Goal: Communication & Community: Answer question/provide support

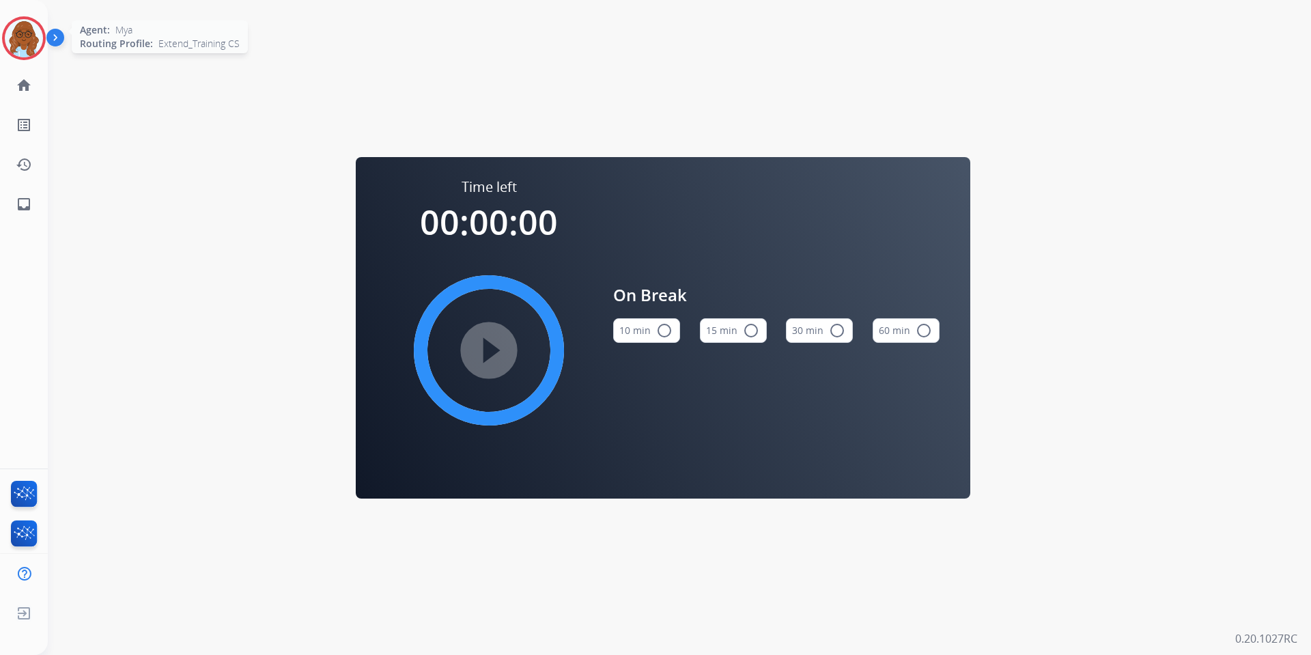
click at [23, 19] on img at bounding box center [24, 38] width 38 height 38
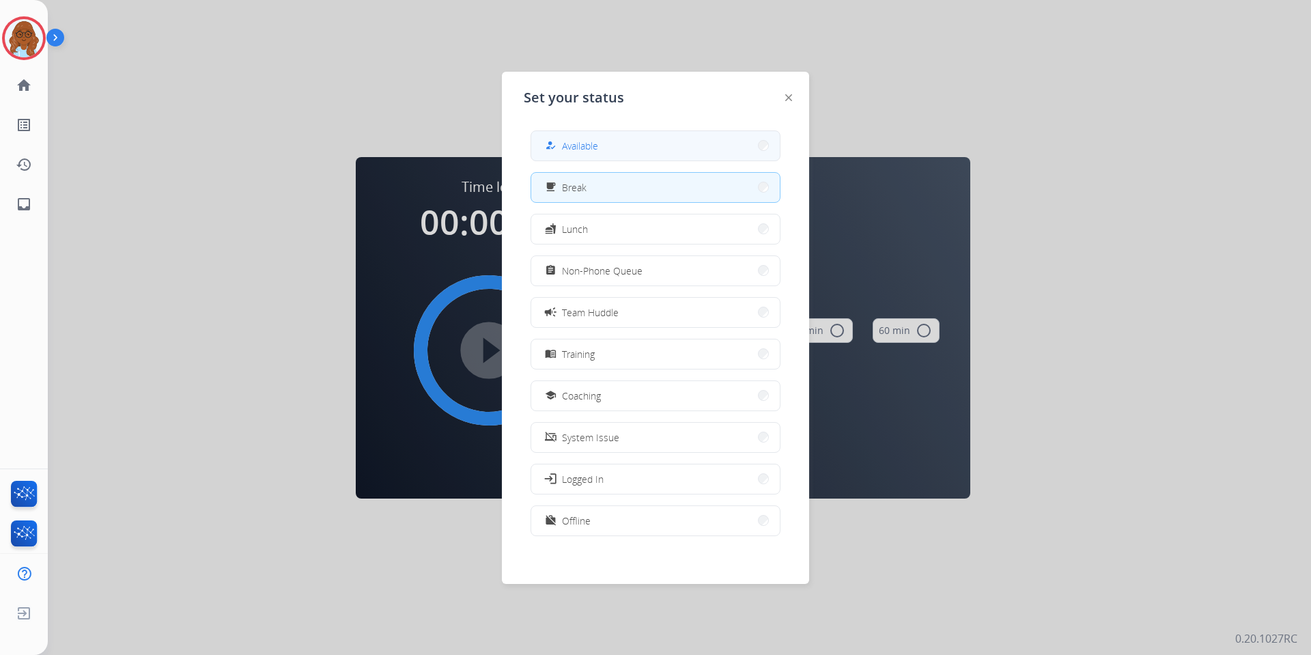
click at [668, 147] on button "how_to_reg Available" at bounding box center [655, 145] width 248 height 29
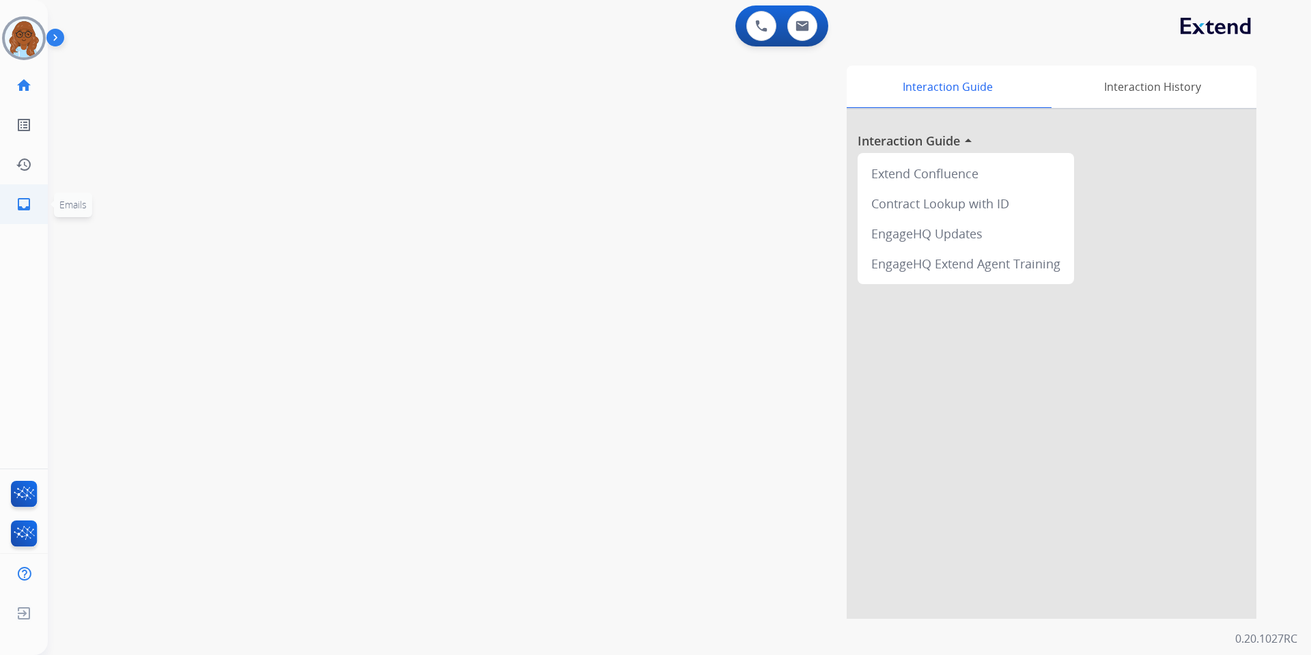
click at [25, 206] on mat-icon "inbox" at bounding box center [24, 204] width 16 height 16
select select "**********"
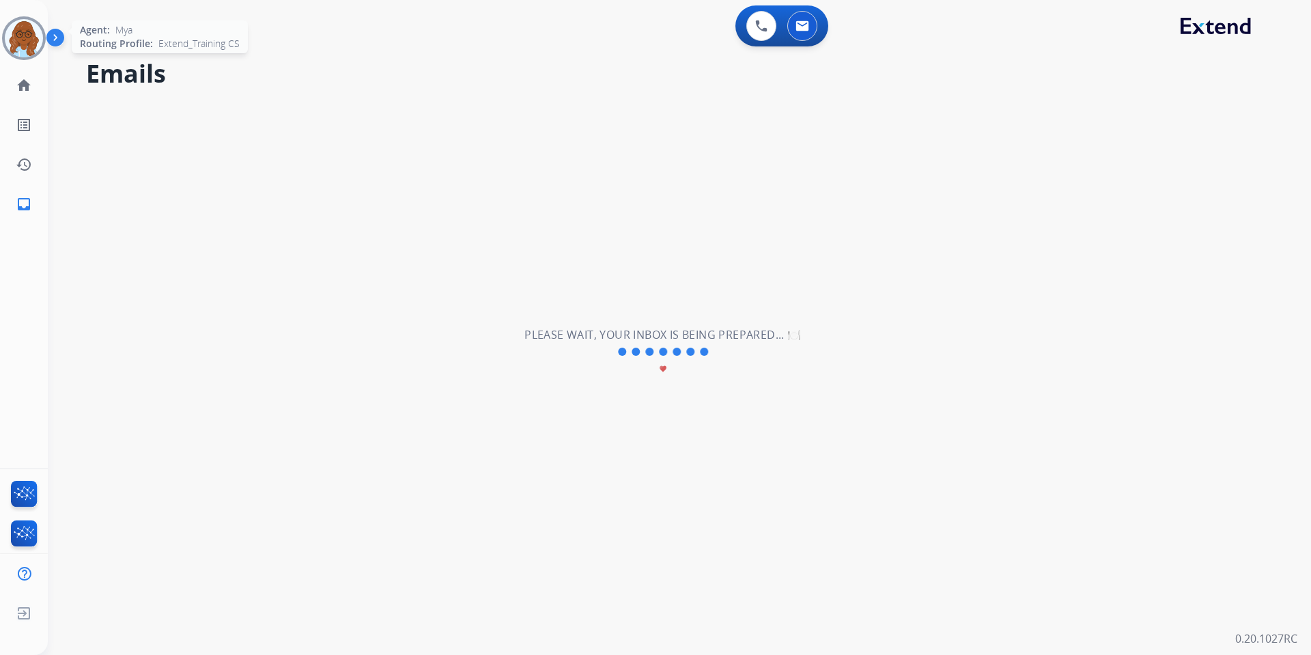
click at [16, 53] on img at bounding box center [24, 38] width 38 height 38
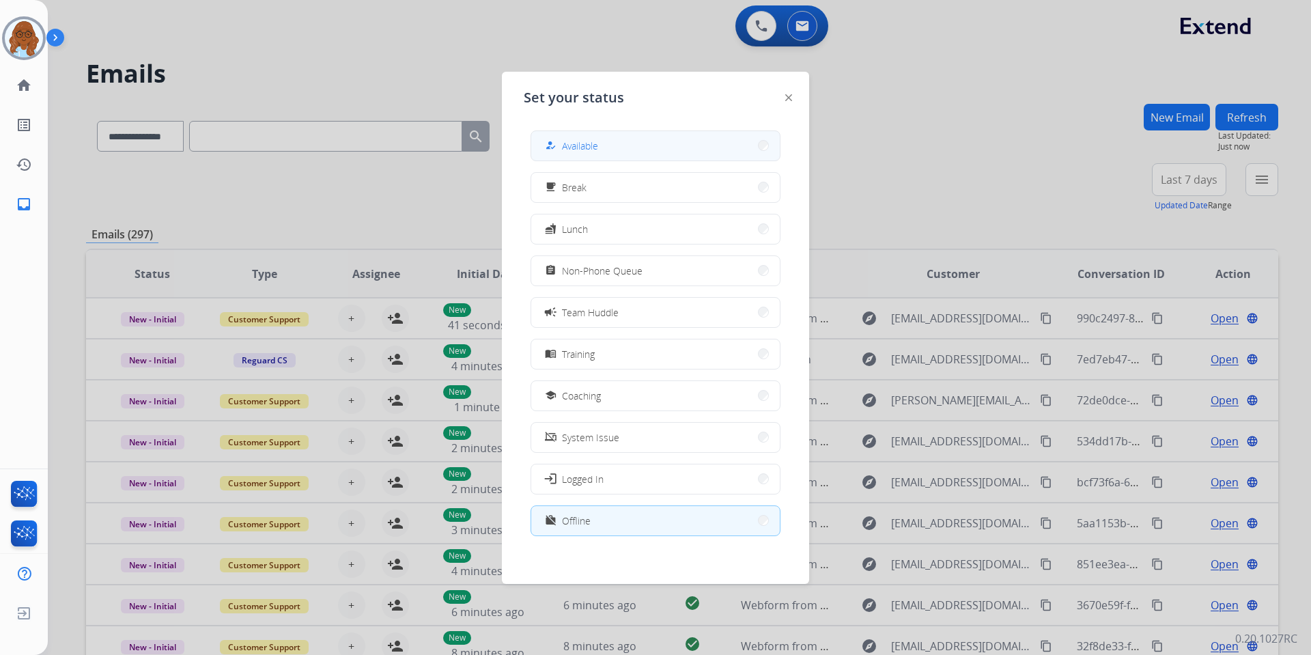
click at [590, 136] on button "how_to_reg Available" at bounding box center [655, 145] width 248 height 29
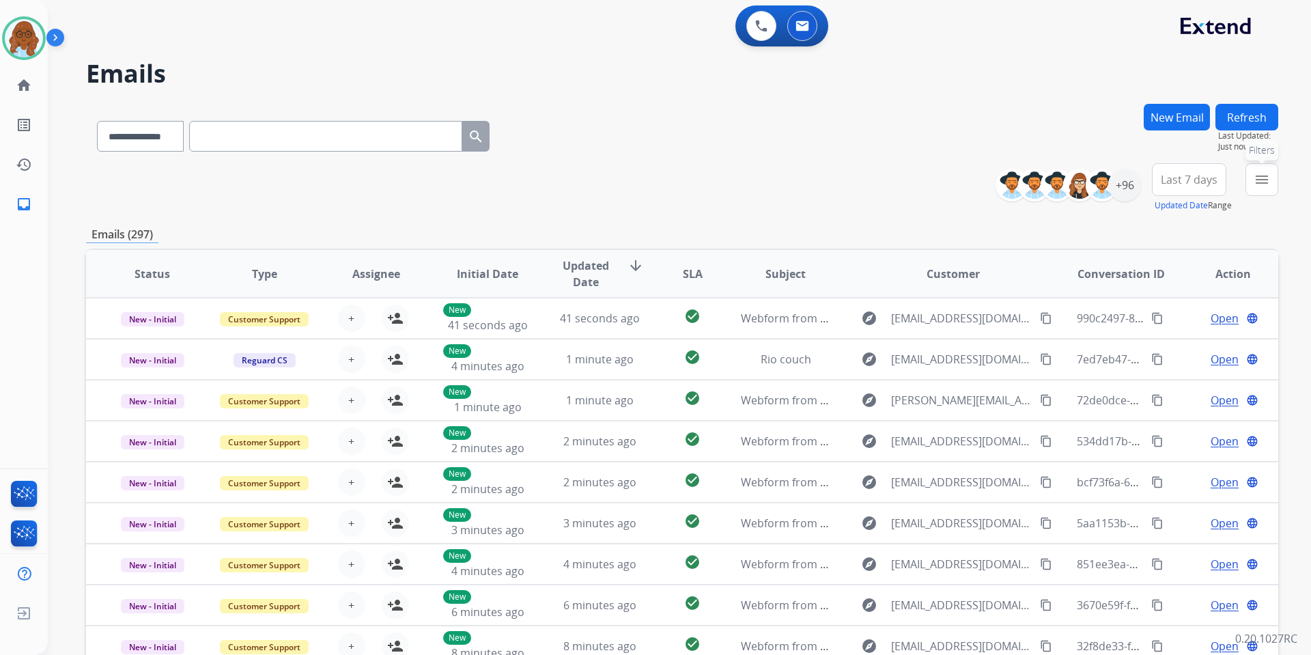
click at [1254, 165] on button "menu Filters" at bounding box center [1261, 179] width 33 height 33
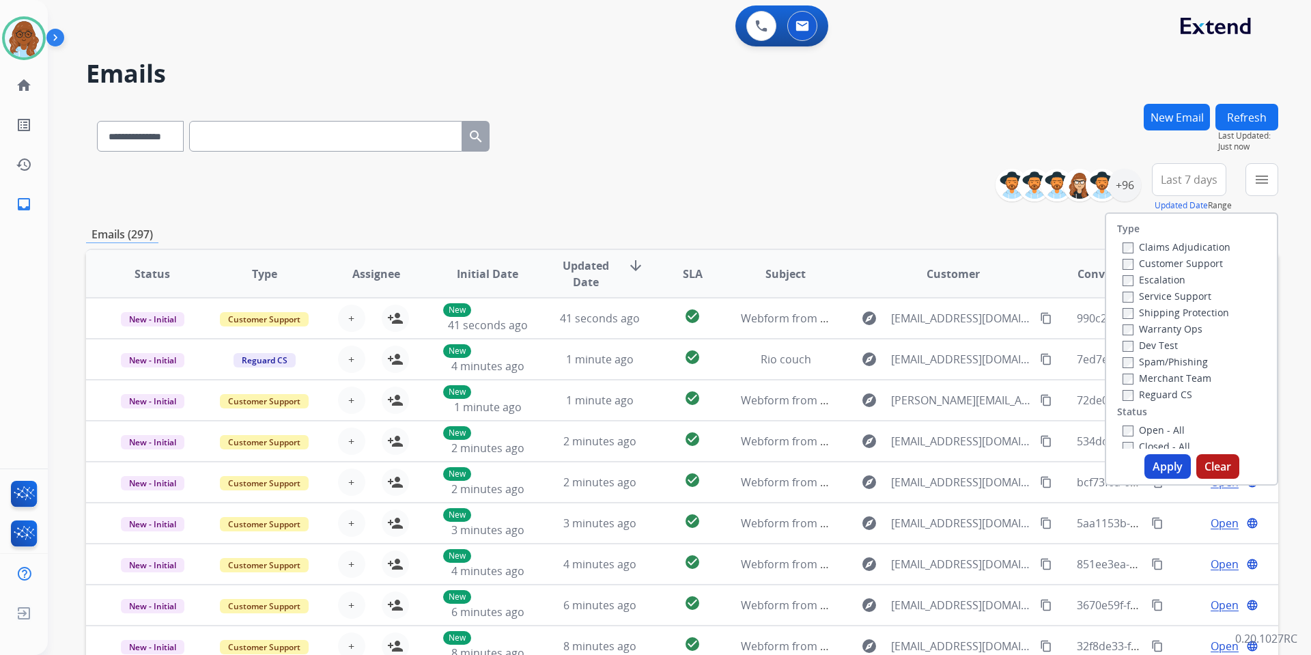
click at [1175, 265] on label "Customer Support" at bounding box center [1172, 263] width 100 height 13
click at [1165, 311] on label "Shipping Protection" at bounding box center [1175, 312] width 106 height 13
click at [1160, 386] on div "Reguard CS" at bounding box center [1176, 394] width 108 height 16
click at [1160, 392] on label "Reguard CS" at bounding box center [1157, 394] width 70 height 13
click at [1154, 422] on div "Open - All" at bounding box center [1193, 429] width 143 height 16
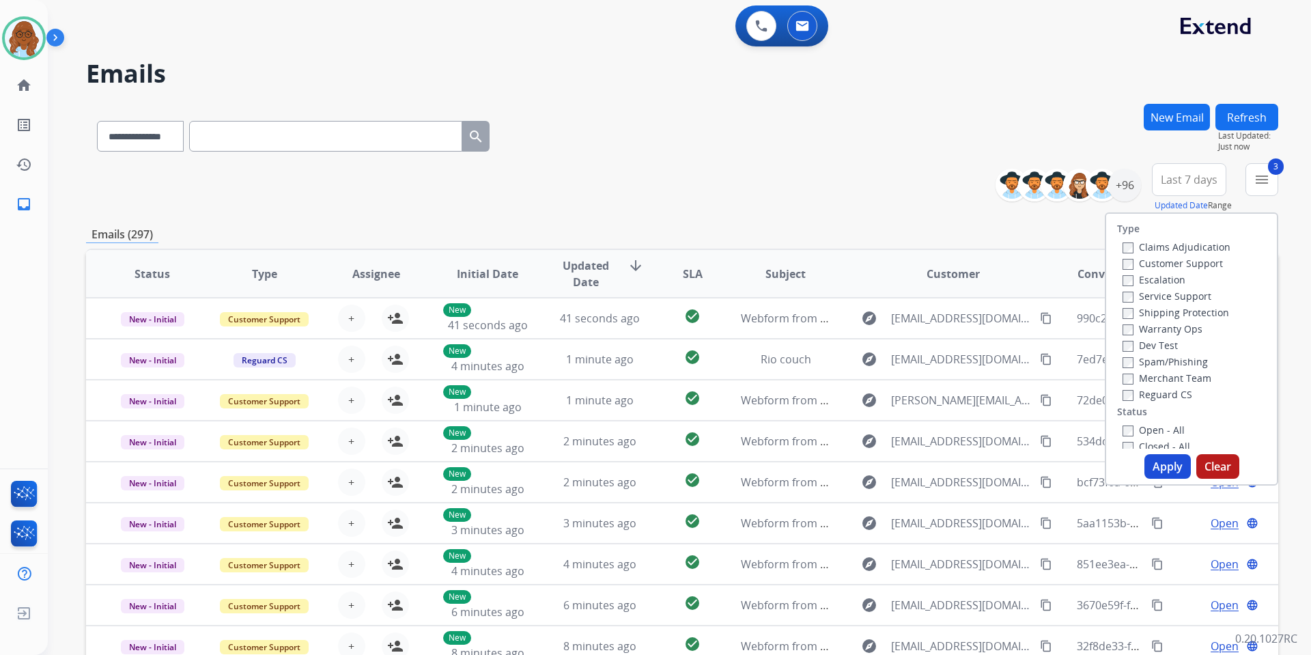
click at [1154, 429] on label "Open - All" at bounding box center [1153, 429] width 62 height 13
click at [1160, 464] on button "Apply" at bounding box center [1167, 466] width 46 height 25
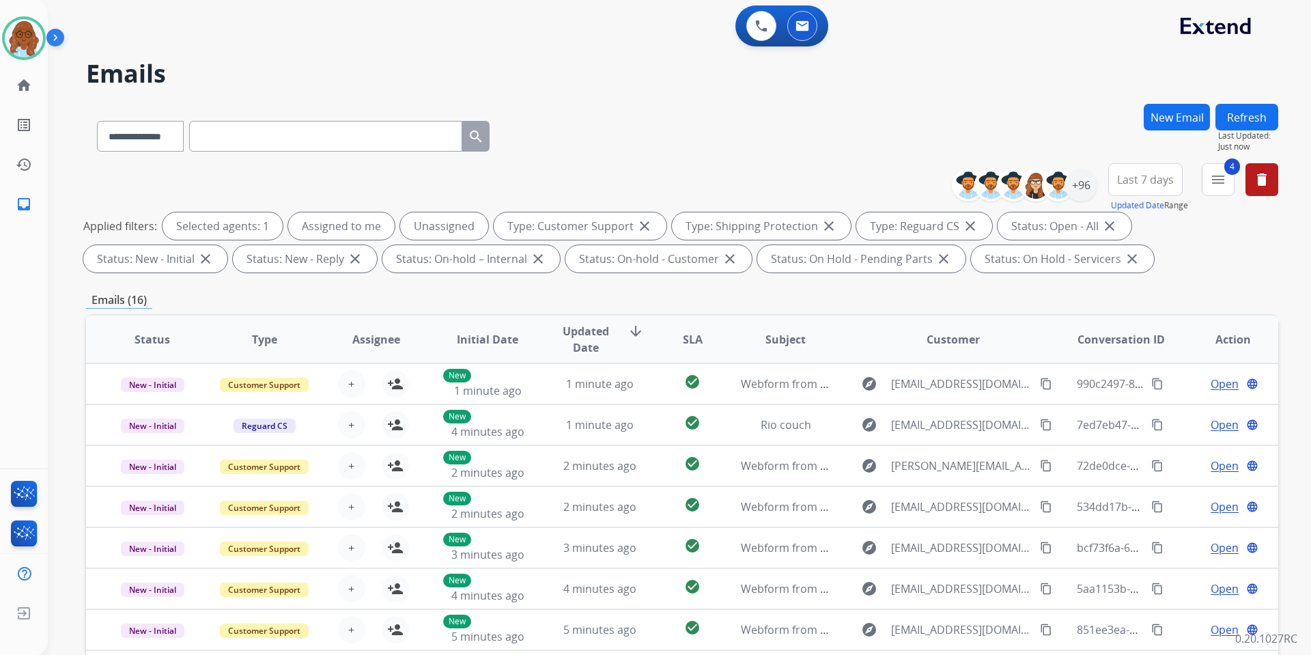
click at [1150, 171] on button "Last 7 days" at bounding box center [1145, 179] width 74 height 33
click at [1147, 337] on div "Last 90 days" at bounding box center [1140, 345] width 75 height 20
click at [1081, 185] on div "+96" at bounding box center [1080, 185] width 33 height 33
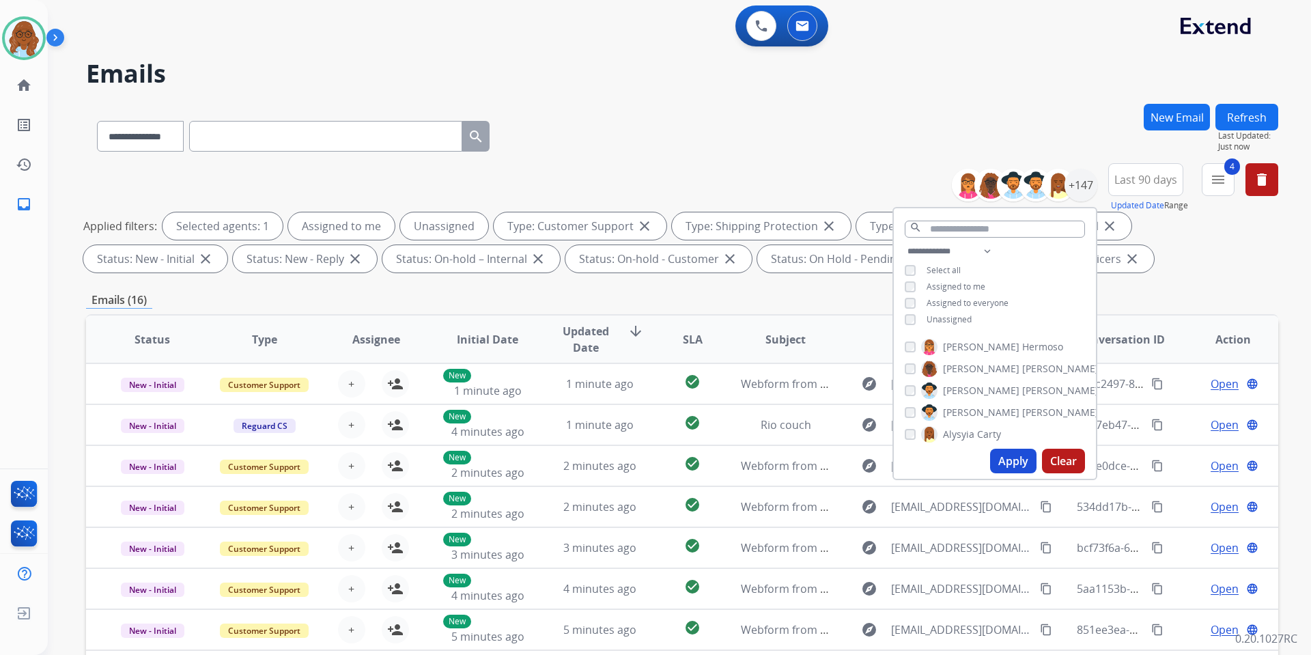
drag, startPoint x: 950, startPoint y: 321, endPoint x: 966, endPoint y: 349, distance: 32.1
click at [950, 324] on div "**********" at bounding box center [995, 286] width 202 height 87
click at [959, 315] on span "Unassigned" at bounding box center [948, 319] width 45 height 12
click at [1001, 457] on button "Apply" at bounding box center [1013, 460] width 46 height 25
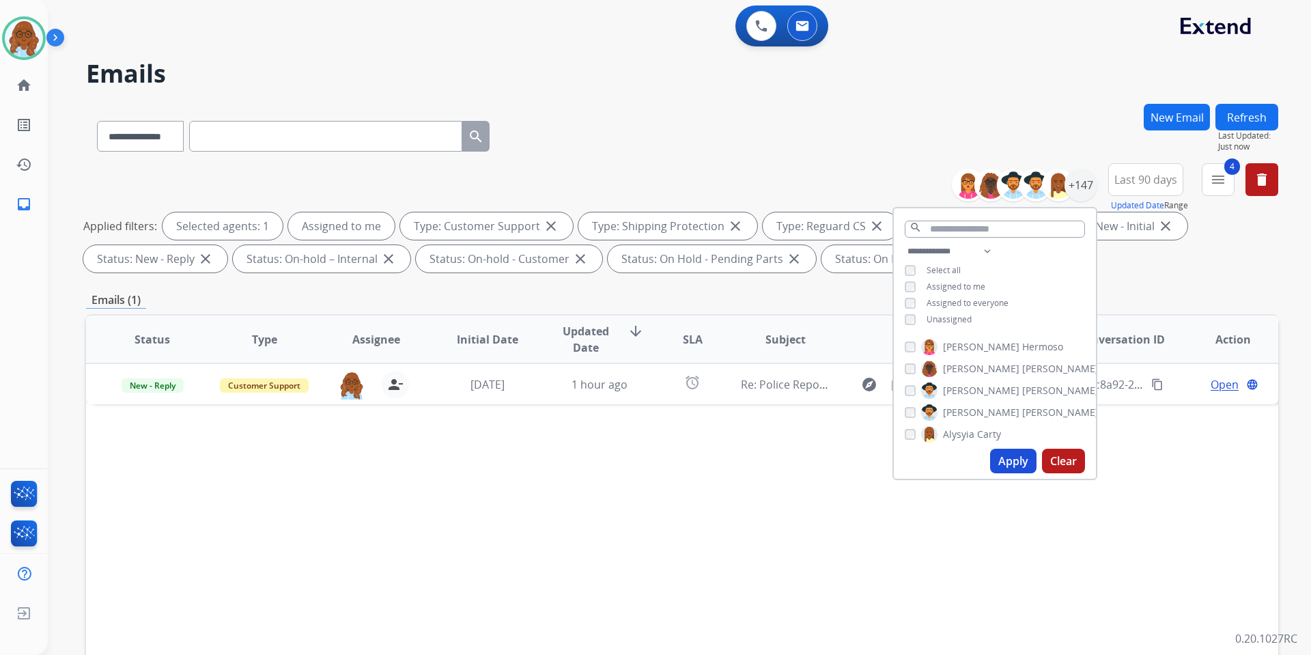
click at [728, 529] on div "Status Type Assignee Initial Date Updated Date arrow_downward SLA Subject Custo…" at bounding box center [682, 542] width 1192 height 457
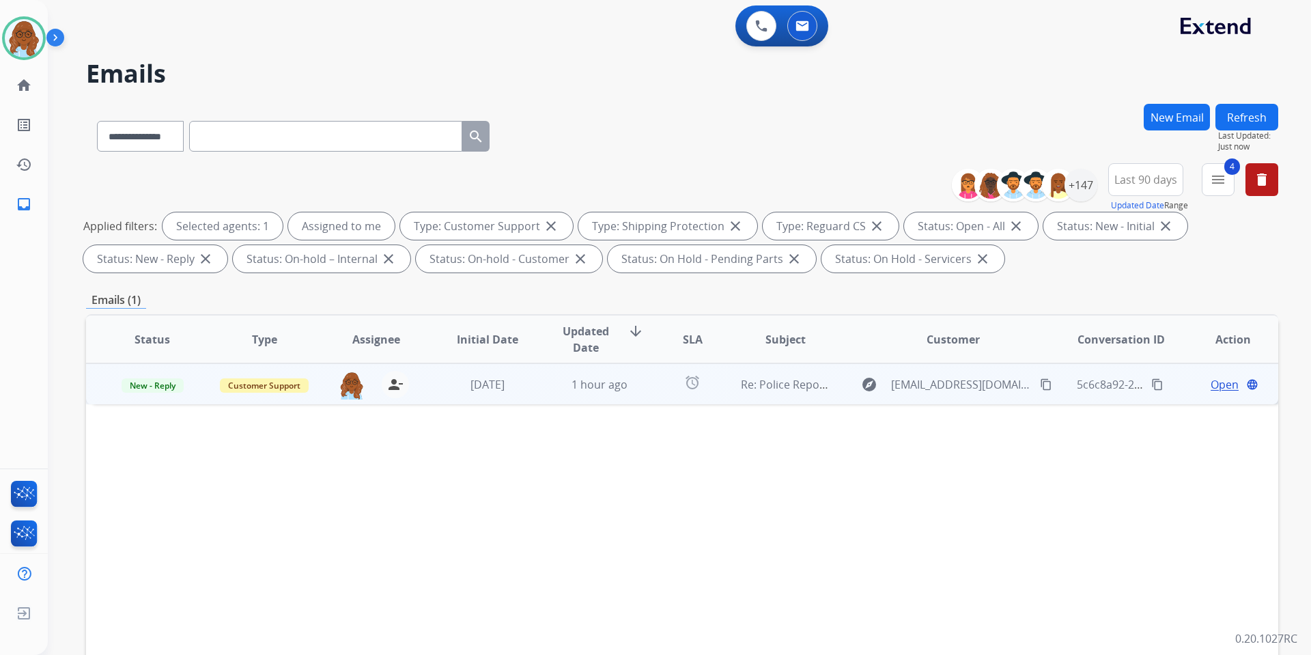
click at [1210, 382] on span "Open" at bounding box center [1224, 384] width 28 height 16
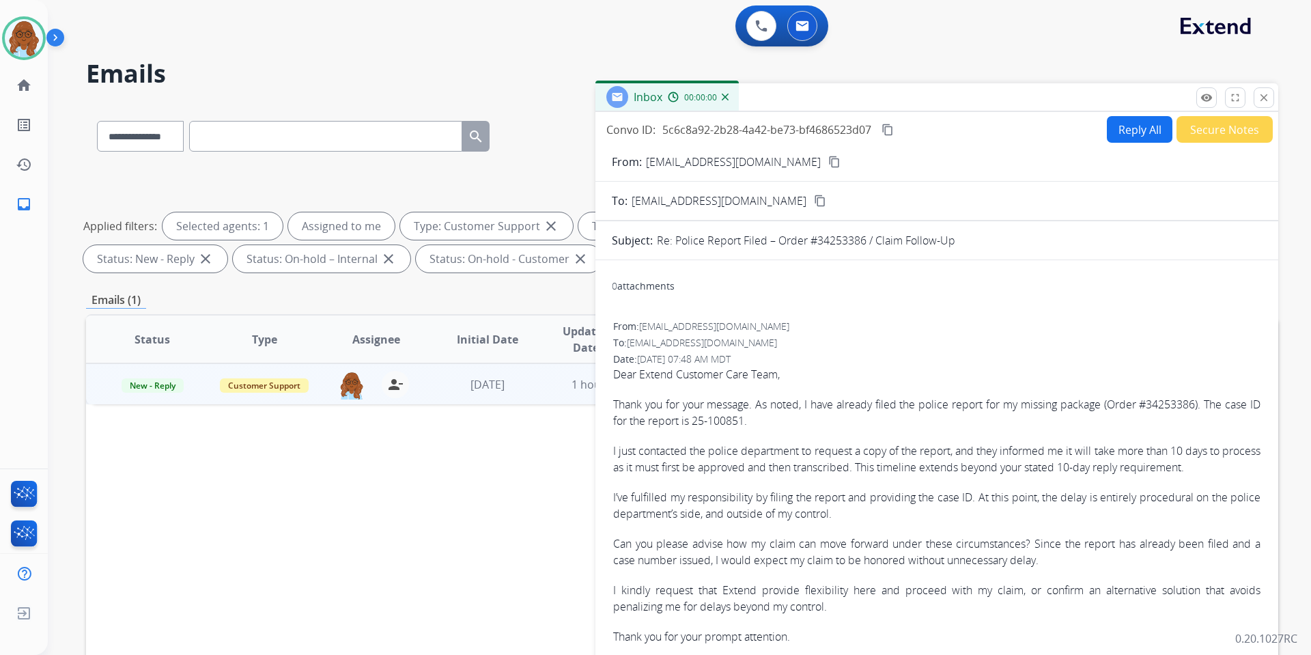
click at [1139, 140] on button "Reply All" at bounding box center [1139, 129] width 66 height 27
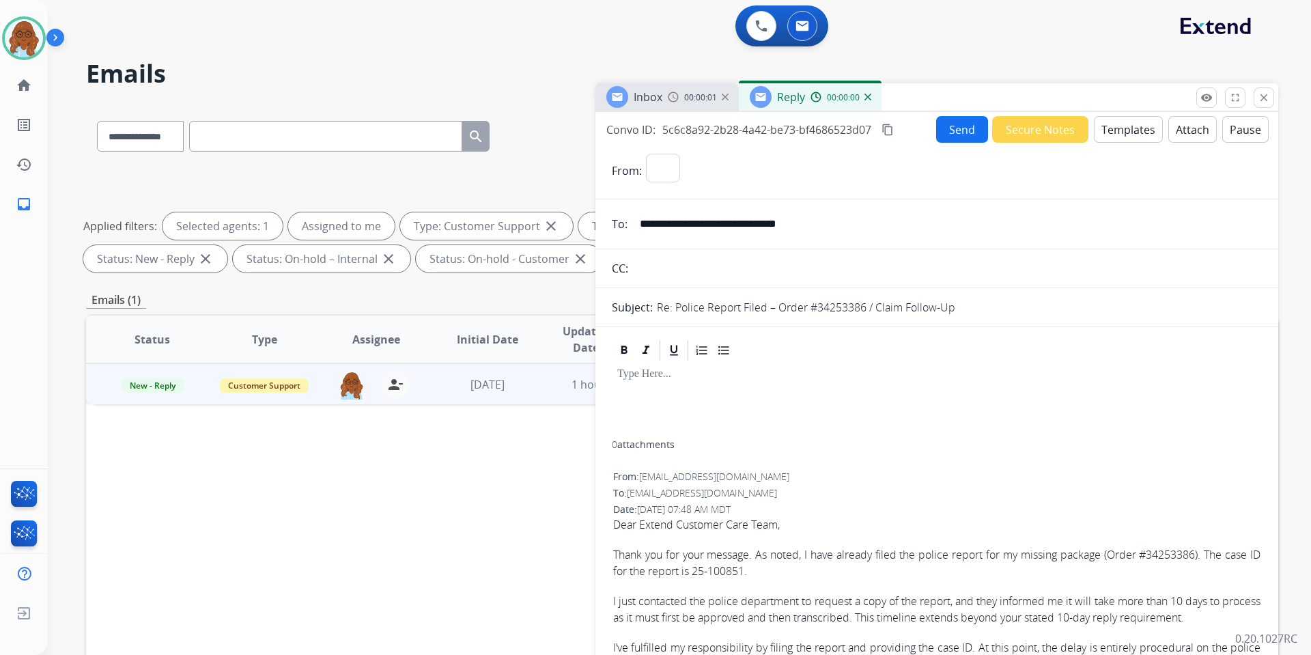
select select "**********"
click at [1141, 137] on button "Templates" at bounding box center [1127, 129] width 69 height 27
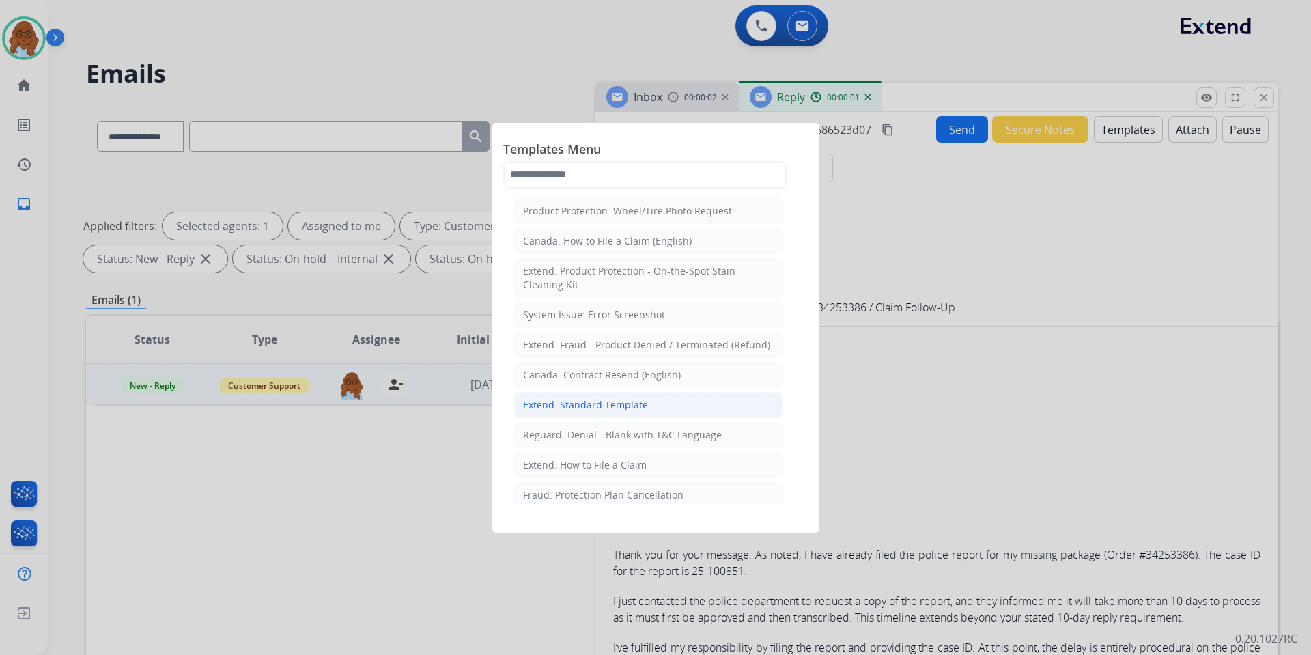
click at [580, 406] on div "Extend: Standard Template" at bounding box center [585, 405] width 125 height 14
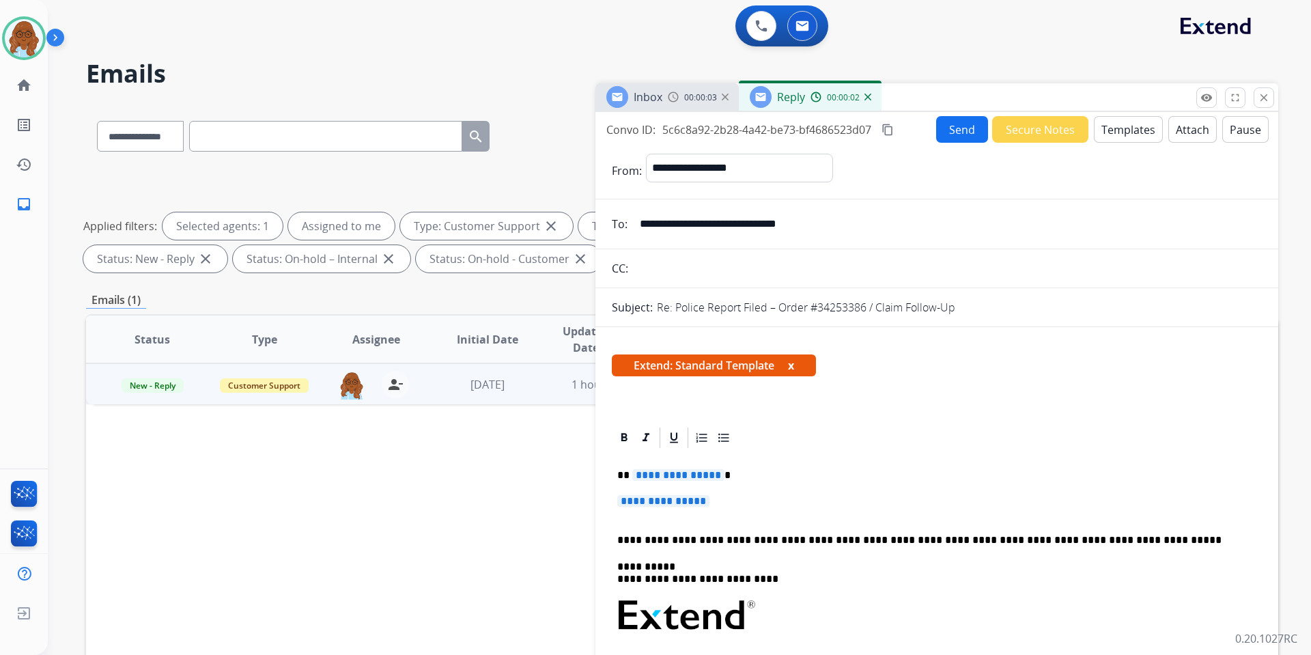
click at [655, 87] on div "Inbox" at bounding box center [634, 97] width 56 height 22
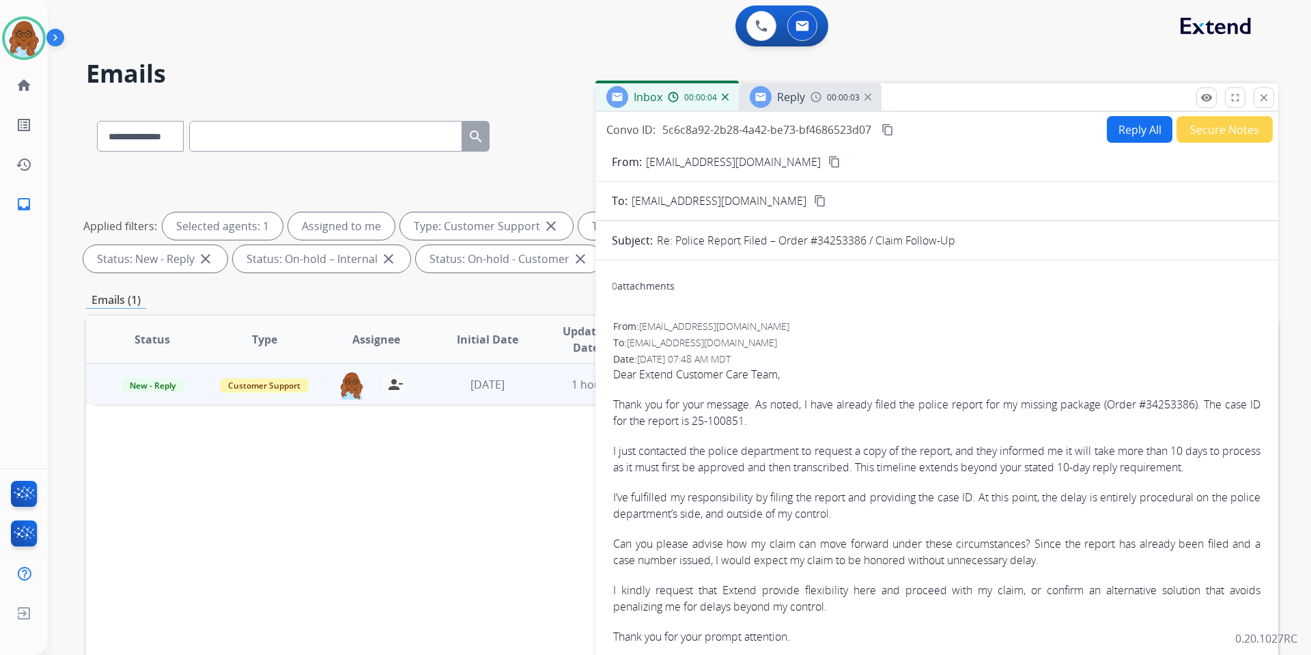
click at [835, 162] on mat-icon "content_copy" at bounding box center [834, 162] width 12 height 12
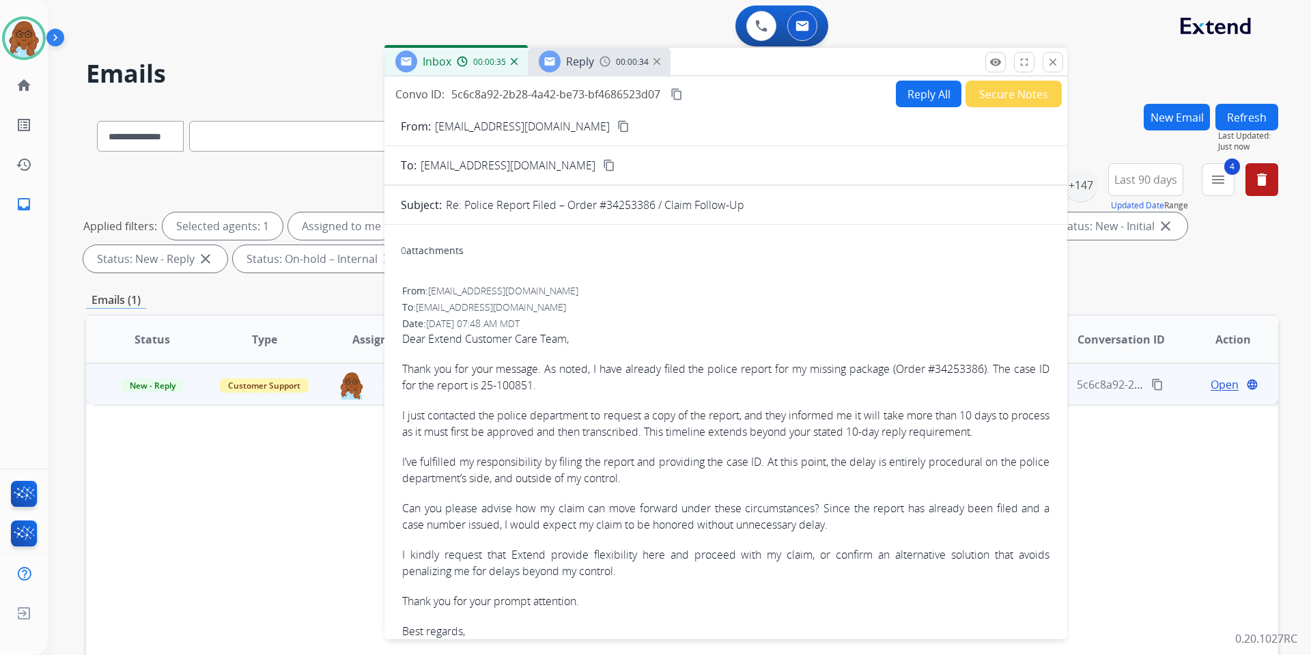
drag, startPoint x: 1101, startPoint y: 102, endPoint x: 1257, endPoint y: 227, distance: 200.1
click at [890, 68] on div "Inbox 00:00:35 Reply 00:00:34" at bounding box center [725, 62] width 683 height 29
click at [607, 85] on div "Convo ID: 5c6c8a92-2b28-4a42-be73-bf4686523d07 content_copy Reply All Secure No…" at bounding box center [725, 95] width 683 height 27
click at [601, 66] on img at bounding box center [604, 62] width 11 height 11
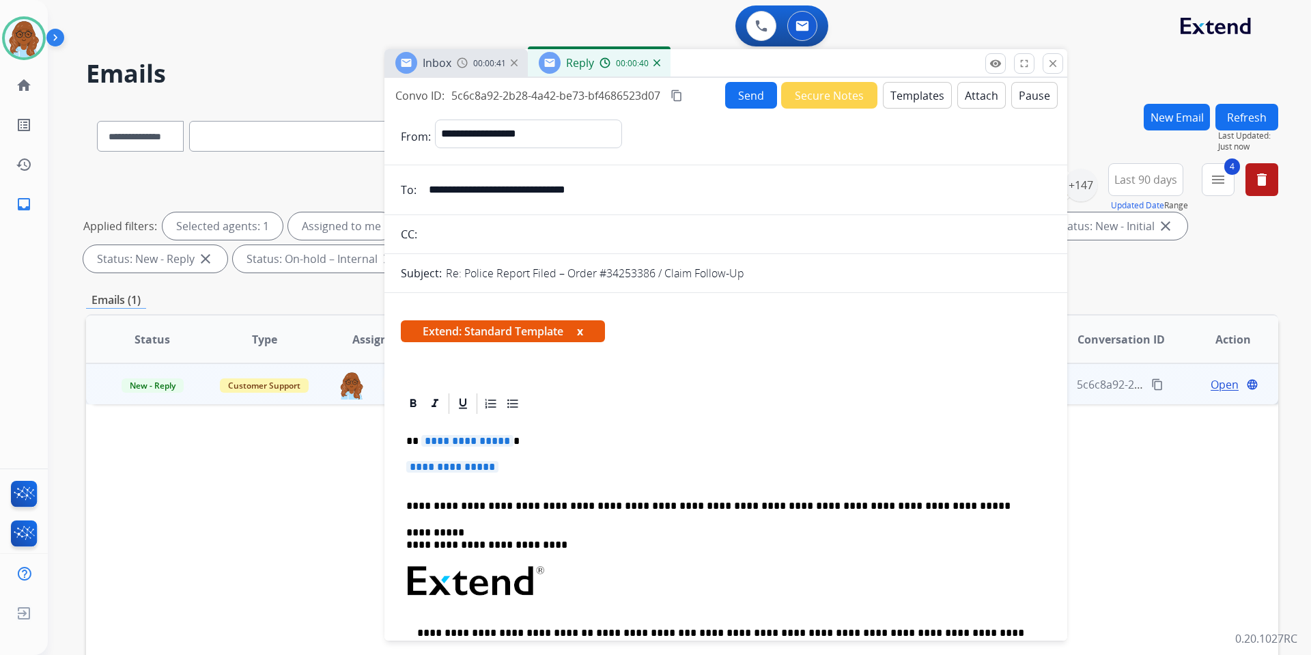
click at [453, 436] on span "**********" at bounding box center [467, 441] width 92 height 12
click at [481, 470] on span "**********" at bounding box center [452, 467] width 92 height 12
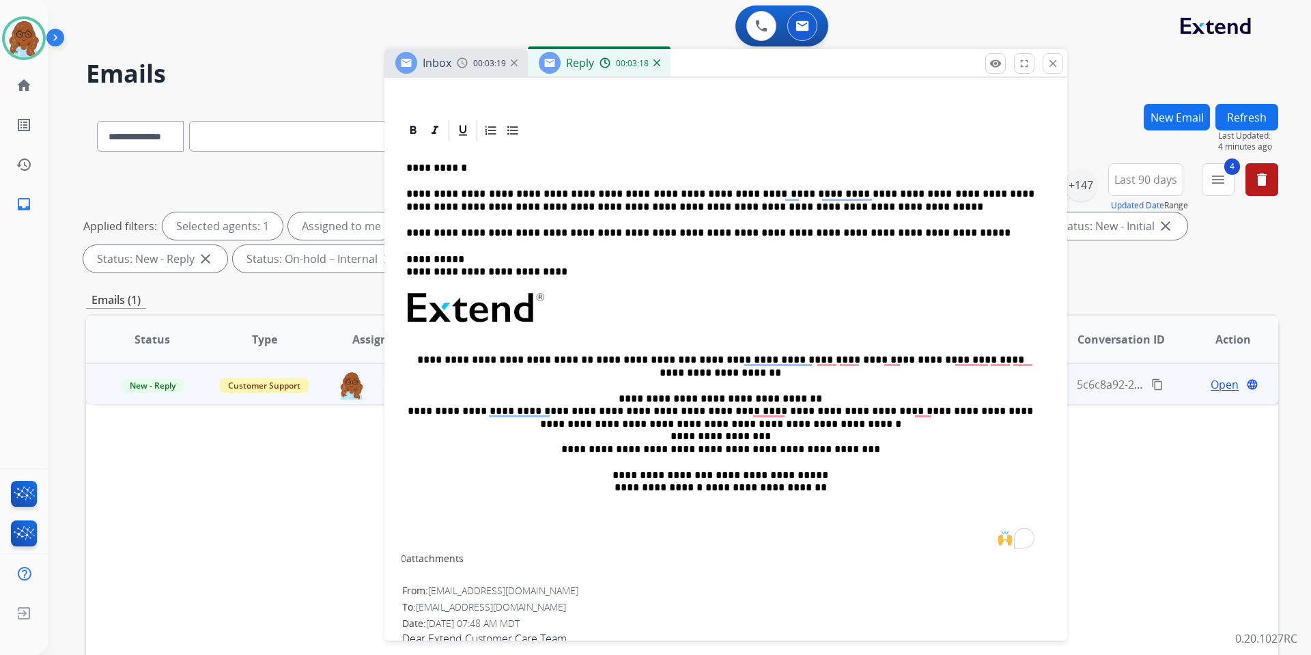
scroll to position [205, 0]
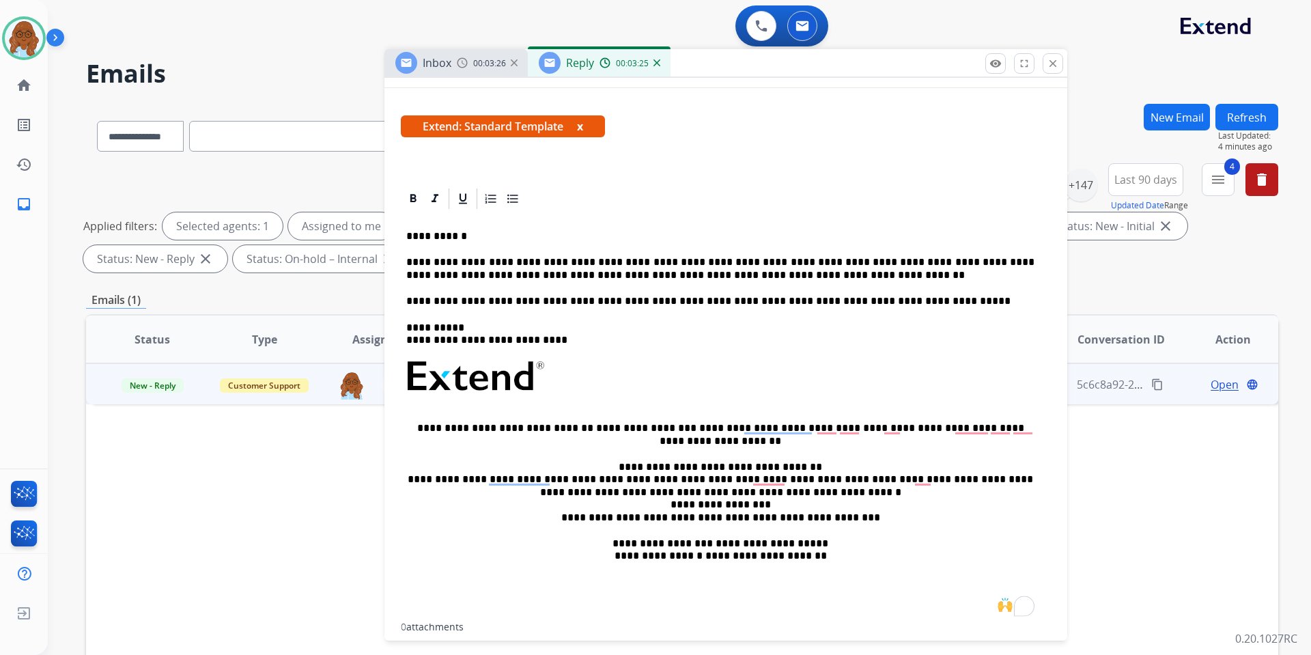
click at [773, 278] on p "**********" at bounding box center [720, 268] width 628 height 25
drag, startPoint x: 787, startPoint y: 262, endPoint x: 744, endPoint y: 261, distance: 43.0
click at [744, 261] on p "**********" at bounding box center [720, 268] width 628 height 25
click at [755, 272] on p "**********" at bounding box center [720, 268] width 628 height 25
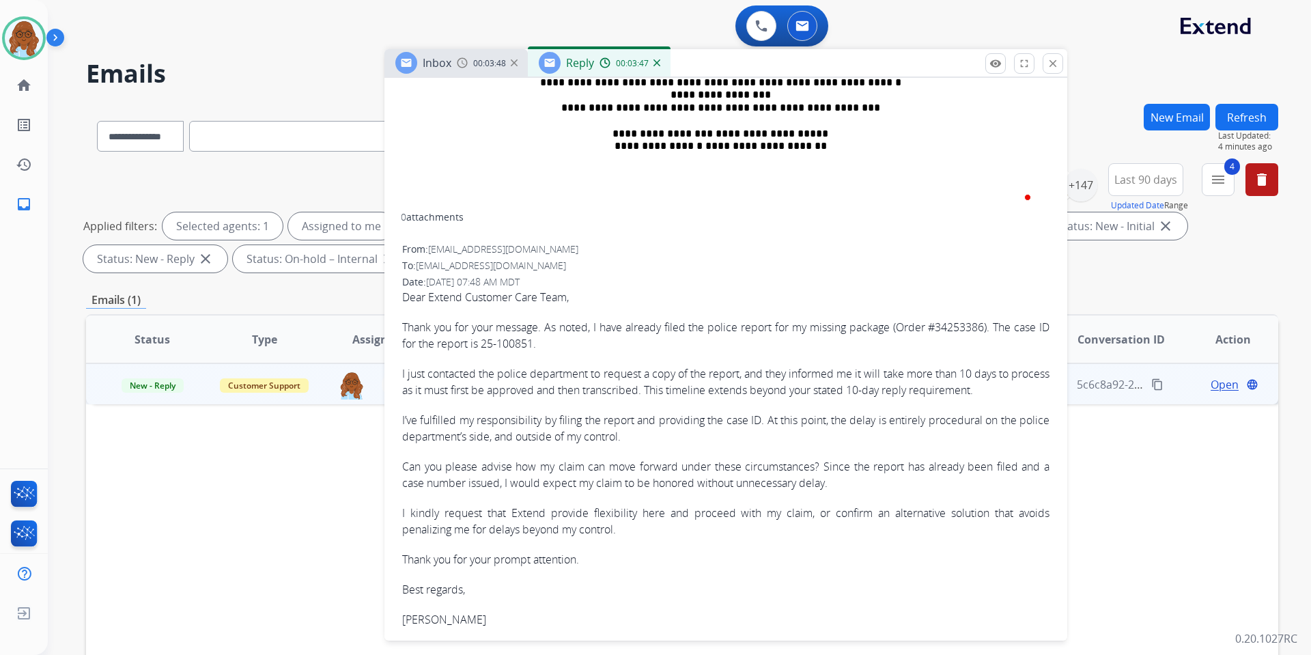
scroll to position [273, 0]
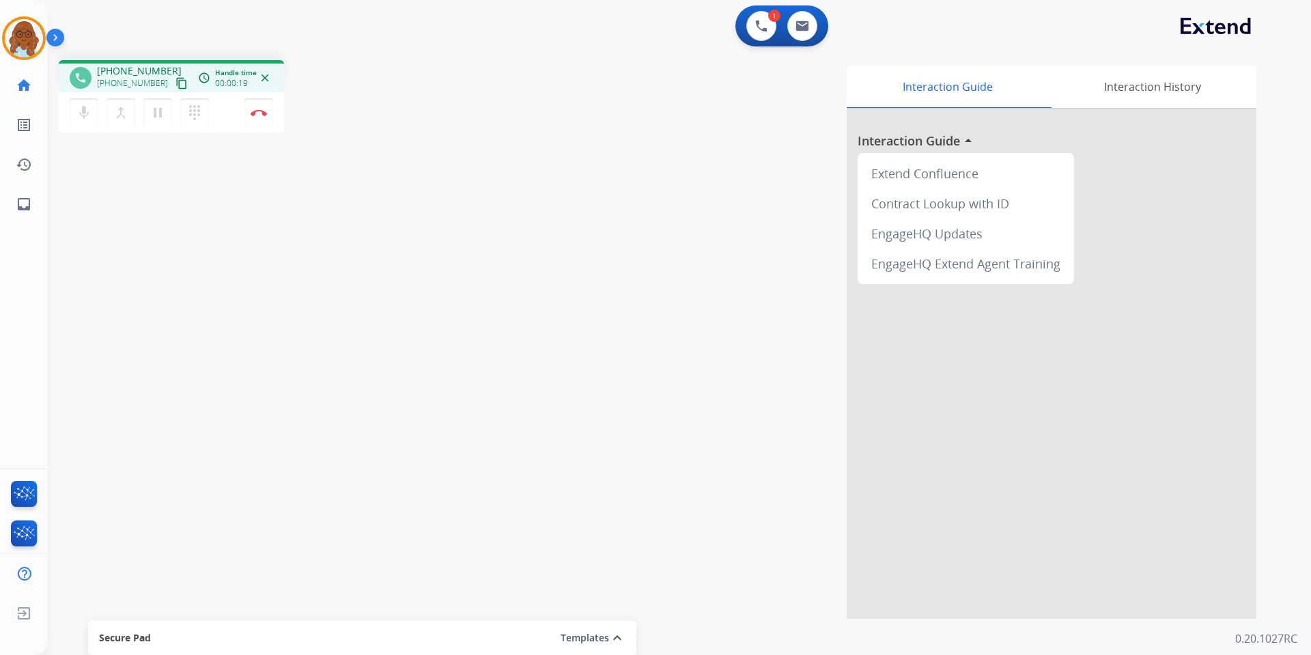
drag, startPoint x: 161, startPoint y: 79, endPoint x: 522, endPoint y: 130, distance: 364.7
click at [175, 79] on mat-icon "content_copy" at bounding box center [181, 83] width 12 height 12
click at [11, 205] on link "inbox Emails" at bounding box center [24, 204] width 38 height 38
select select "**********"
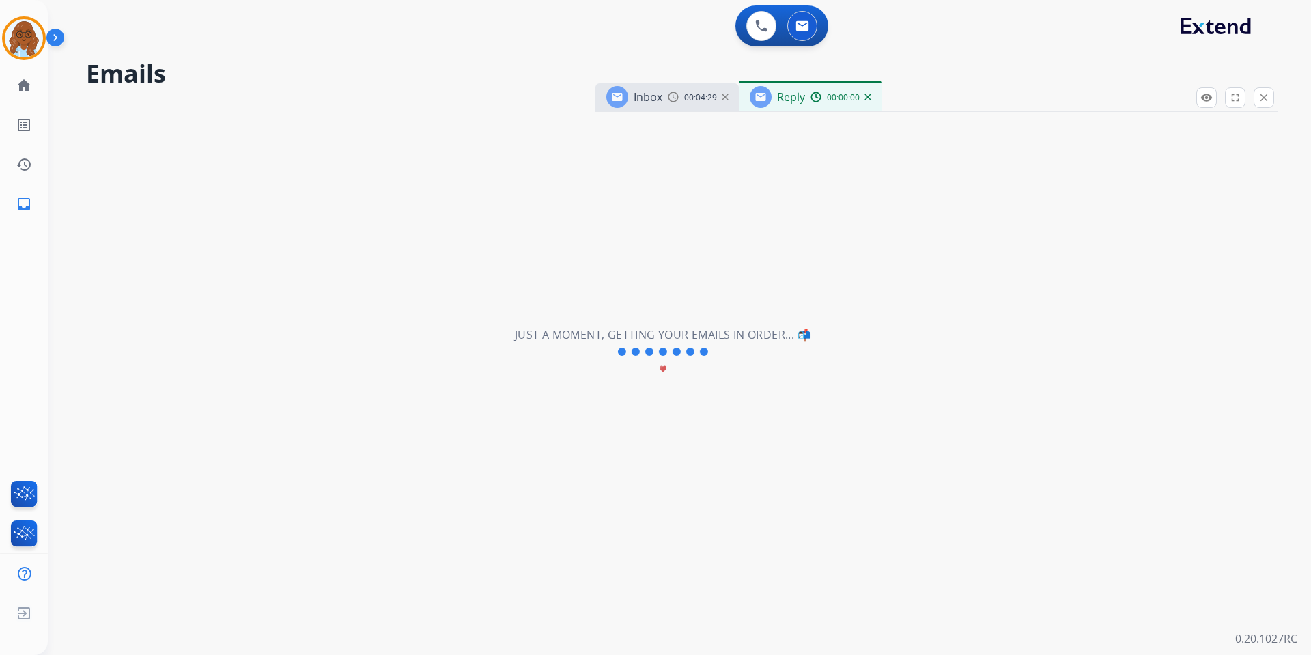
select select "**********"
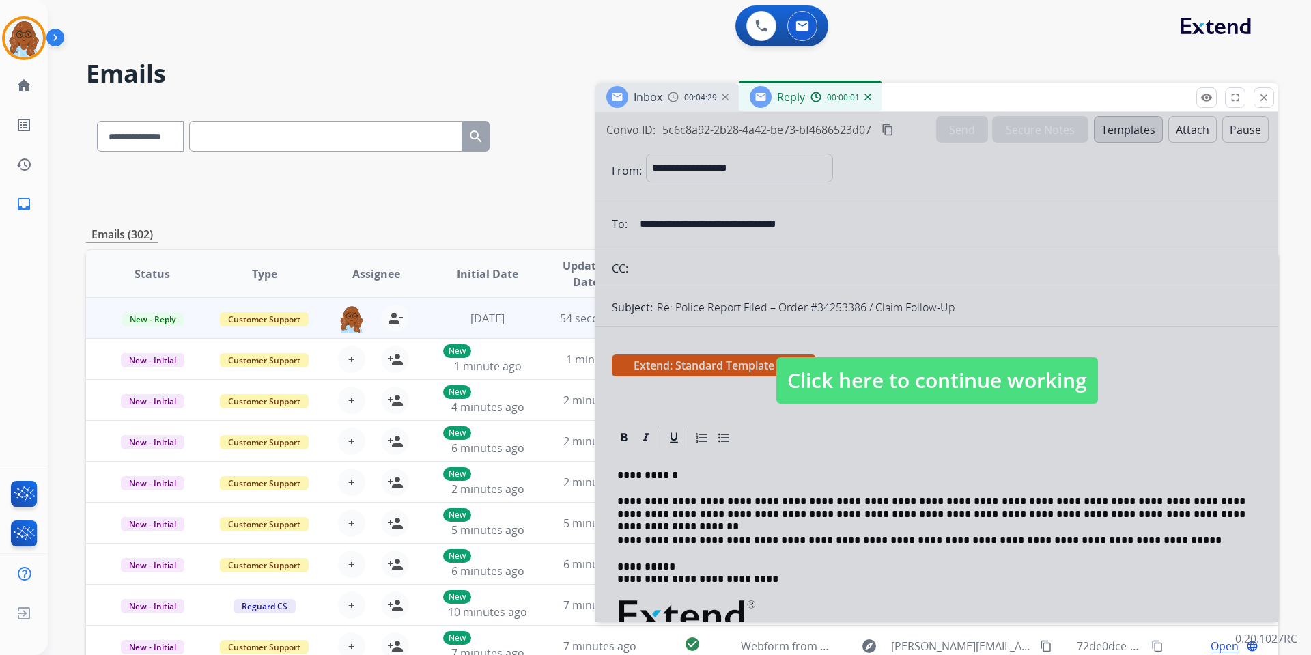
drag, startPoint x: 925, startPoint y: 95, endPoint x: 688, endPoint y: 84, distance: 237.1
click at [688, 84] on div "Inbox 00:04:29 Reply 00:00:01" at bounding box center [936, 97] width 683 height 29
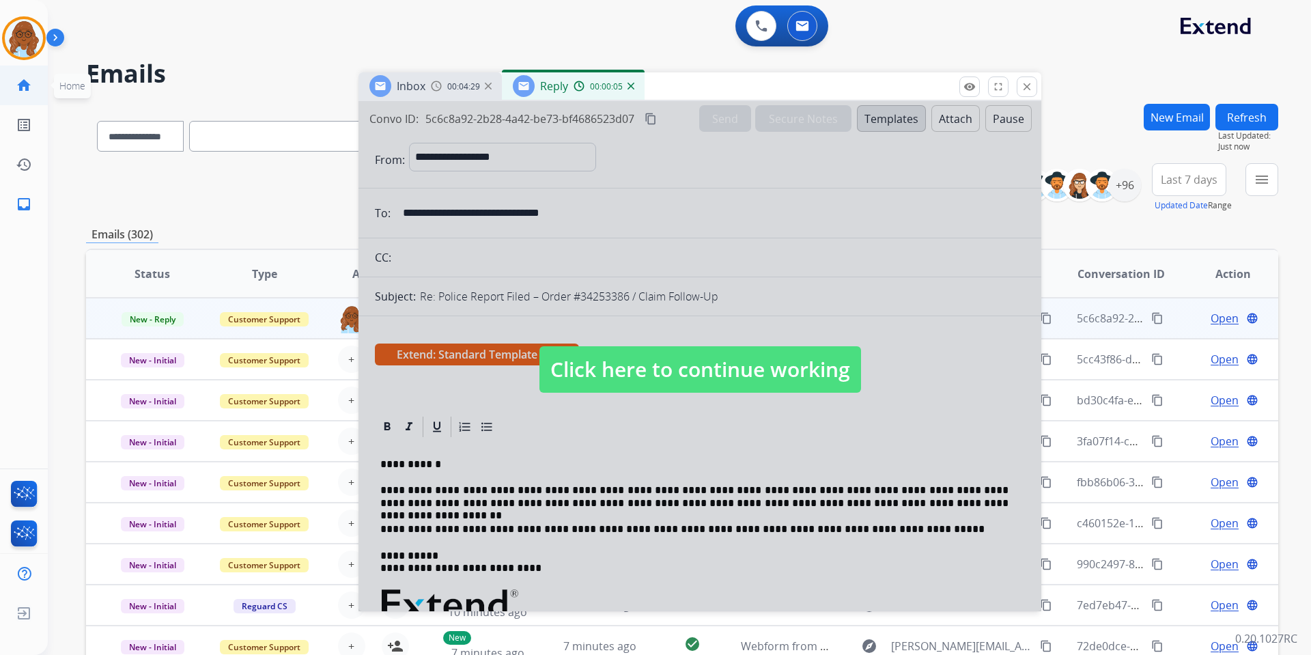
click at [13, 85] on link "home Home" at bounding box center [24, 85] width 38 height 38
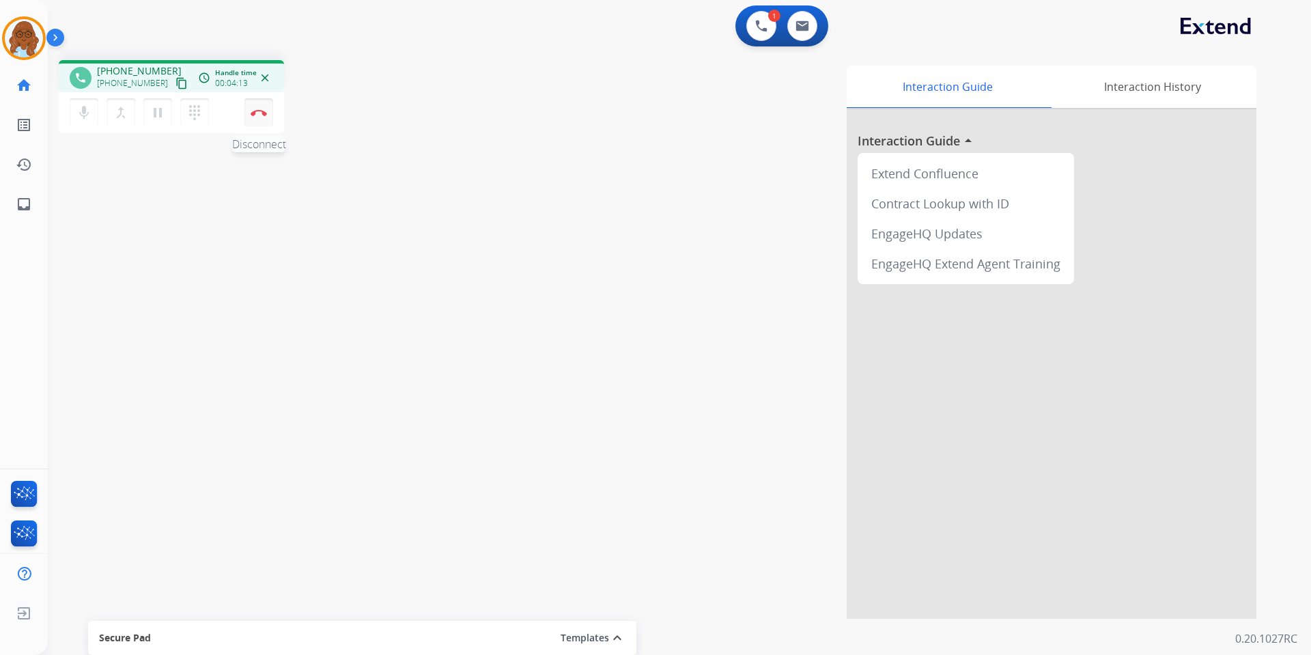
click at [256, 115] on img at bounding box center [259, 112] width 16 height 7
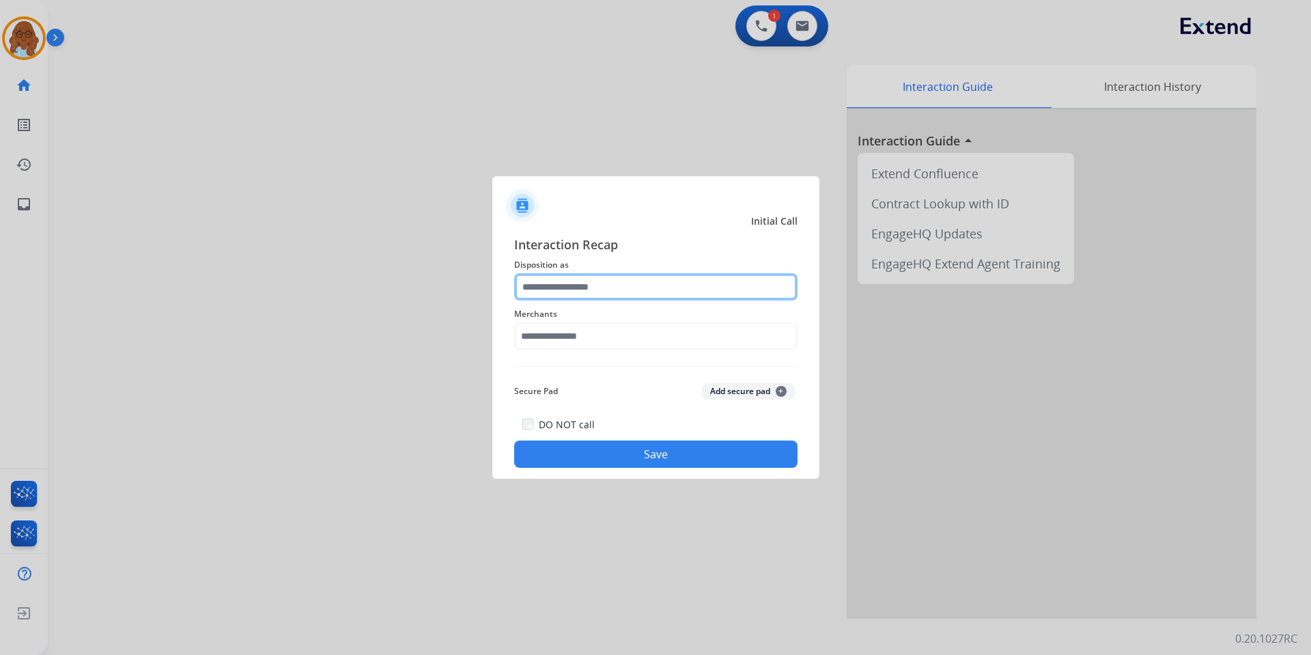
click at [623, 289] on input "text" at bounding box center [655, 286] width 283 height 27
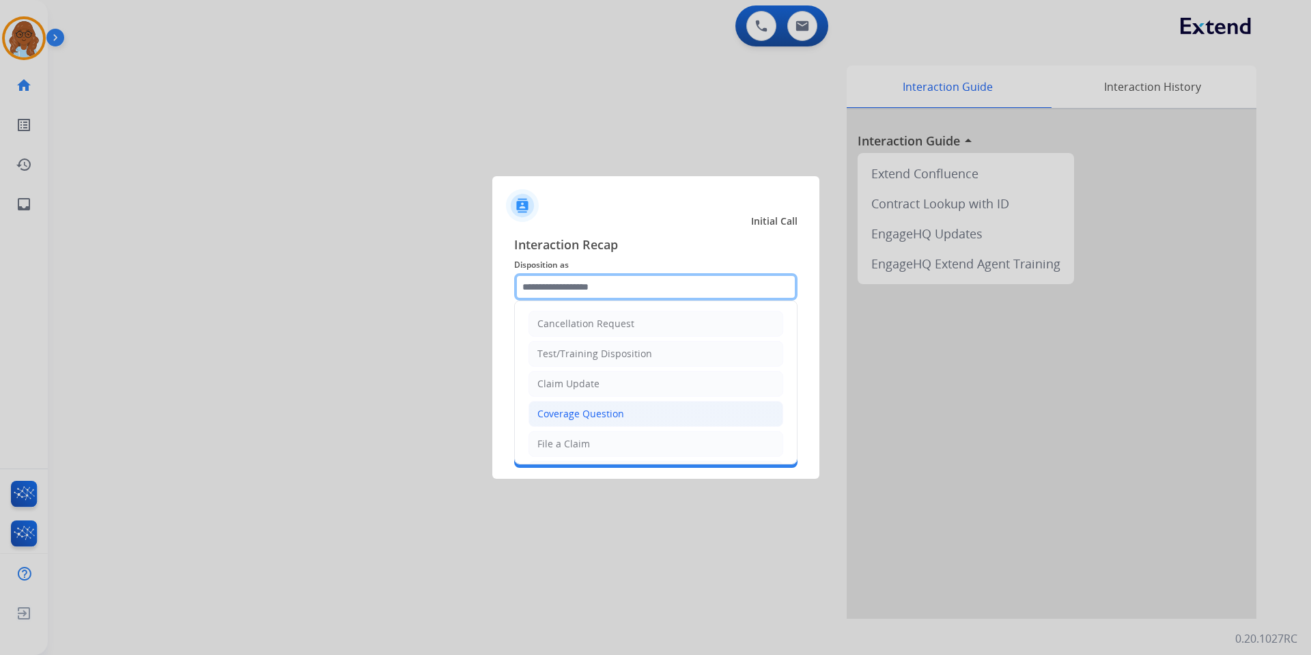
scroll to position [205, 0]
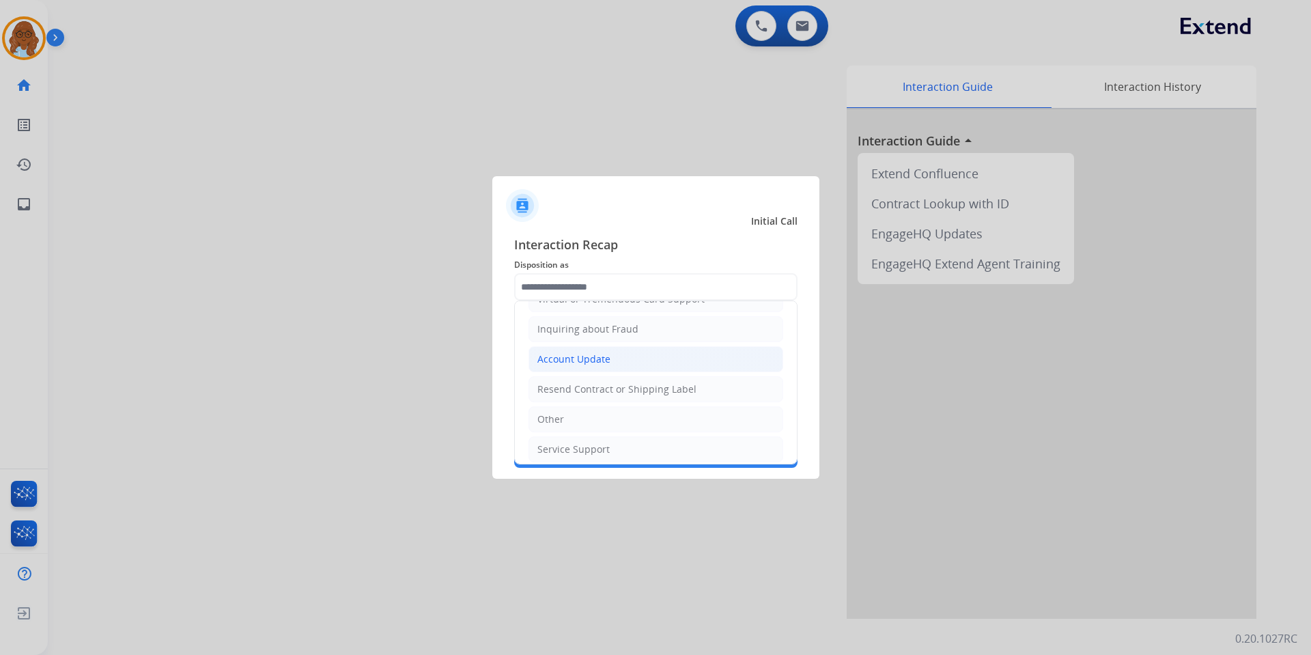
click at [561, 369] on li "Account Update" at bounding box center [655, 359] width 255 height 26
type input "**********"
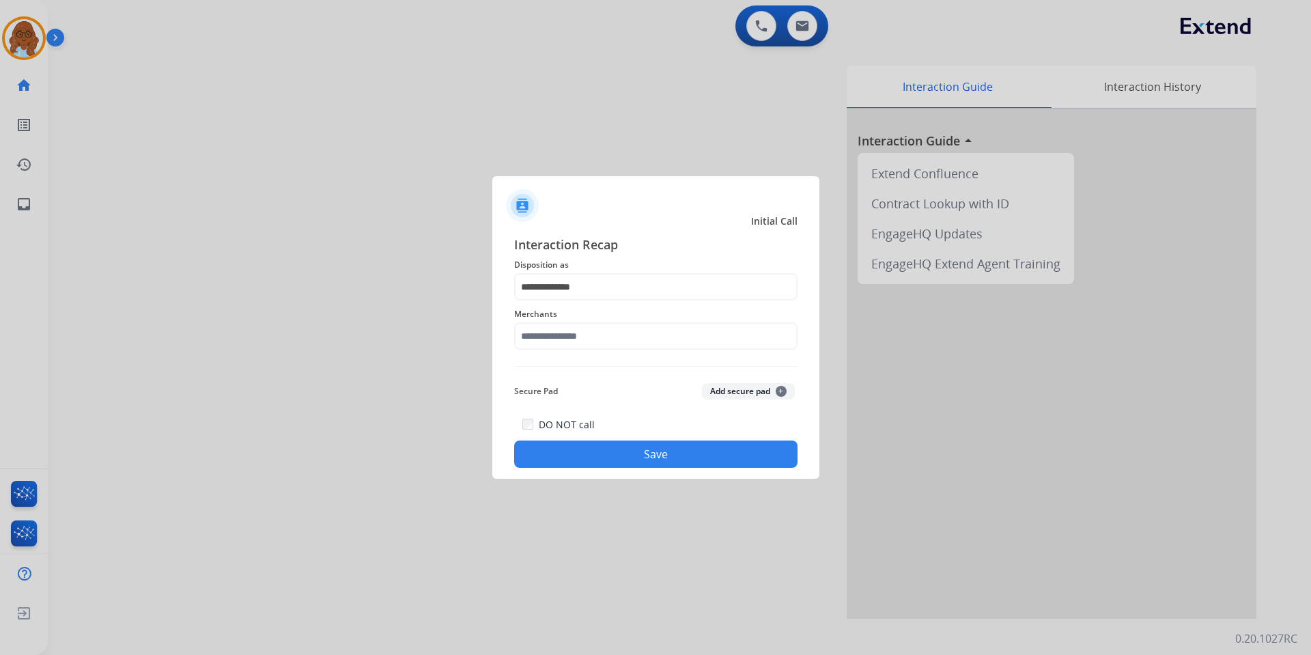
click at [575, 350] on div "Merchants" at bounding box center [655, 327] width 283 height 55
click at [595, 339] on input "text" at bounding box center [655, 335] width 283 height 27
click at [578, 401] on div "Ashley furniture" at bounding box center [575, 405] width 74 height 14
type input "**********"
drag, startPoint x: 656, startPoint y: 461, endPoint x: 1269, endPoint y: 431, distance: 613.7
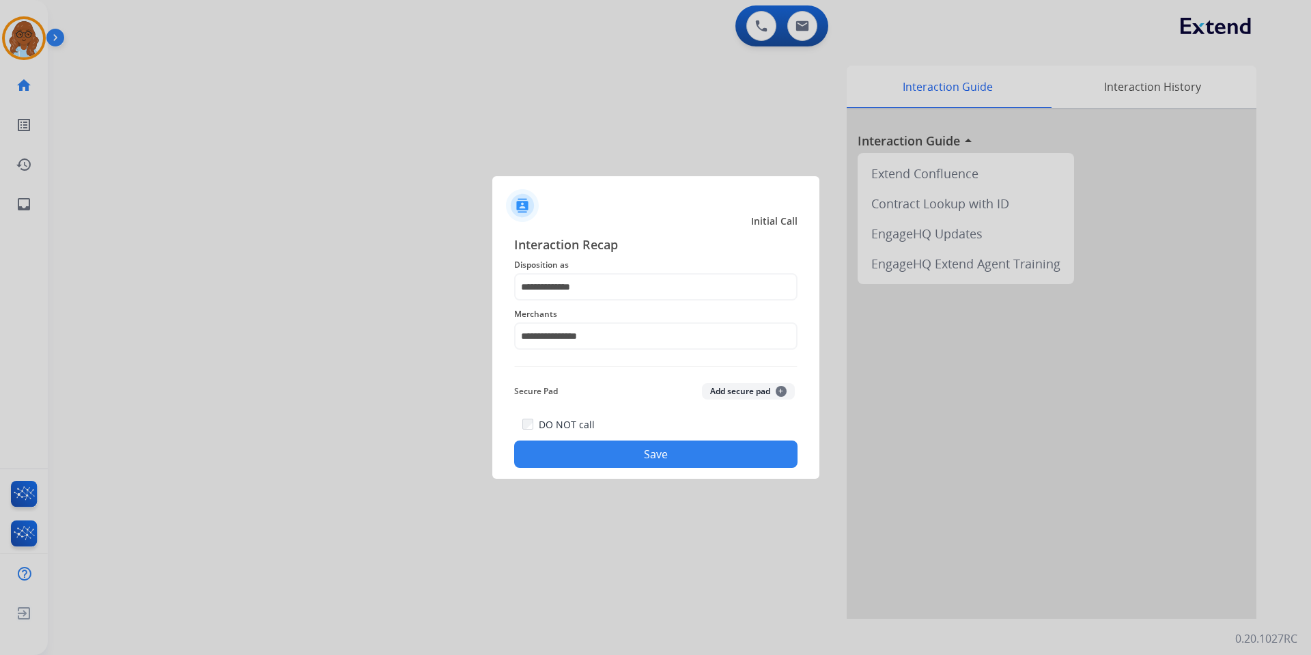
click at [657, 461] on button "Save" at bounding box center [655, 453] width 283 height 27
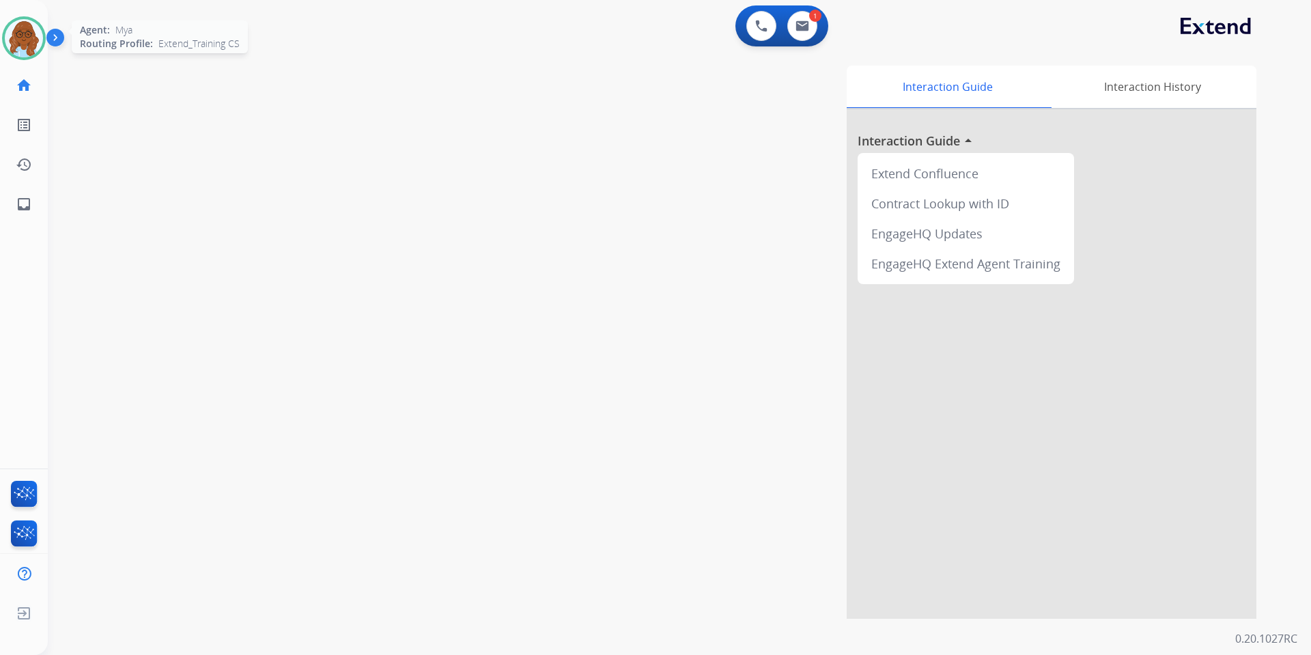
click at [0, 40] on div "Mya Available Edit Avatar Agent: Mya Routing Profile: Extend_Training CS" at bounding box center [24, 38] width 48 height 44
drag, startPoint x: 12, startPoint y: 40, endPoint x: 33, endPoint y: 51, distance: 24.1
click at [12, 40] on img at bounding box center [24, 38] width 38 height 38
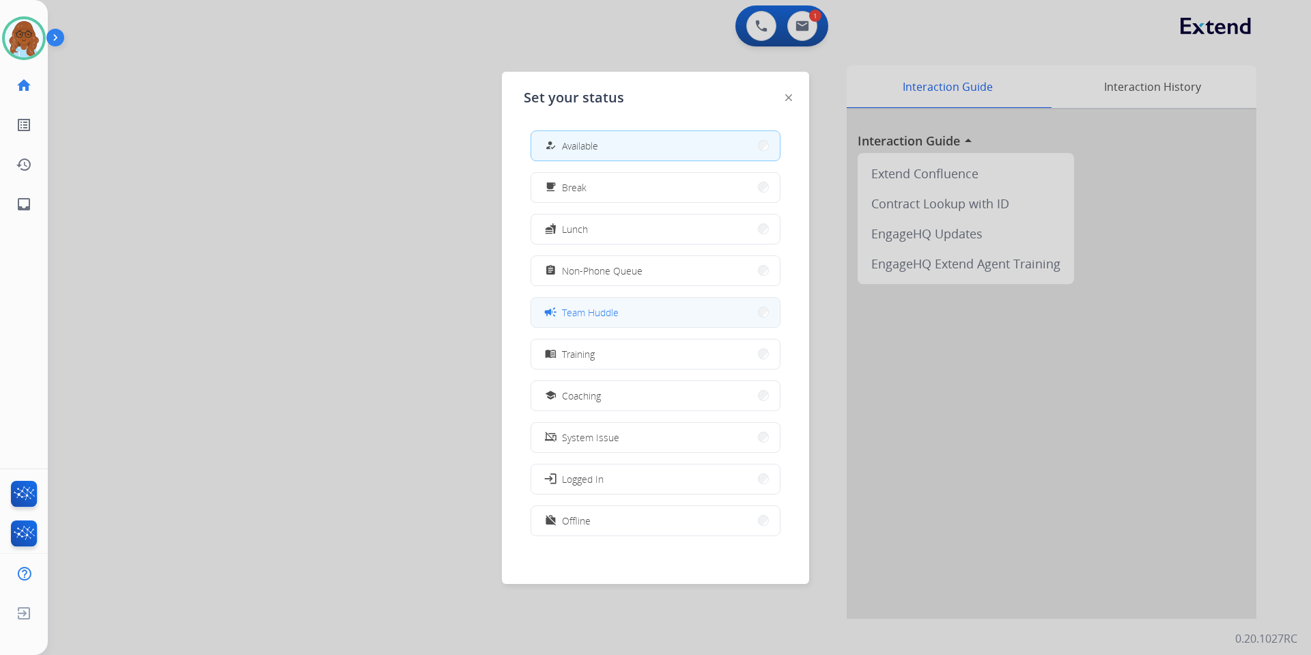
click at [579, 311] on span "Team Huddle" at bounding box center [590, 312] width 57 height 14
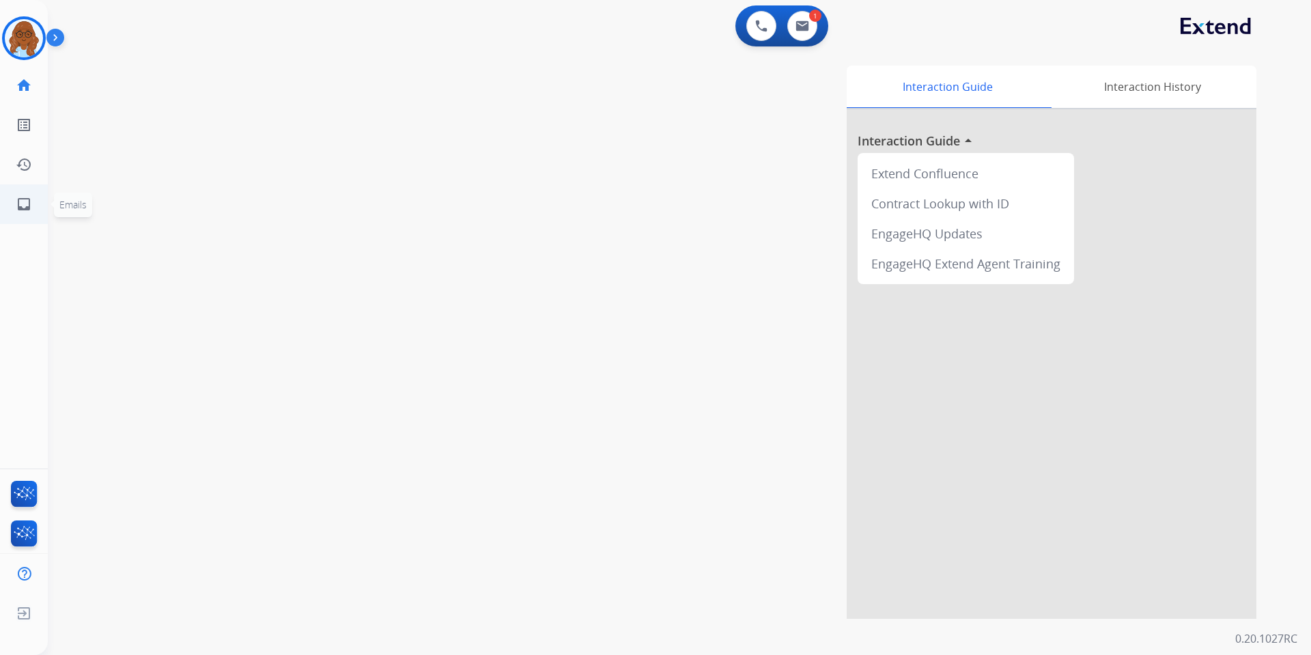
click at [35, 201] on link "inbox Emails" at bounding box center [24, 204] width 38 height 38
select select "**********"
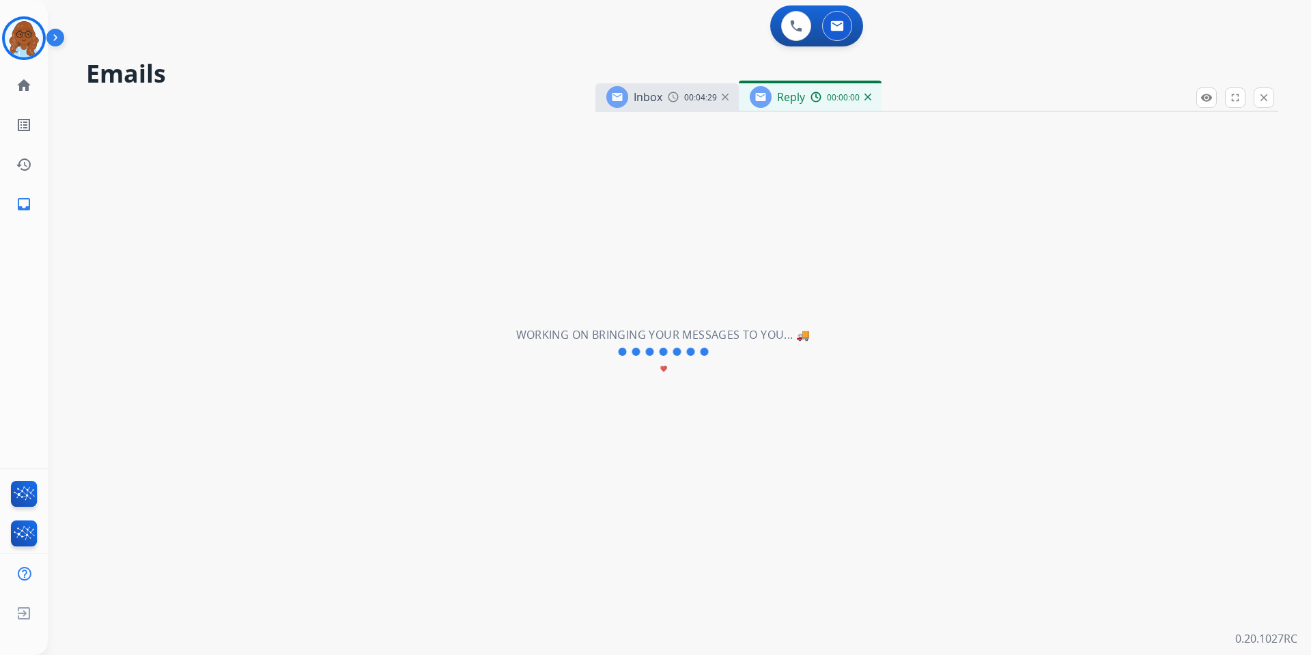
select select "**********"
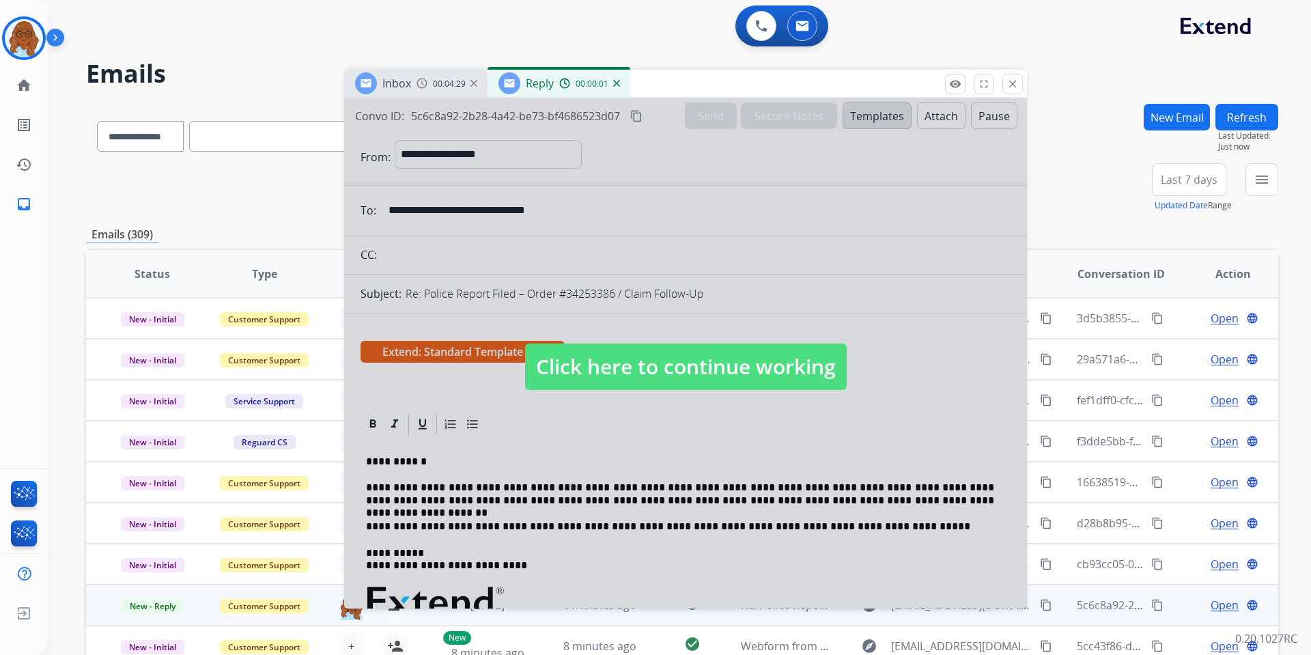
drag, startPoint x: 979, startPoint y: 105, endPoint x: 646, endPoint y: 101, distance: 333.1
click at [653, 81] on div "Inbox 00:04:29 Reply 00:00:01" at bounding box center [685, 84] width 683 height 29
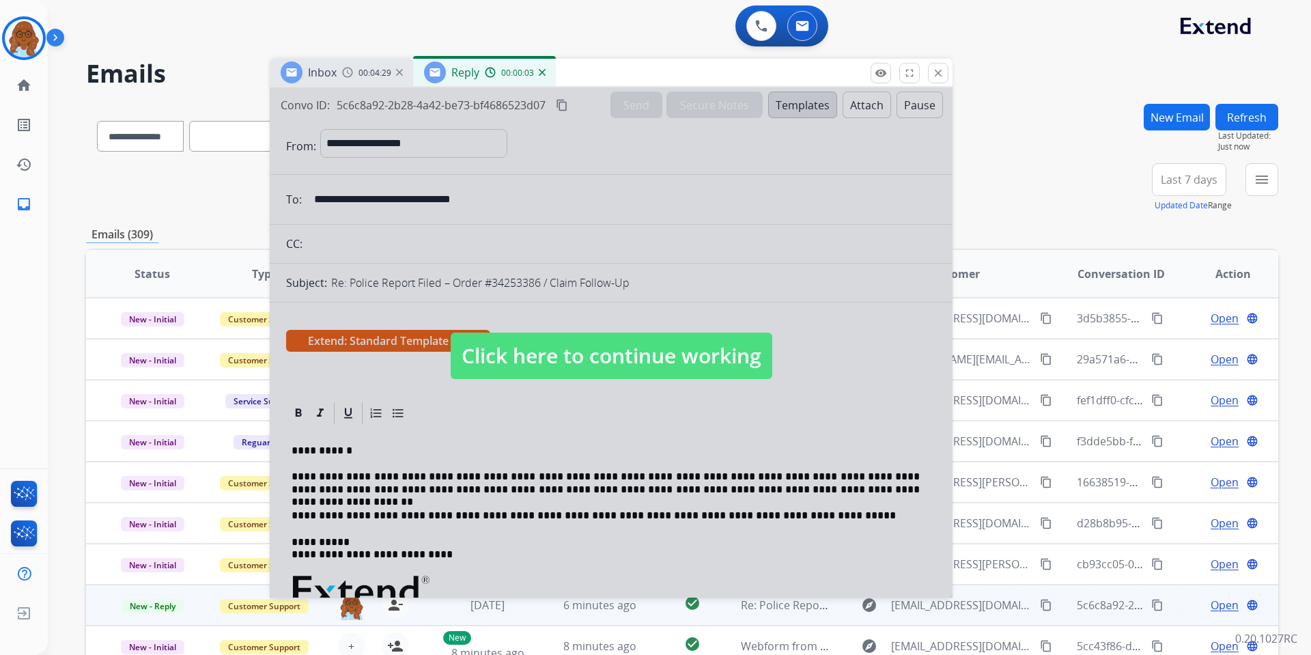
click at [650, 248] on div at bounding box center [611, 342] width 683 height 510
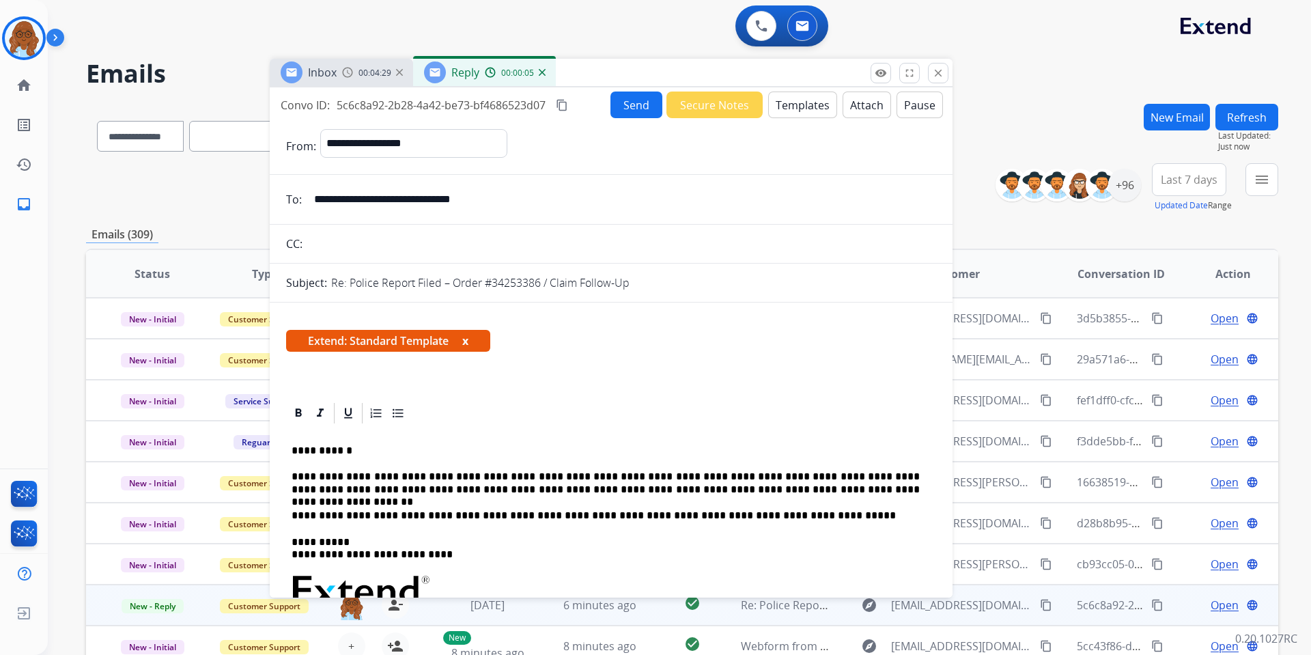
click at [468, 340] on button "x" at bounding box center [465, 340] width 6 height 16
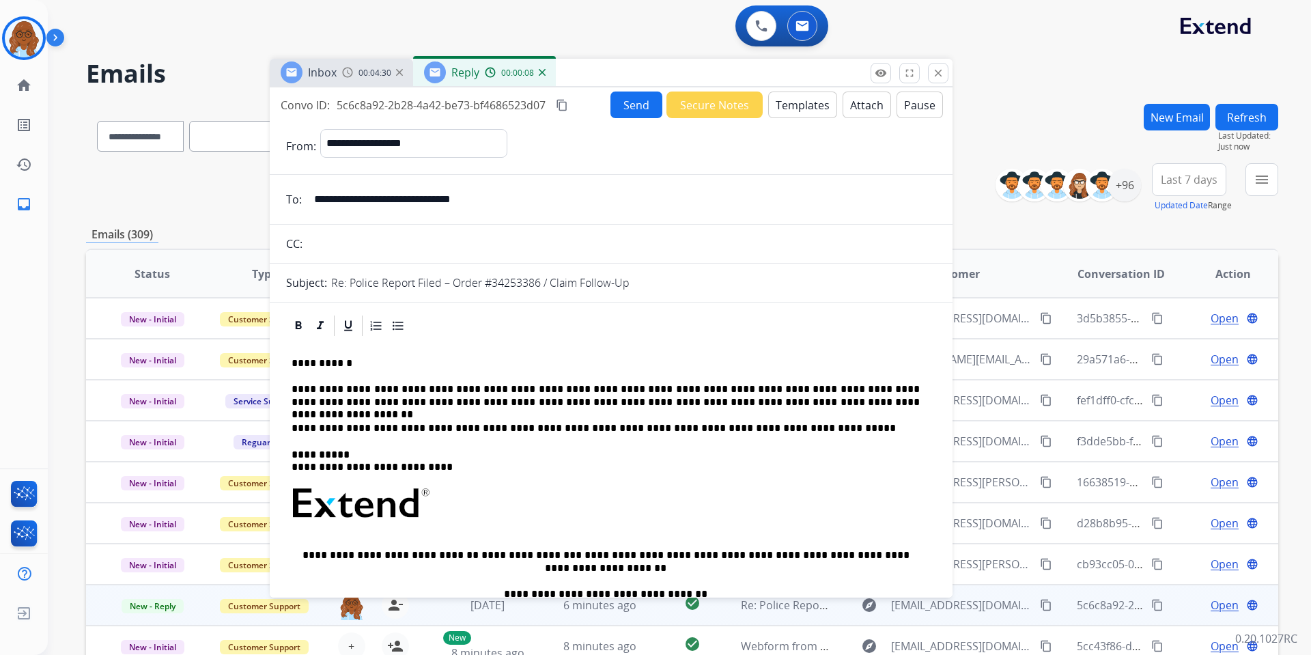
click at [805, 403] on p "**********" at bounding box center [605, 395] width 628 height 25
click at [432, 402] on p "**********" at bounding box center [605, 395] width 628 height 25
click at [435, 406] on p "**********" at bounding box center [605, 395] width 628 height 25
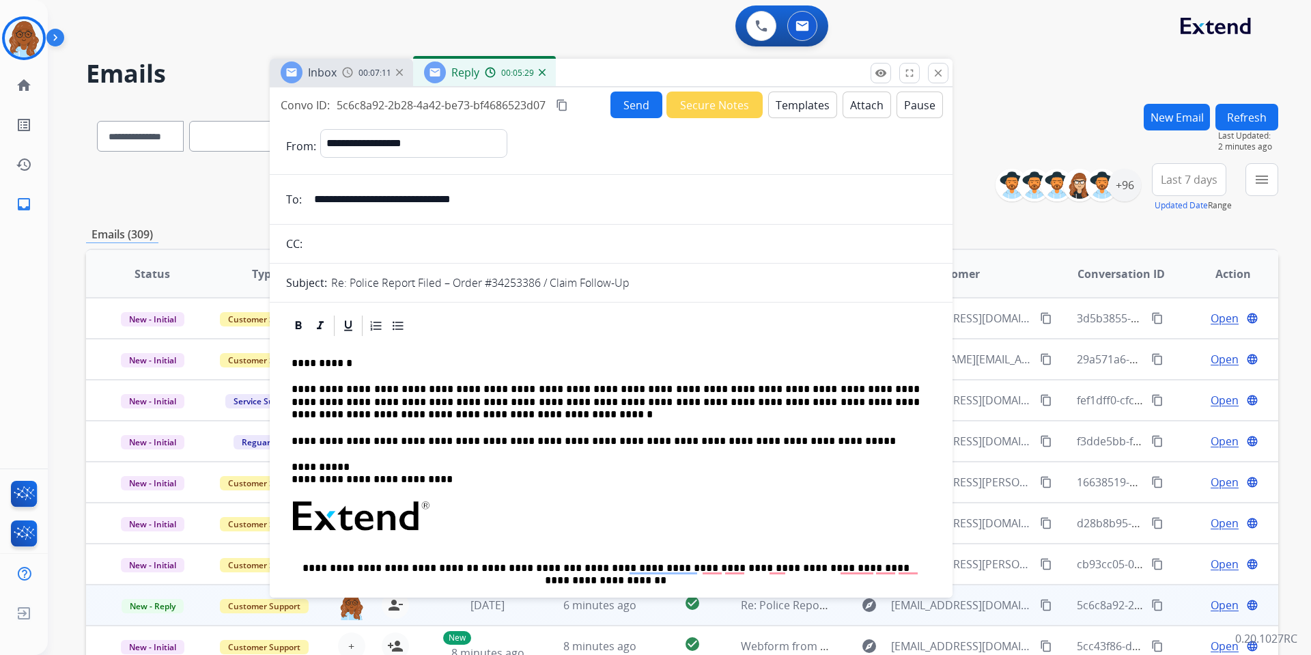
click at [564, 106] on mat-icon "content_copy" at bounding box center [562, 105] width 12 height 12
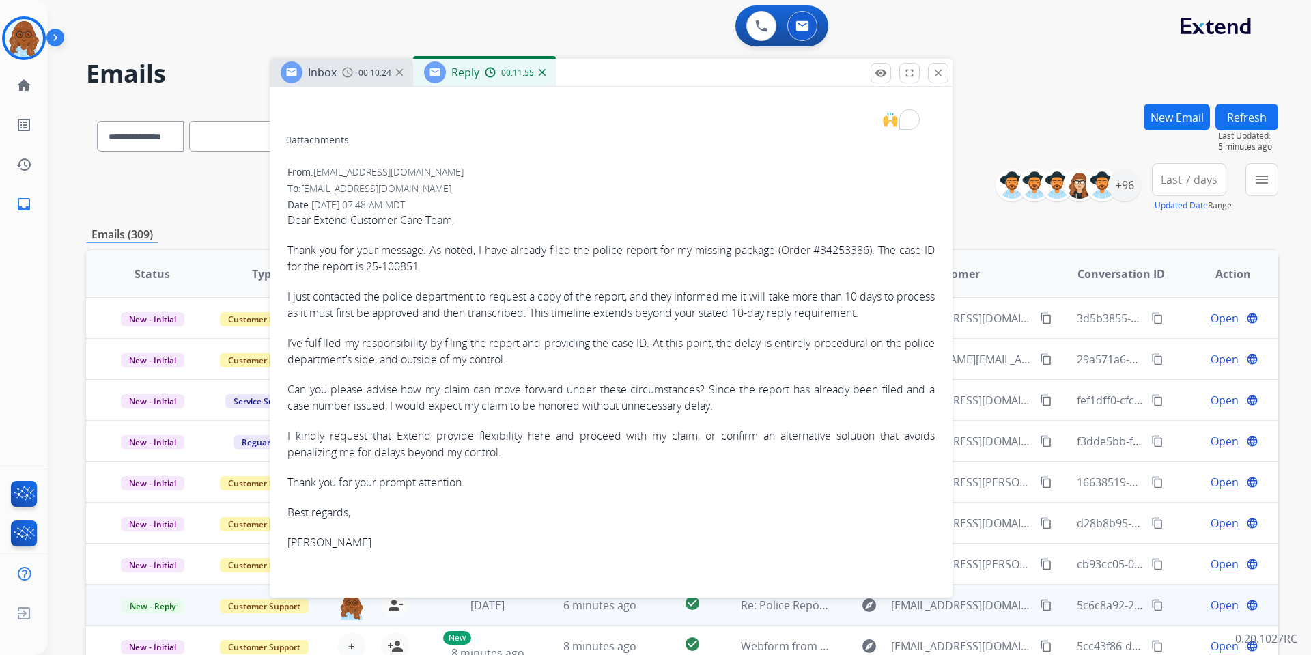
scroll to position [614, 0]
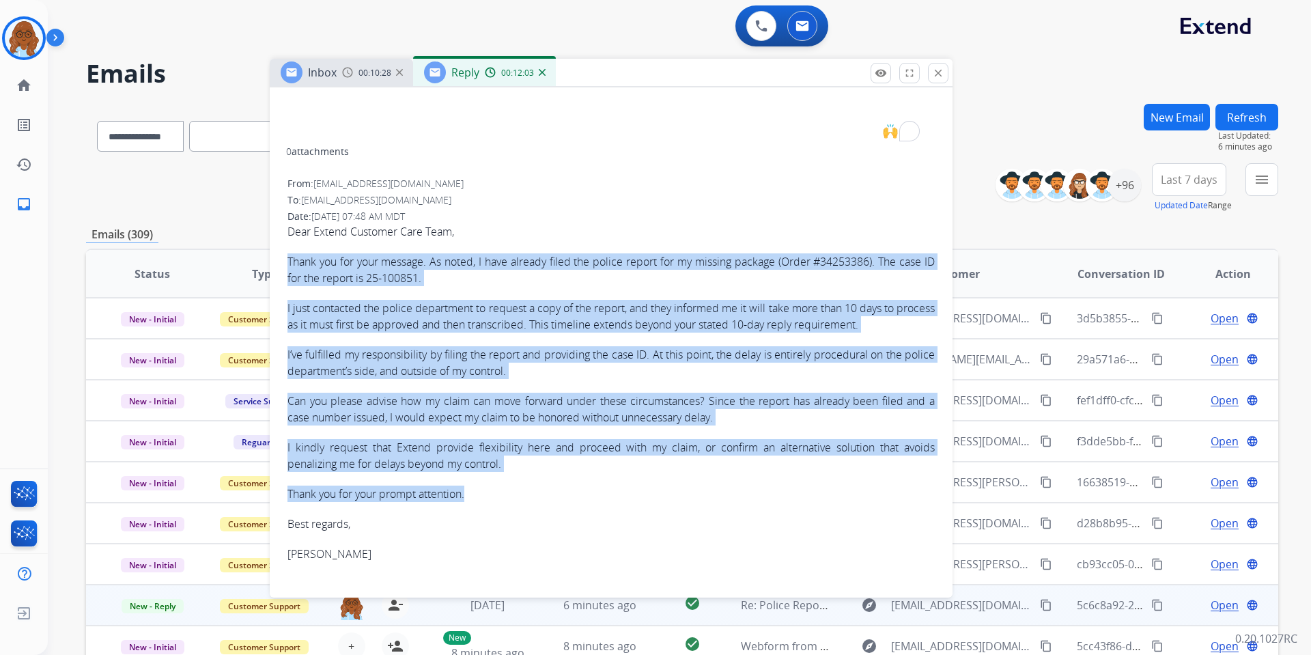
drag, startPoint x: 294, startPoint y: 259, endPoint x: 476, endPoint y: 498, distance: 301.4
click at [476, 498] on div "Dear Extend Customer Care Team, Thank you for your message. As noted, I have al…" at bounding box center [610, 392] width 647 height 339
copy div "Lorem ips dol sita consect. Ad elits, D eius tempori utlab etd magnaa enimad mi…"
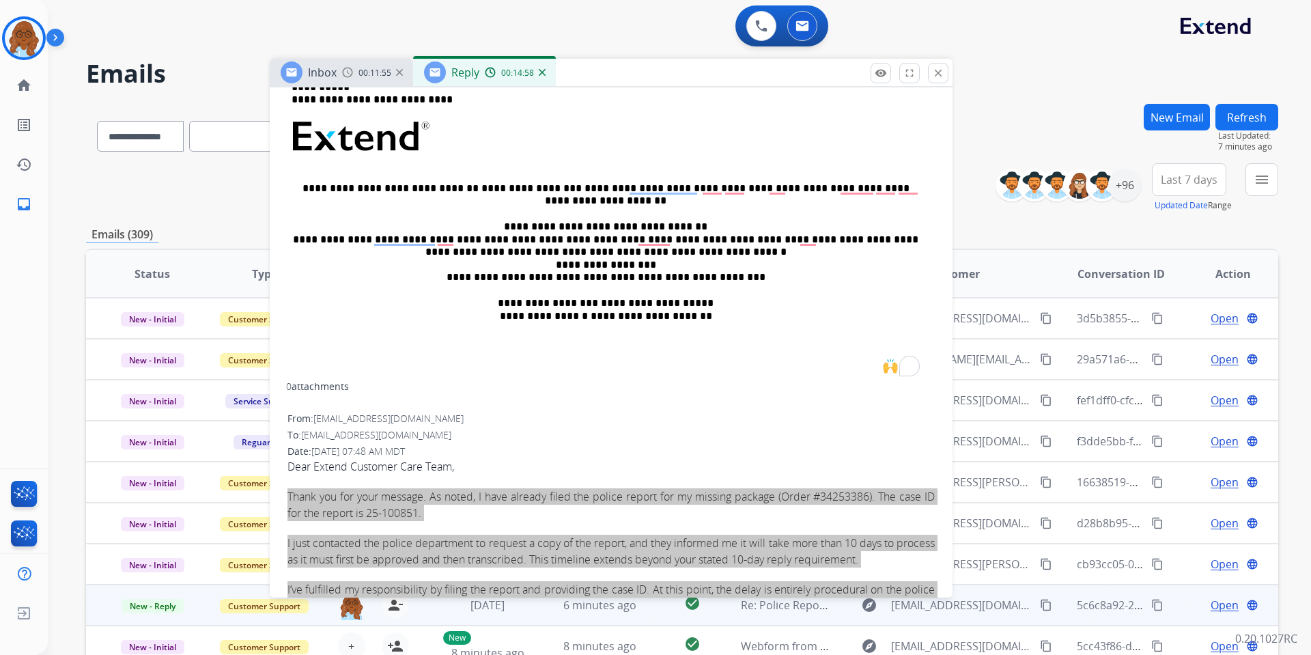
scroll to position [341, 0]
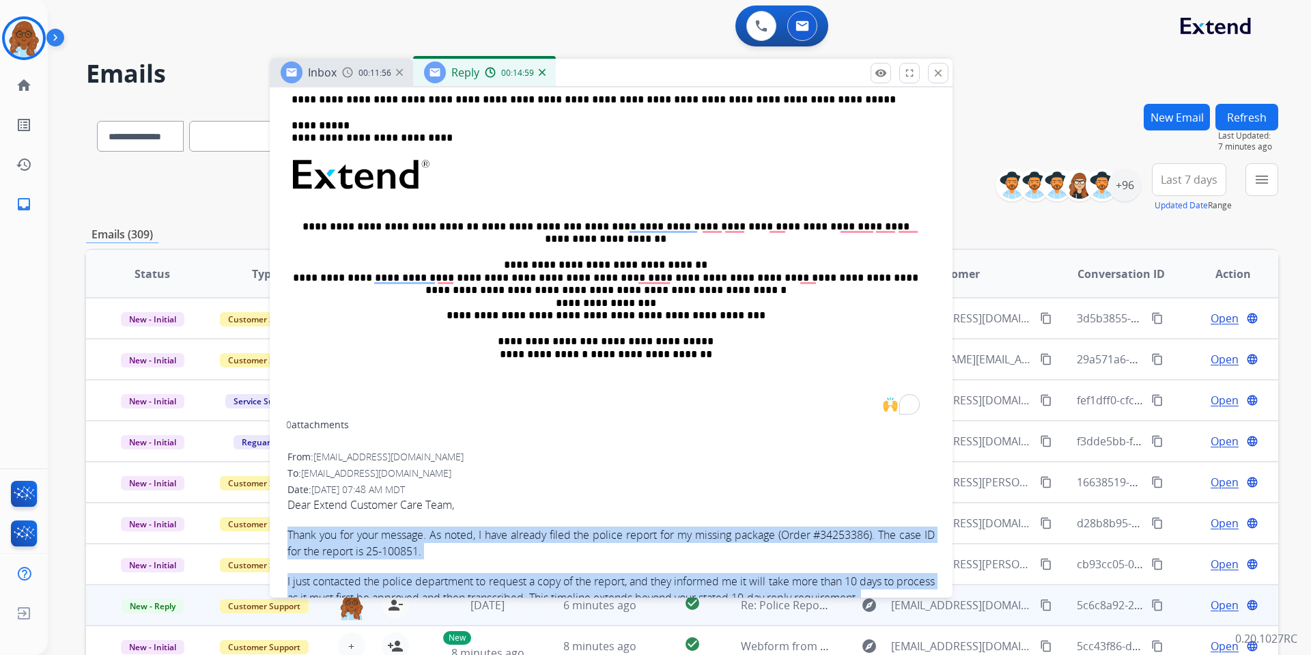
click at [633, 392] on div "**********" at bounding box center [611, 209] width 650 height 424
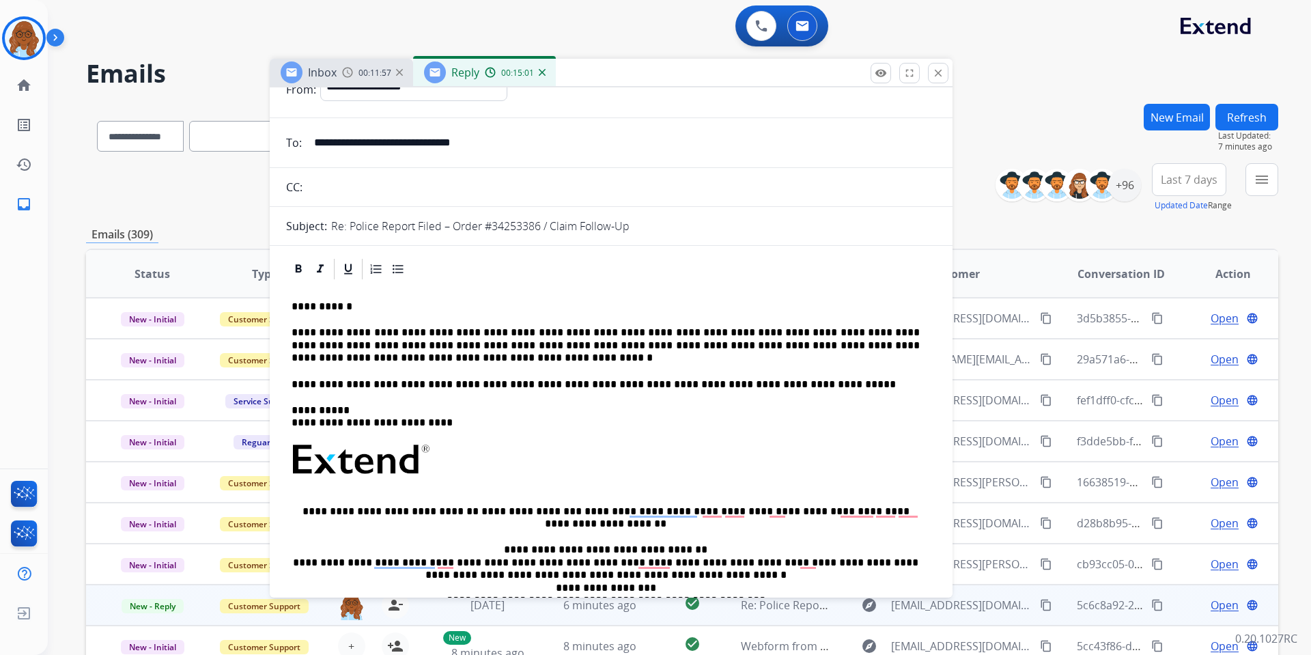
scroll to position [0, 0]
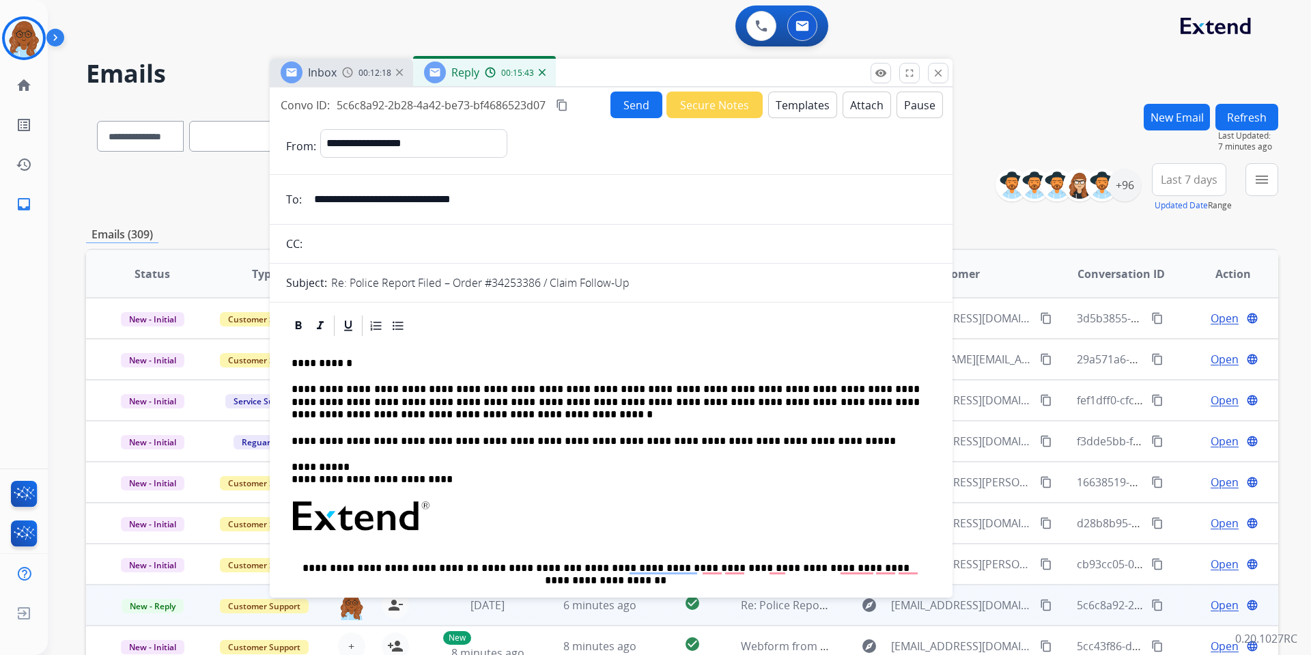
click at [617, 106] on button "Send" at bounding box center [636, 104] width 52 height 27
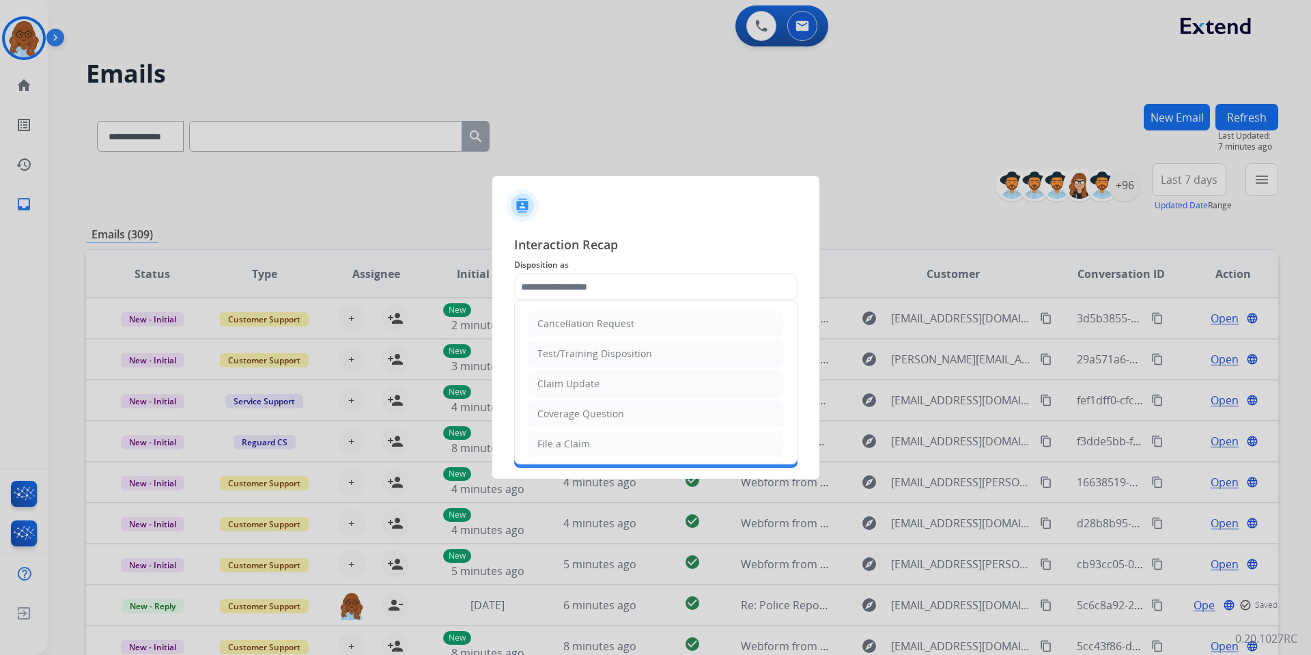
click at [603, 285] on input "text" at bounding box center [655, 286] width 283 height 27
click at [596, 375] on li "Claim Update" at bounding box center [655, 384] width 255 height 26
type input "**********"
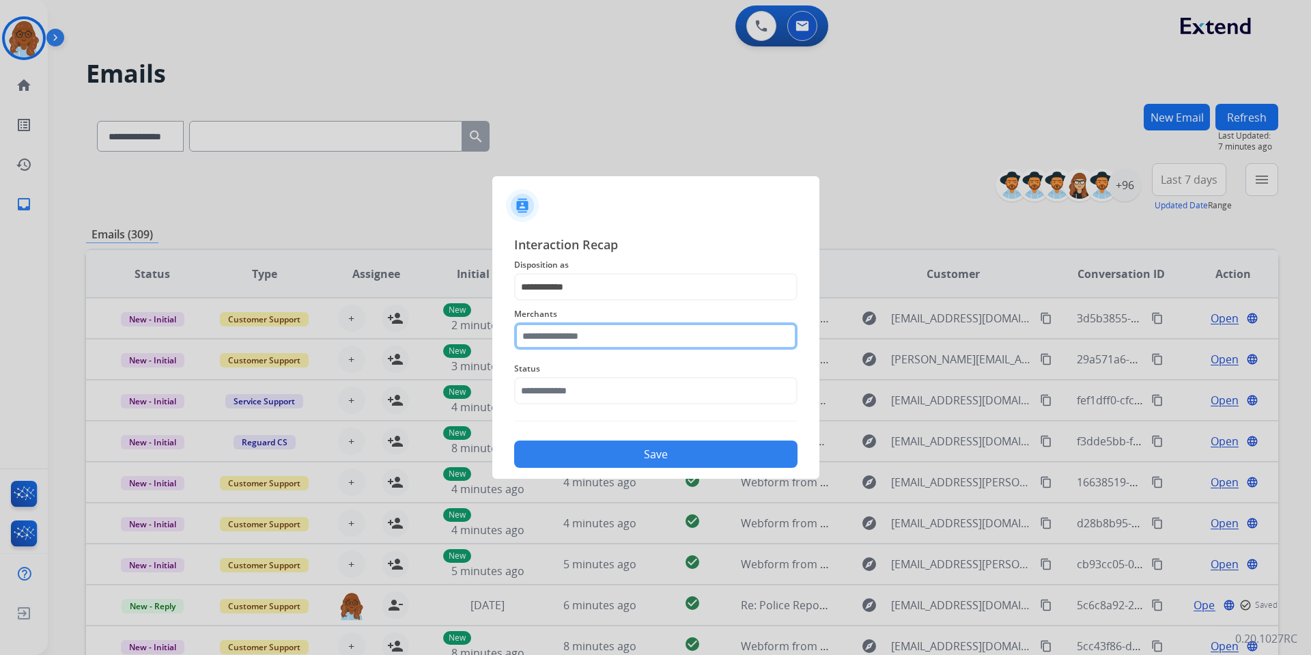
click at [563, 331] on input "text" at bounding box center [655, 335] width 283 height 27
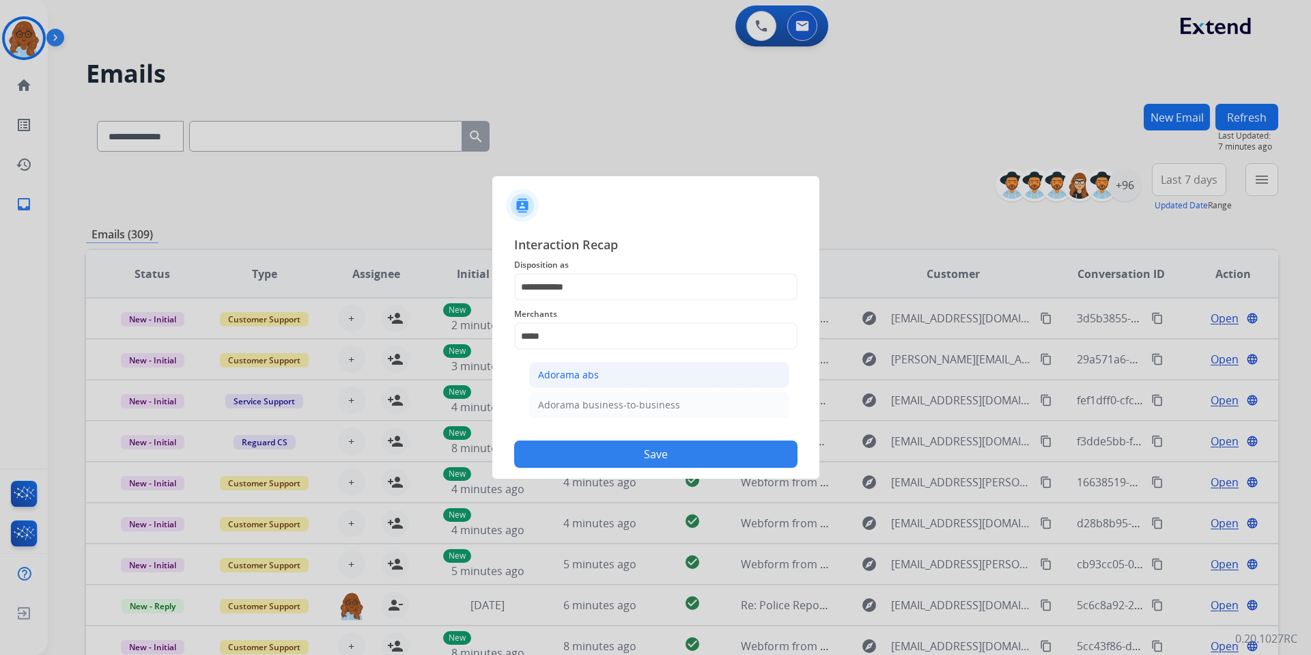
click at [562, 375] on div "Adorama abs" at bounding box center [568, 375] width 61 height 14
type input "**********"
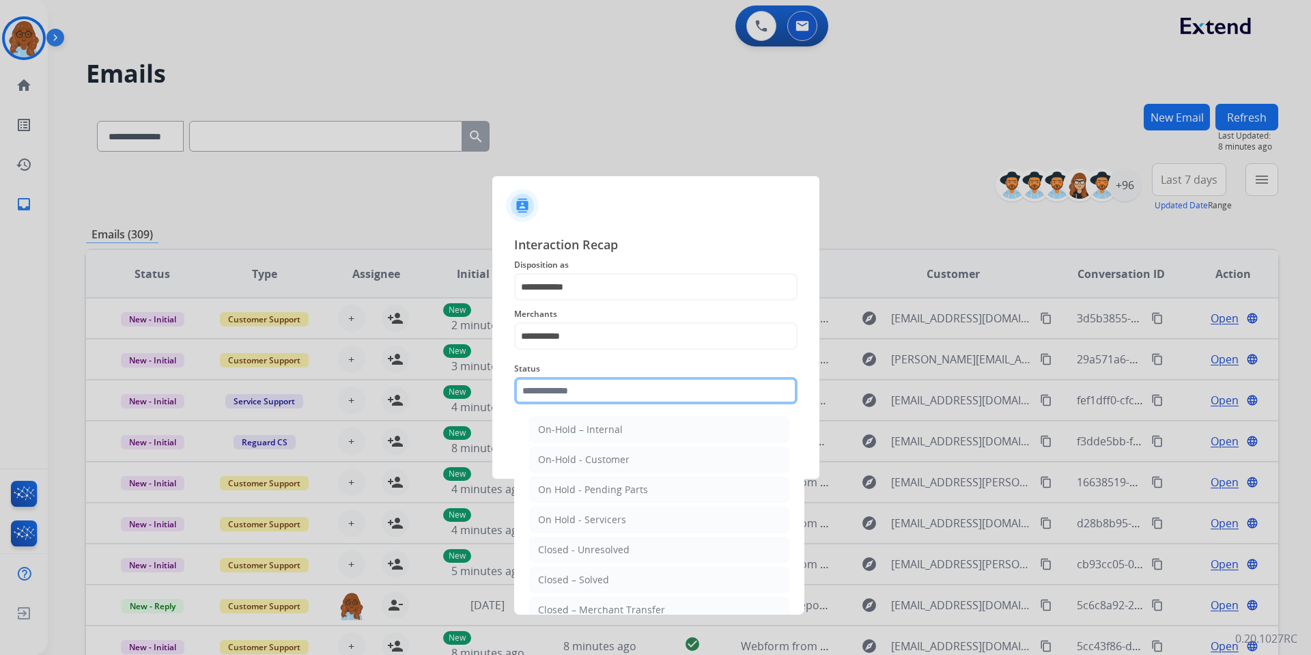
click at [559, 385] on input "text" at bounding box center [655, 390] width 283 height 27
click at [577, 587] on li "Closed – Solved" at bounding box center [659, 580] width 260 height 26
type input "**********"
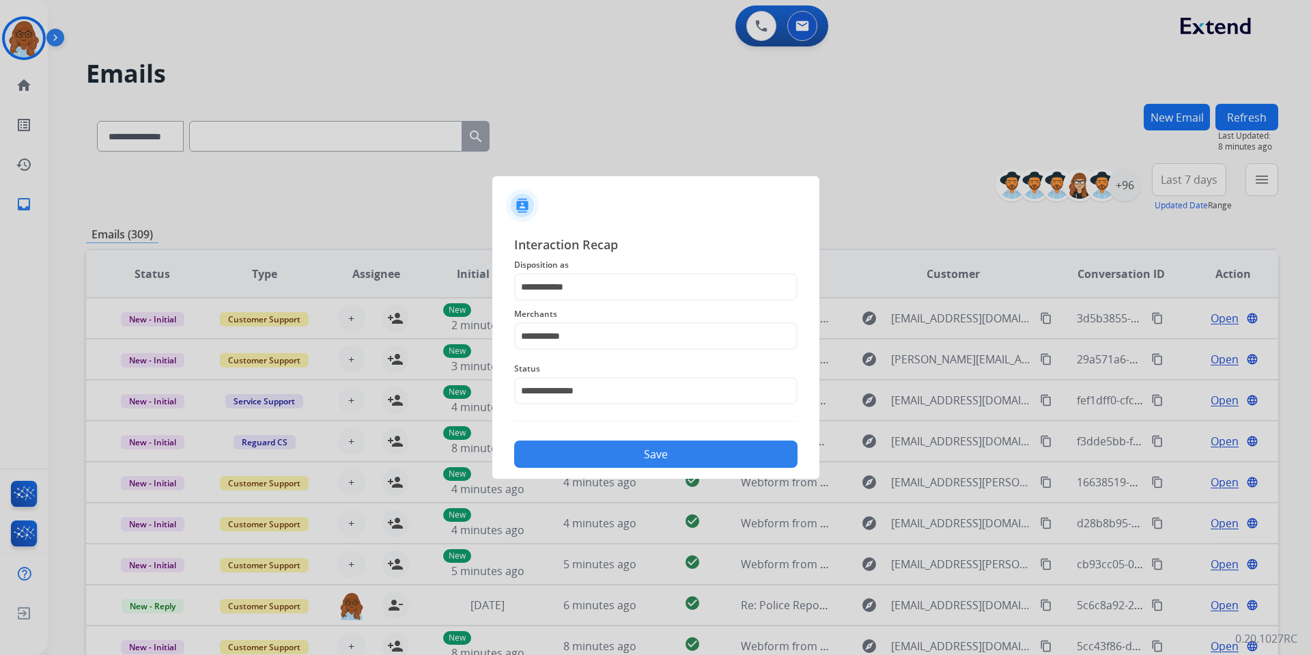
click at [587, 461] on button "Save" at bounding box center [655, 453] width 283 height 27
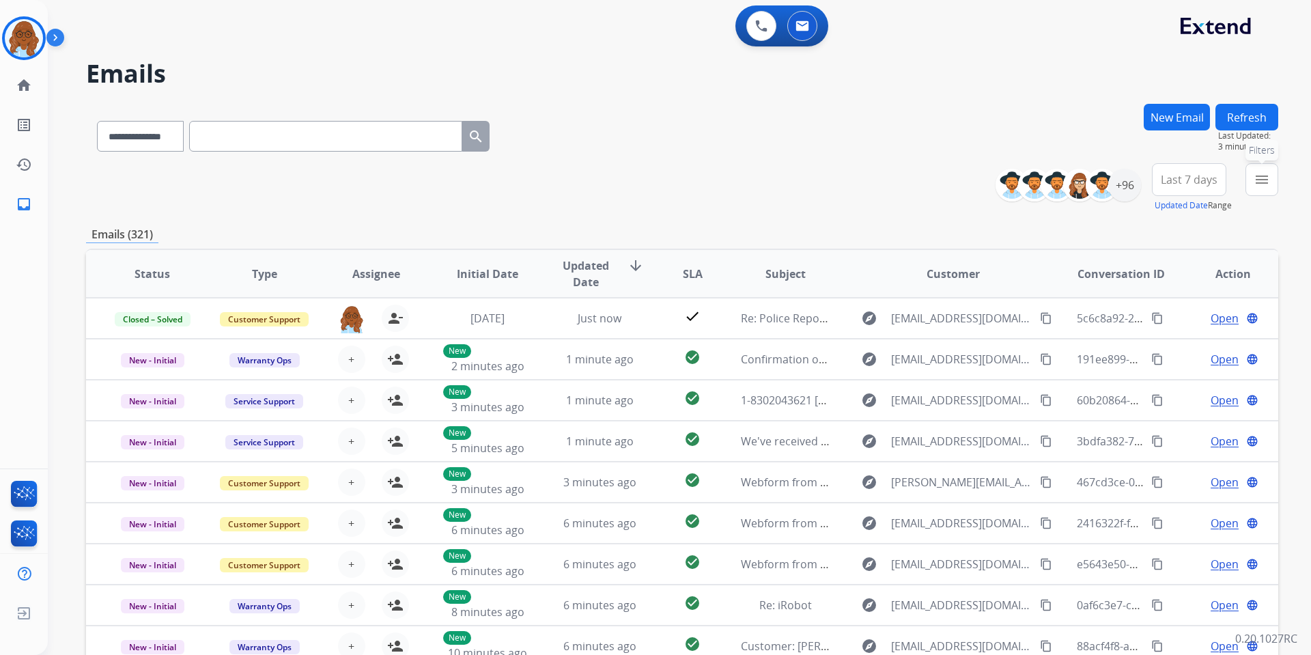
click at [1266, 177] on mat-icon "menu" at bounding box center [1261, 179] width 16 height 16
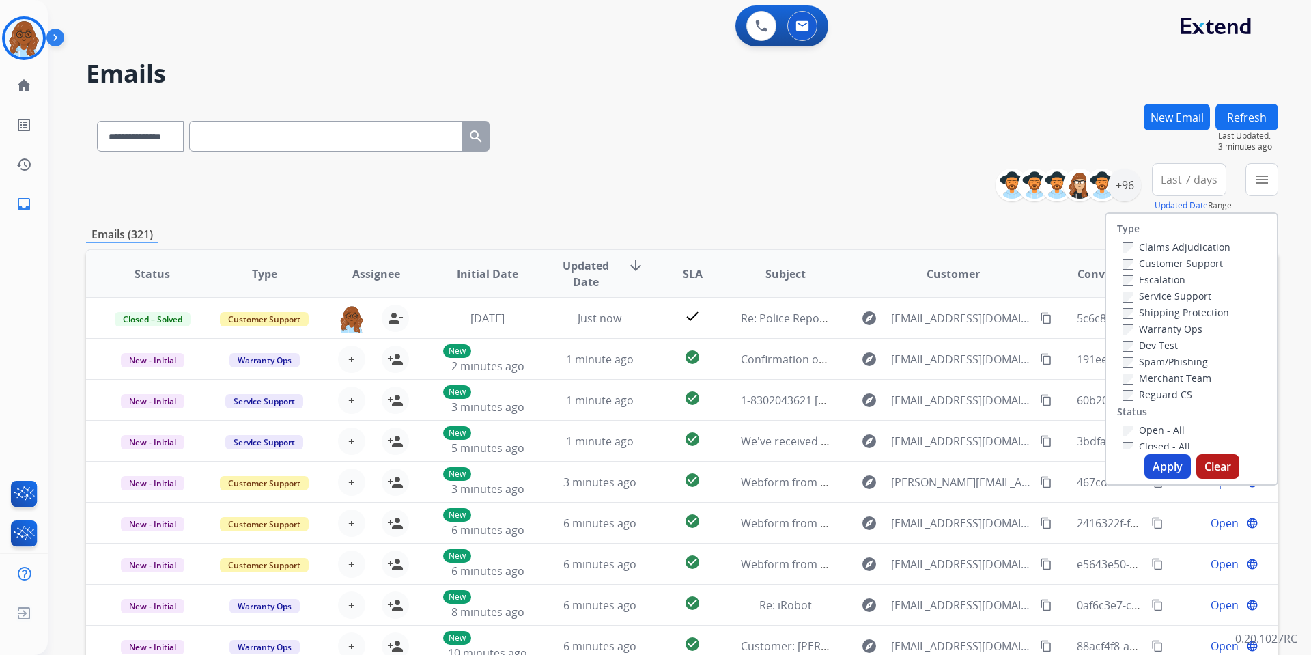
click at [1170, 263] on label "Customer Support" at bounding box center [1172, 263] width 100 height 13
click at [1160, 312] on label "Shipping Protection" at bounding box center [1175, 312] width 106 height 13
click at [1158, 388] on label "Reguard CS" at bounding box center [1157, 394] width 70 height 13
drag, startPoint x: 1153, startPoint y: 427, endPoint x: 1153, endPoint y: 444, distance: 17.1
click at [1153, 428] on label "Open - All" at bounding box center [1153, 429] width 62 height 13
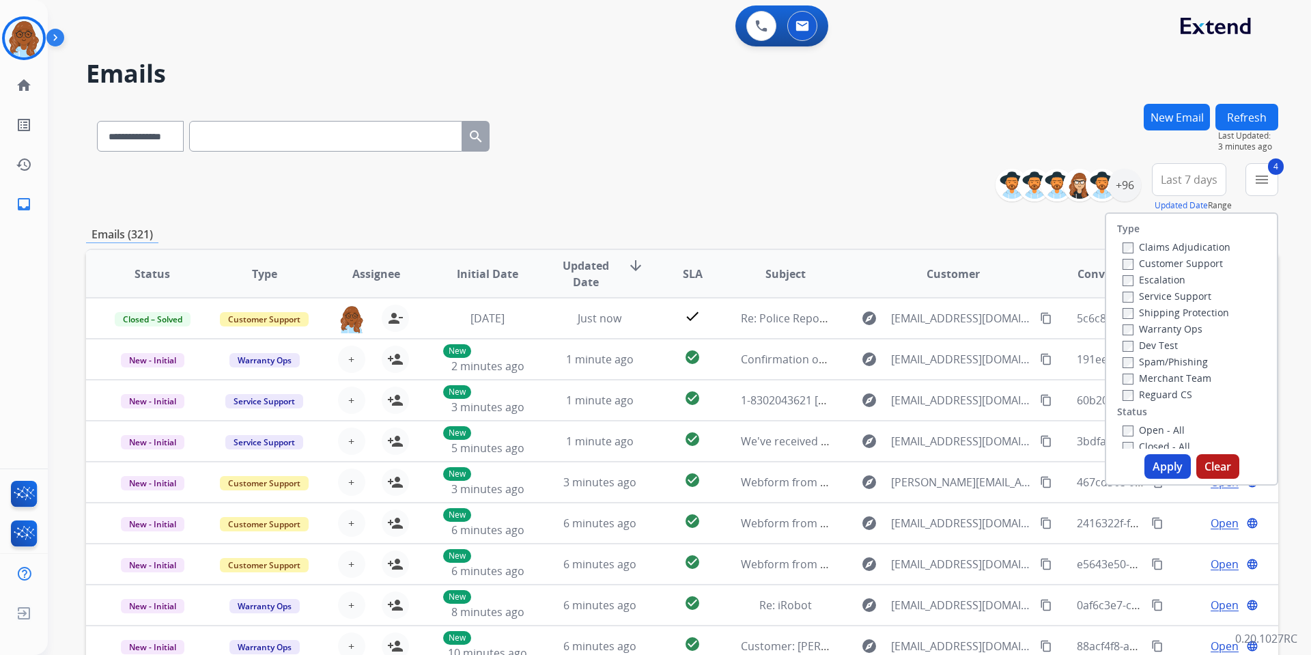
click at [1157, 474] on button "Apply" at bounding box center [1167, 466] width 46 height 25
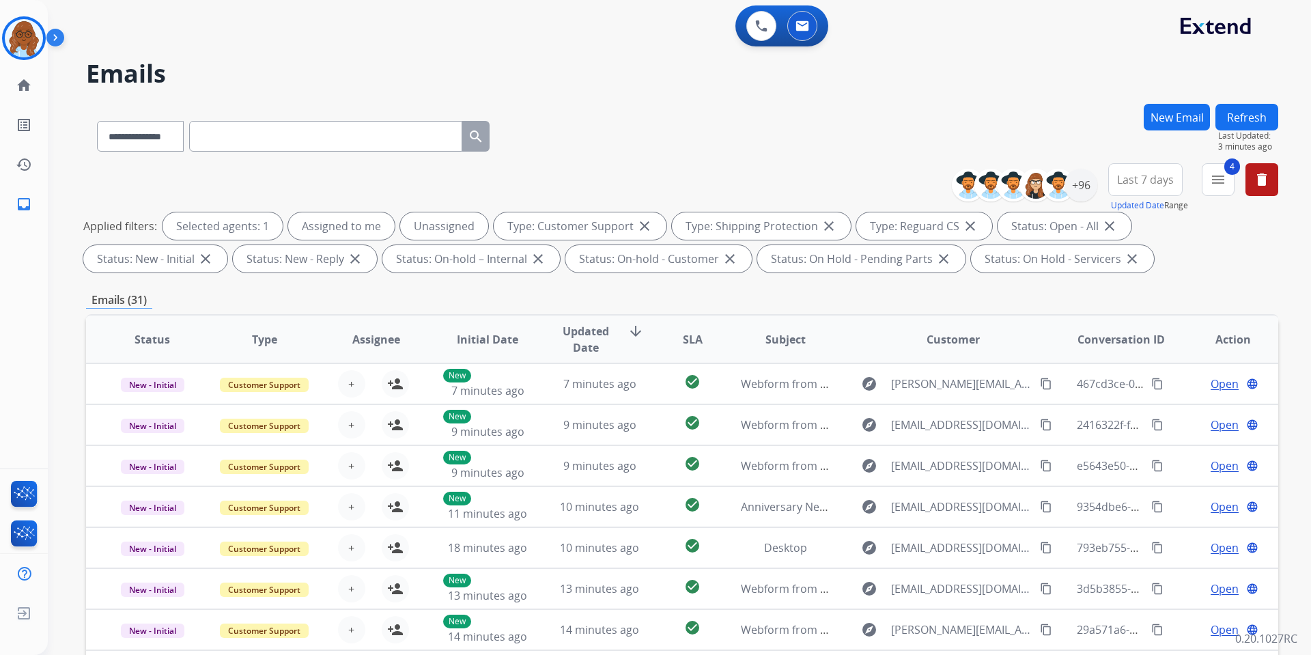
click at [1117, 182] on span "Last 7 days" at bounding box center [1145, 179] width 57 height 5
click at [1131, 343] on div "Last 90 days" at bounding box center [1140, 345] width 75 height 20
click at [1083, 196] on div "+147" at bounding box center [1080, 185] width 33 height 33
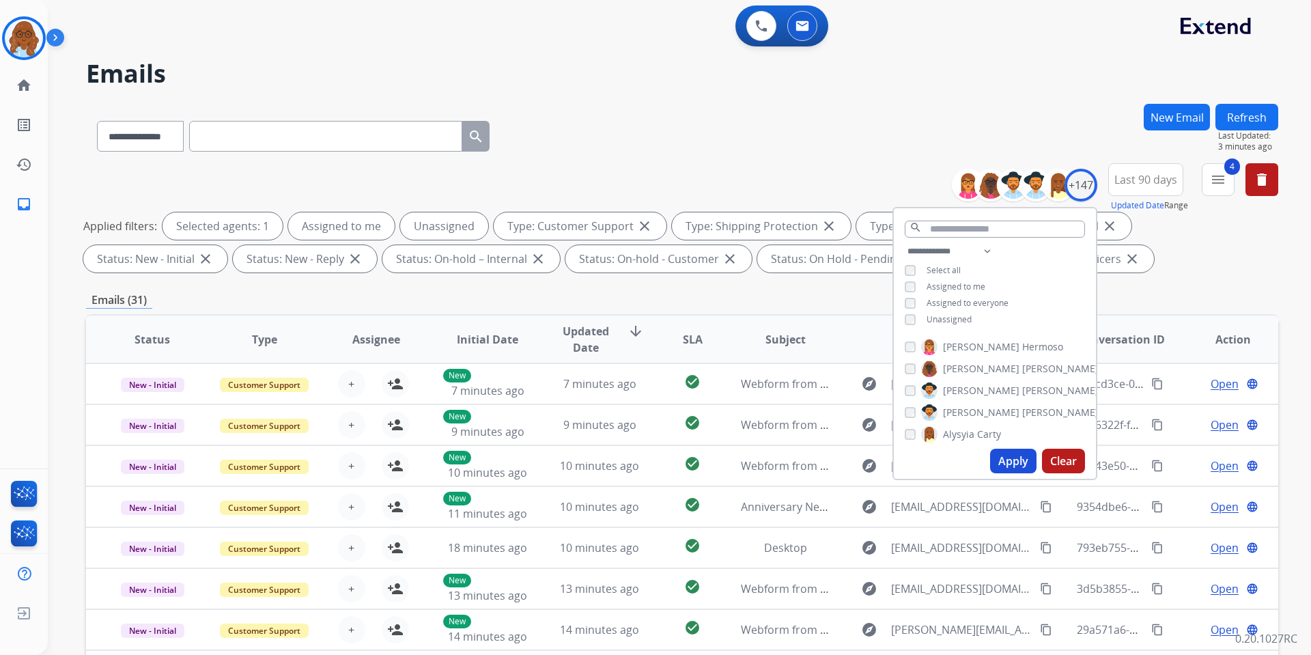
click at [958, 317] on span "Unassigned" at bounding box center [948, 319] width 45 height 12
click at [1014, 457] on button "Apply" at bounding box center [1013, 460] width 46 height 25
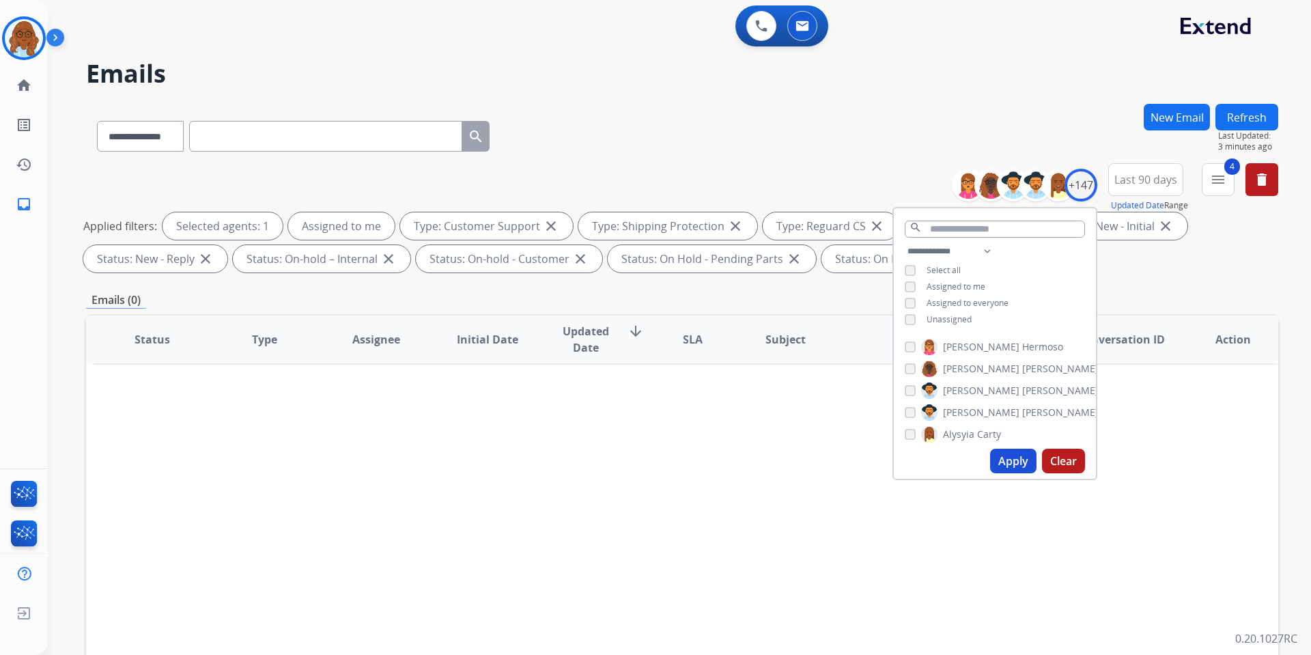
click at [954, 324] on div "**********" at bounding box center [995, 286] width 202 height 87
click at [948, 287] on span "Assigned to me" at bounding box center [955, 287] width 59 height 12
click at [946, 317] on span "Unassigned" at bounding box center [948, 319] width 45 height 12
click at [1018, 472] on button "Apply" at bounding box center [1013, 460] width 46 height 25
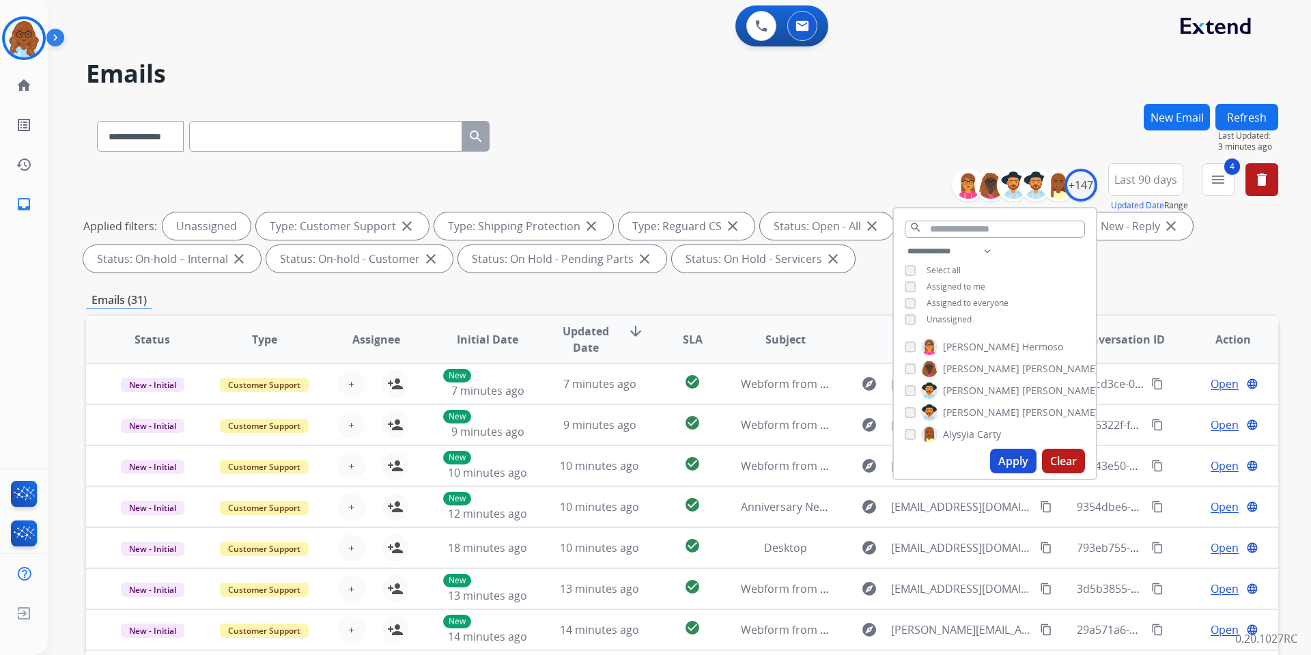
click at [883, 148] on div "**********" at bounding box center [682, 133] width 1192 height 59
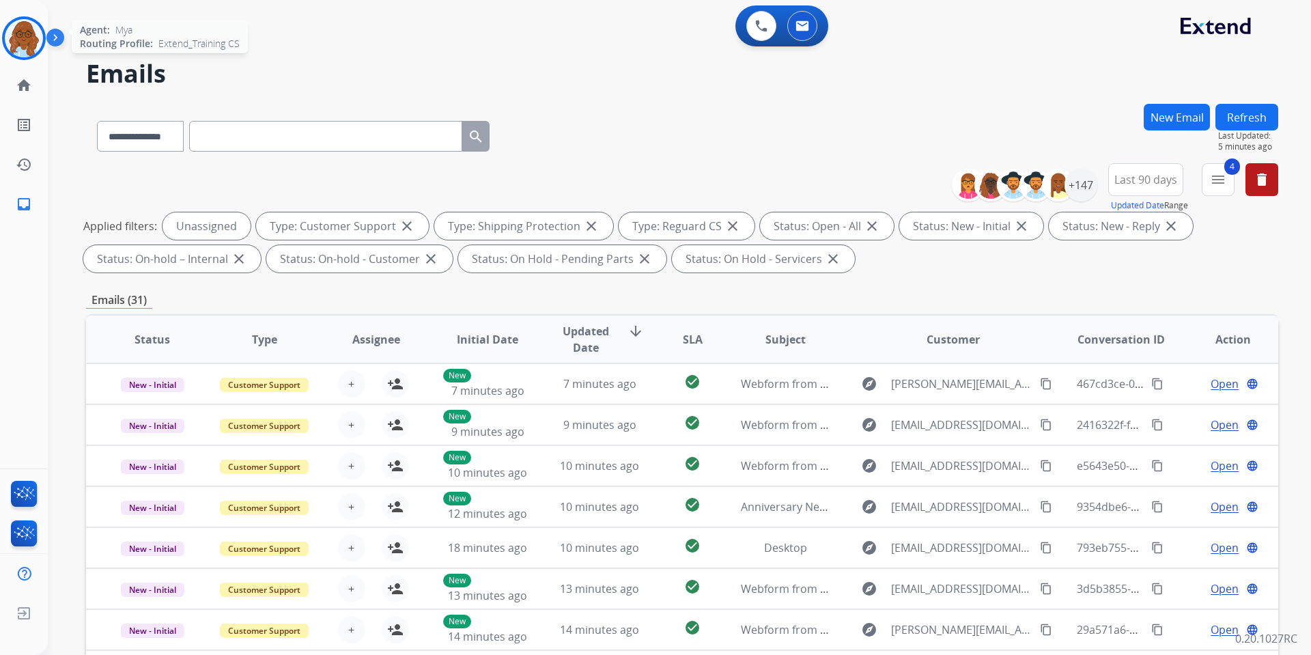
click at [37, 37] on img at bounding box center [24, 38] width 38 height 38
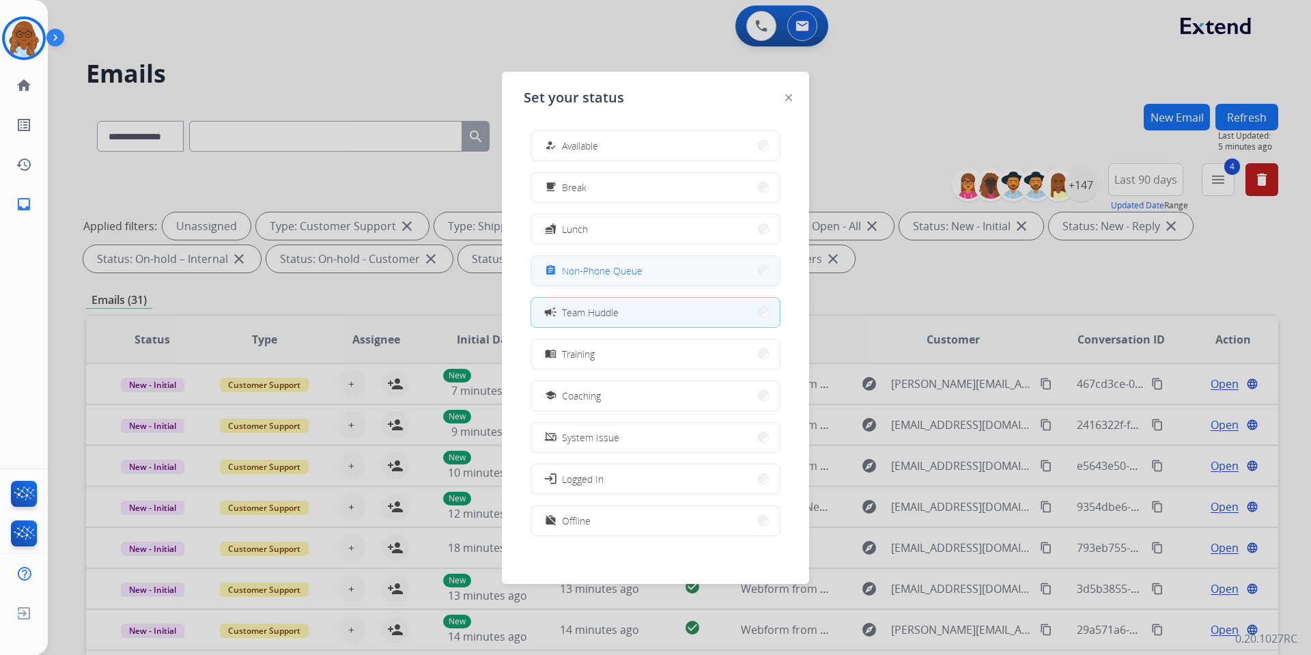
click at [592, 275] on span "Non-Phone Queue" at bounding box center [602, 270] width 81 height 14
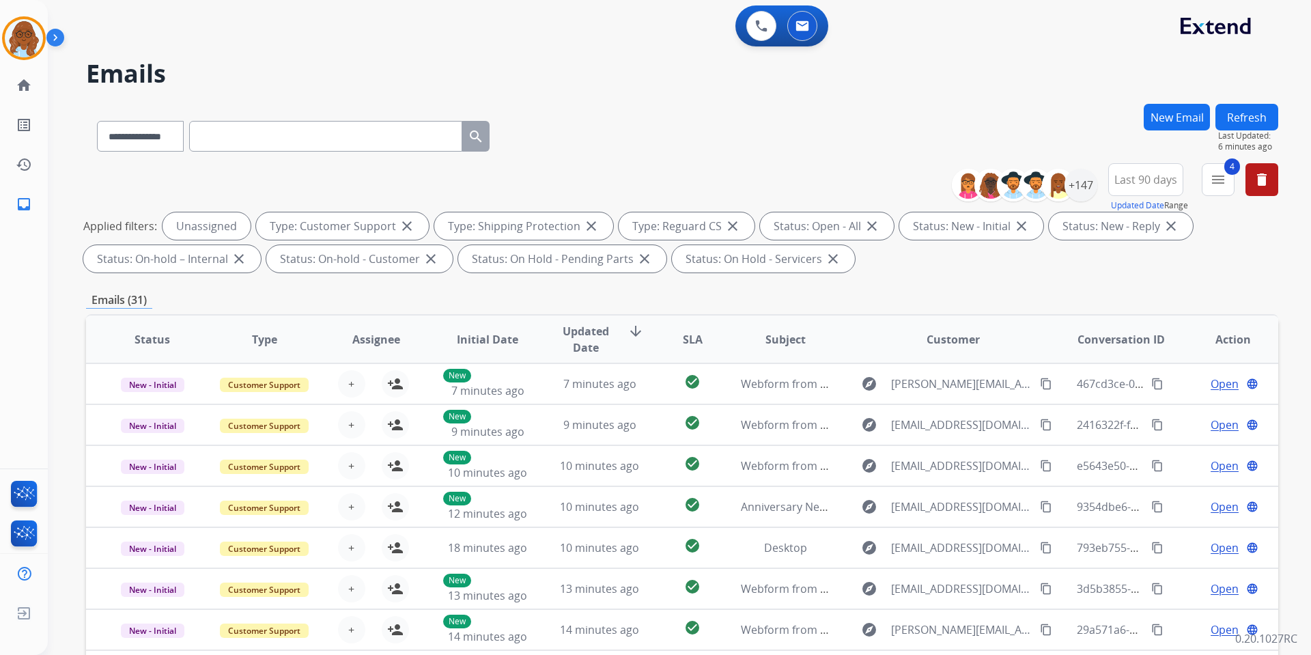
click at [1244, 121] on button "Refresh" at bounding box center [1246, 117] width 63 height 27
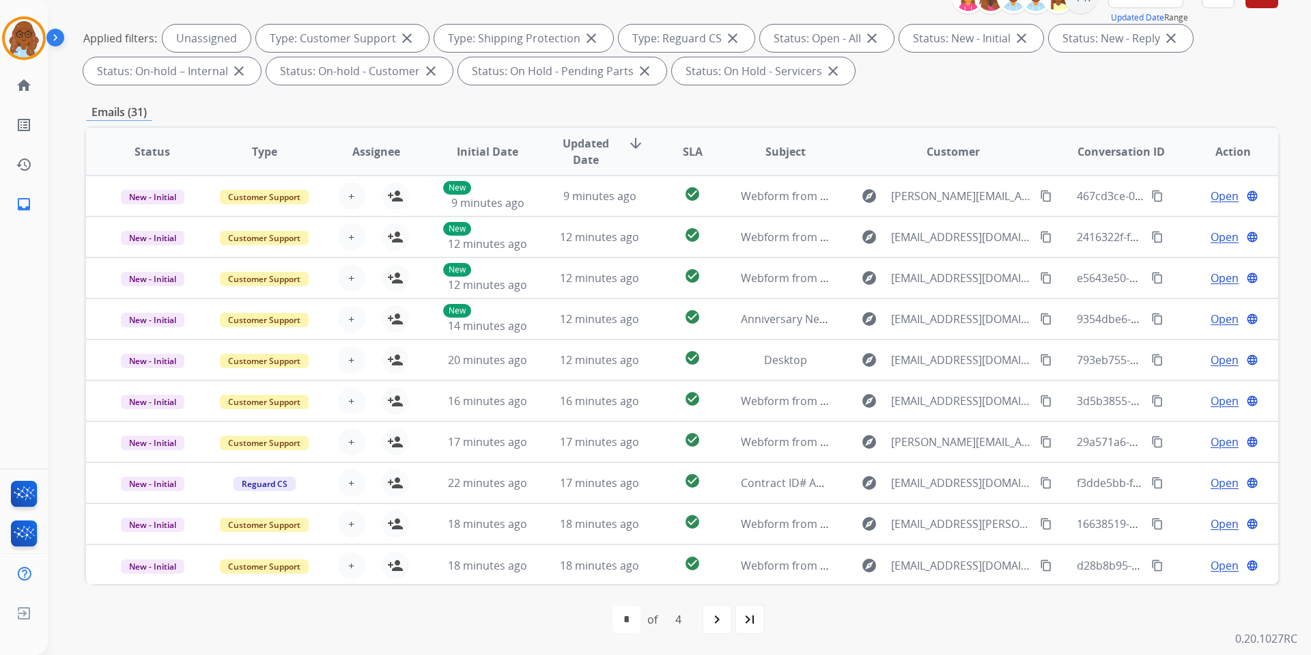
click at [759, 623] on div "last_page" at bounding box center [749, 619] width 30 height 30
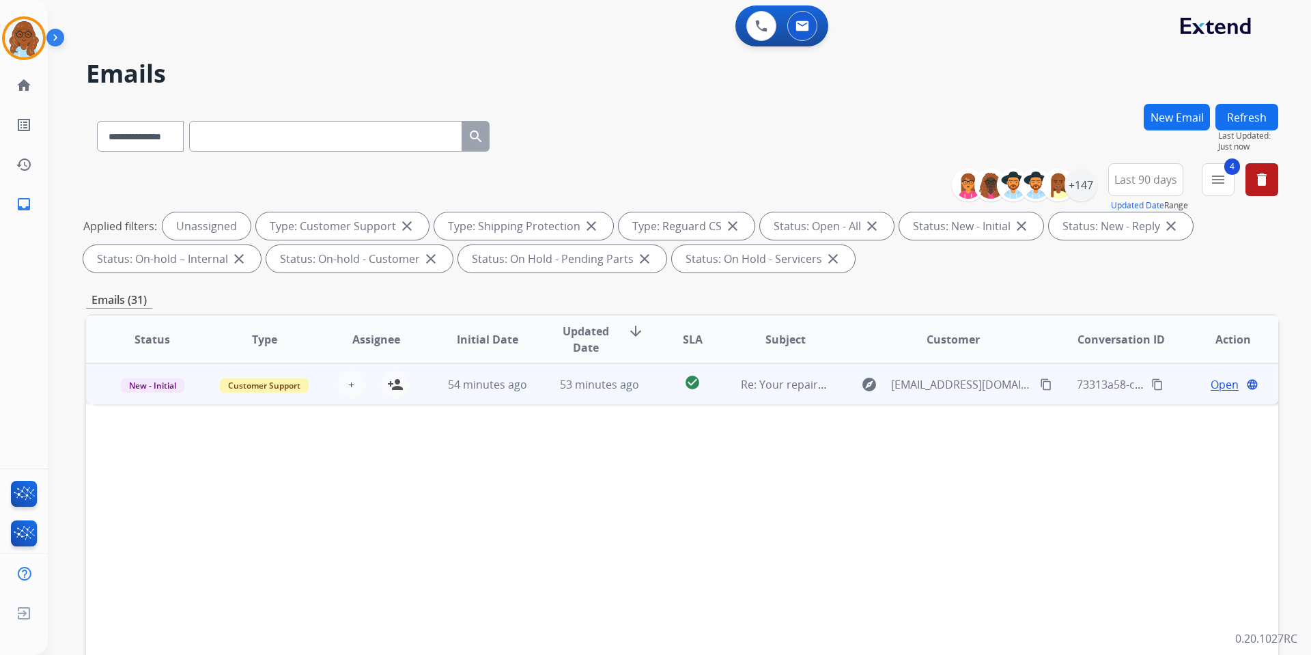
click at [1210, 386] on span "Open" at bounding box center [1224, 384] width 28 height 16
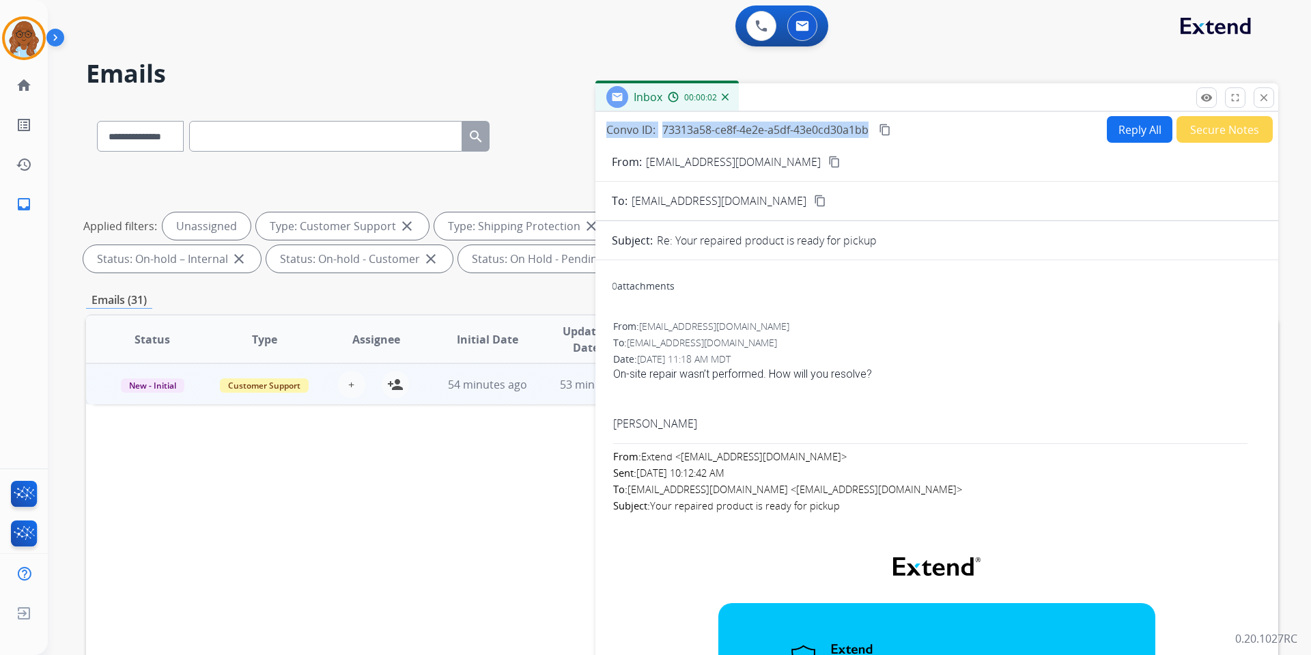
drag, startPoint x: 865, startPoint y: 119, endPoint x: 847, endPoint y: 105, distance: 22.4
click at [848, 106] on div "Inbox 00:00:02 Convo ID: 73313a58-ce8f-4e2e-a5df-43e0cd30a1bb content_copy Repl…" at bounding box center [936, 378] width 683 height 591
click at [864, 104] on div "Inbox 00:00:02" at bounding box center [936, 97] width 683 height 29
click at [916, 117] on div "Convo ID: 73313a58-ce8f-4e2e-a5df-43e0cd30a1bb content_copy Reply All Secure No…" at bounding box center [936, 129] width 683 height 27
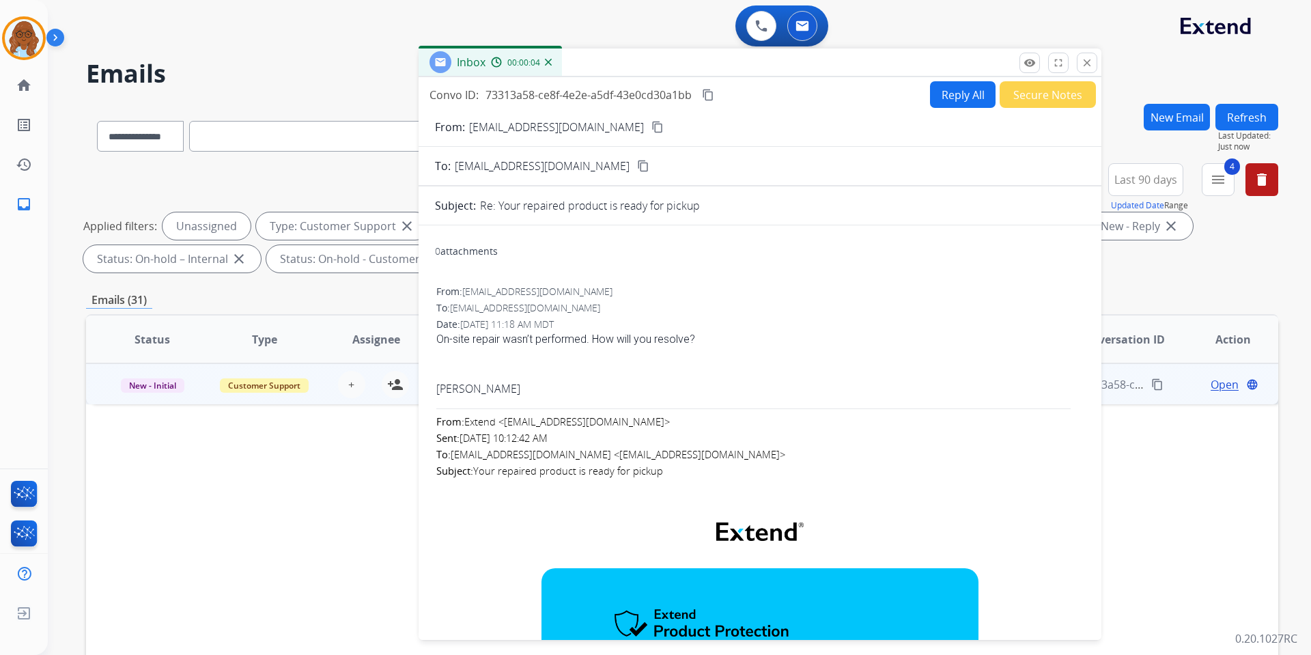
drag, startPoint x: 923, startPoint y: 94, endPoint x: 700, endPoint y: 40, distance: 229.0
click at [700, 48] on div "Inbox 00:00:04" at bounding box center [759, 62] width 683 height 29
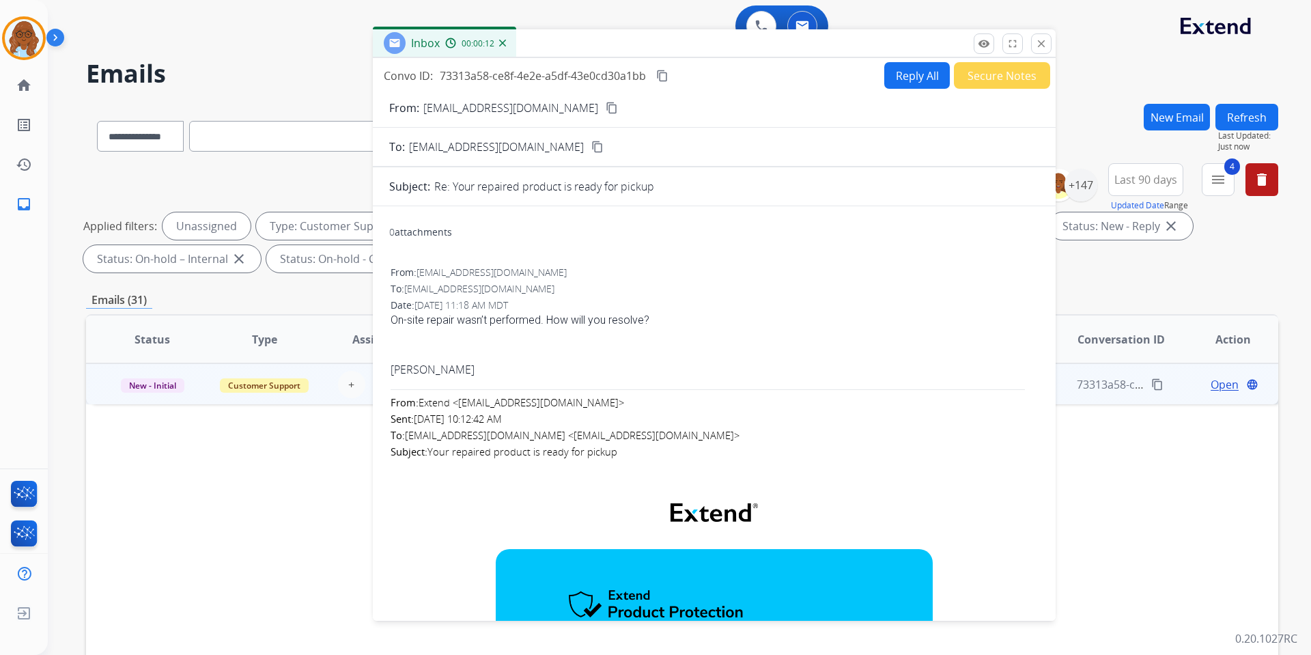
drag, startPoint x: 1044, startPoint y: 45, endPoint x: 1028, endPoint y: 91, distance: 48.4
click at [1044, 45] on mat-icon "close" at bounding box center [1041, 44] width 12 height 12
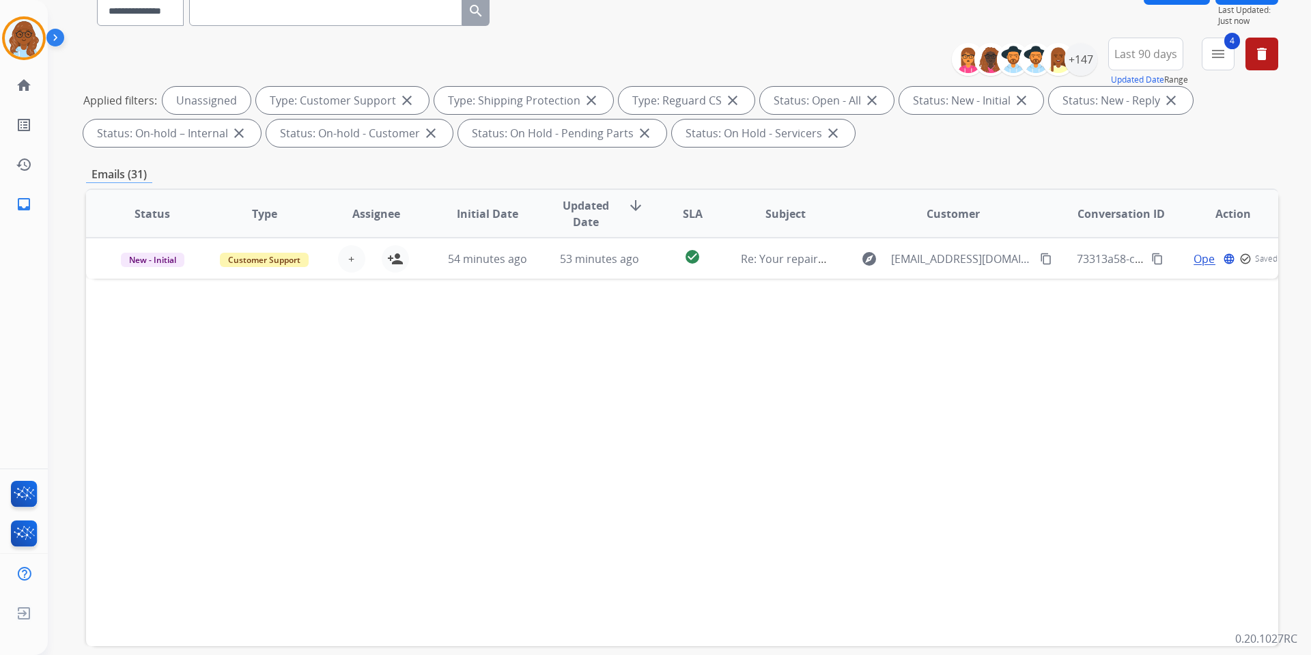
scroll to position [188, 0]
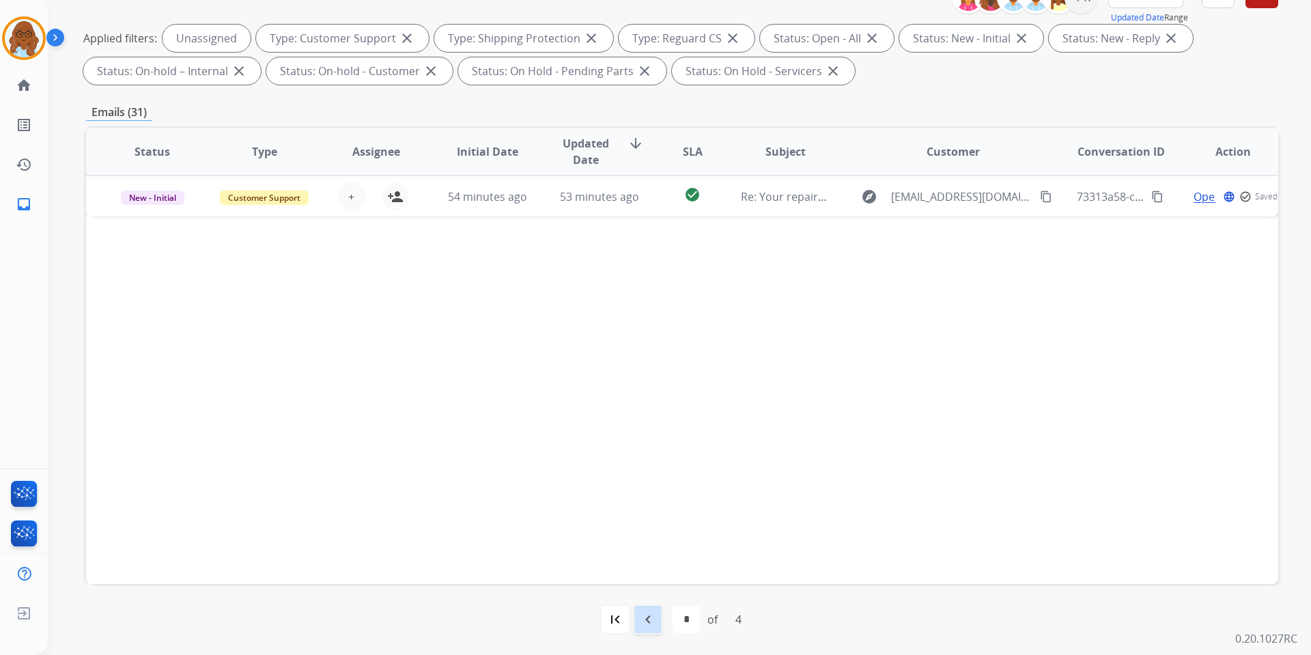
click at [655, 625] on mat-icon "navigate_before" at bounding box center [648, 619] width 16 height 16
select select "*"
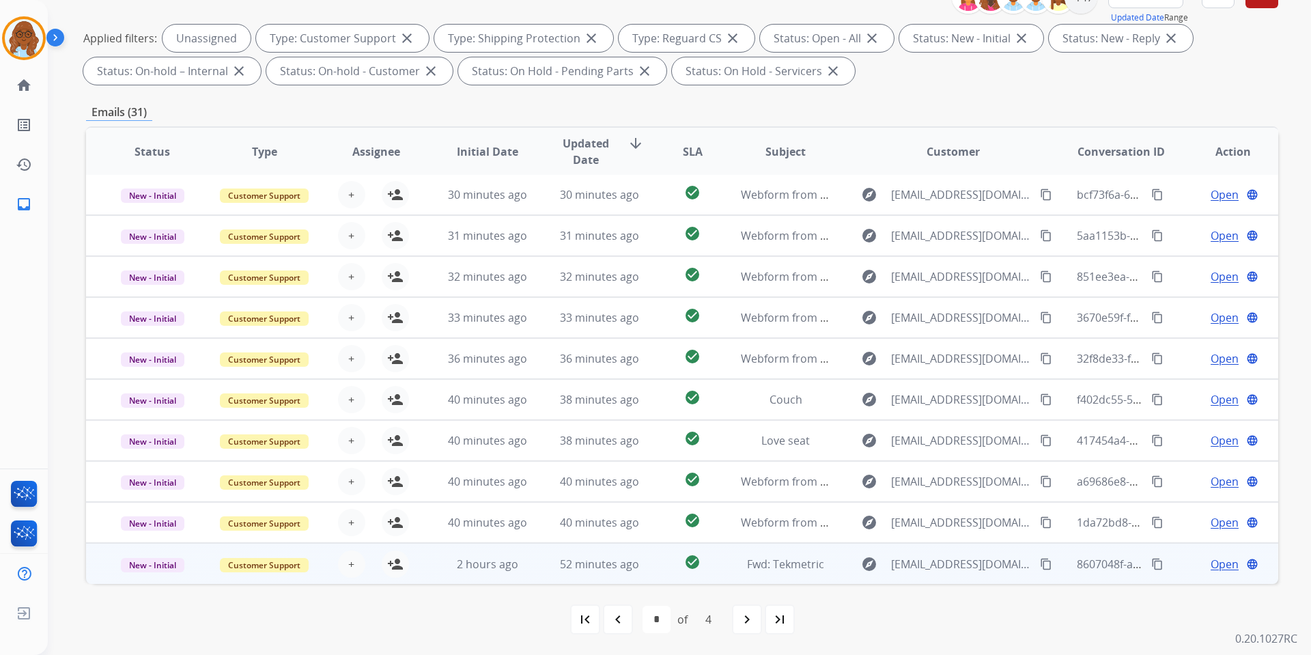
click at [1210, 566] on span "Open" at bounding box center [1224, 564] width 28 height 16
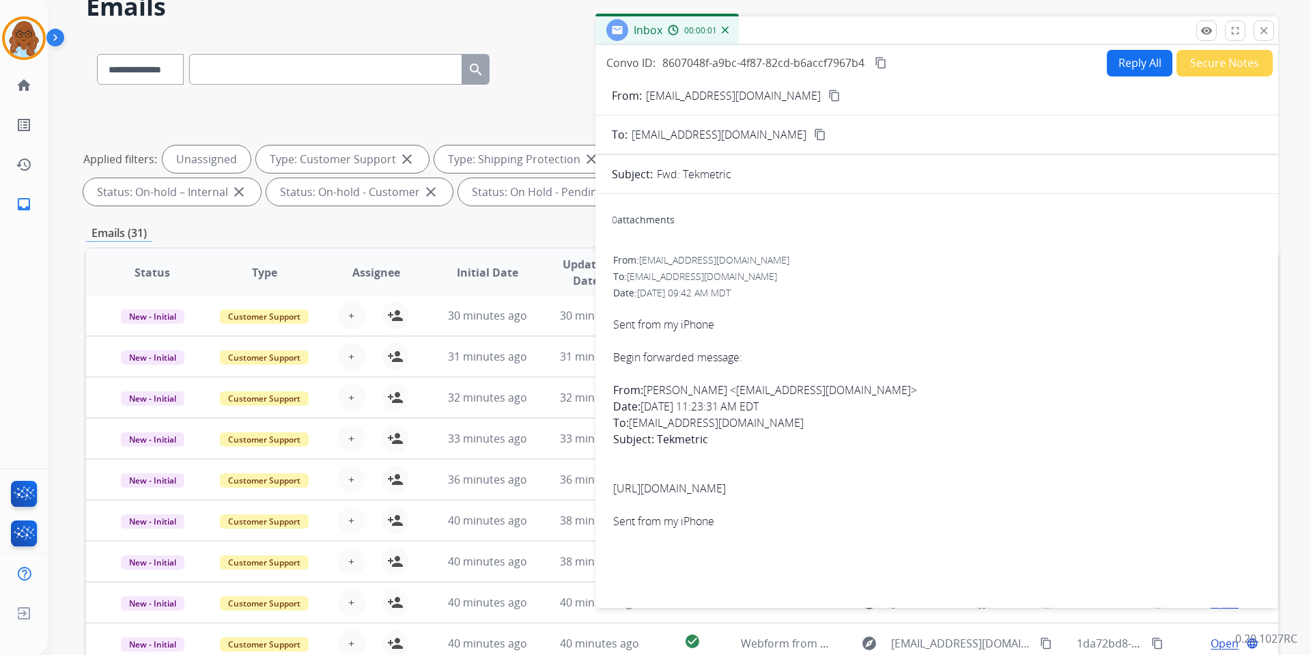
scroll to position [51, 0]
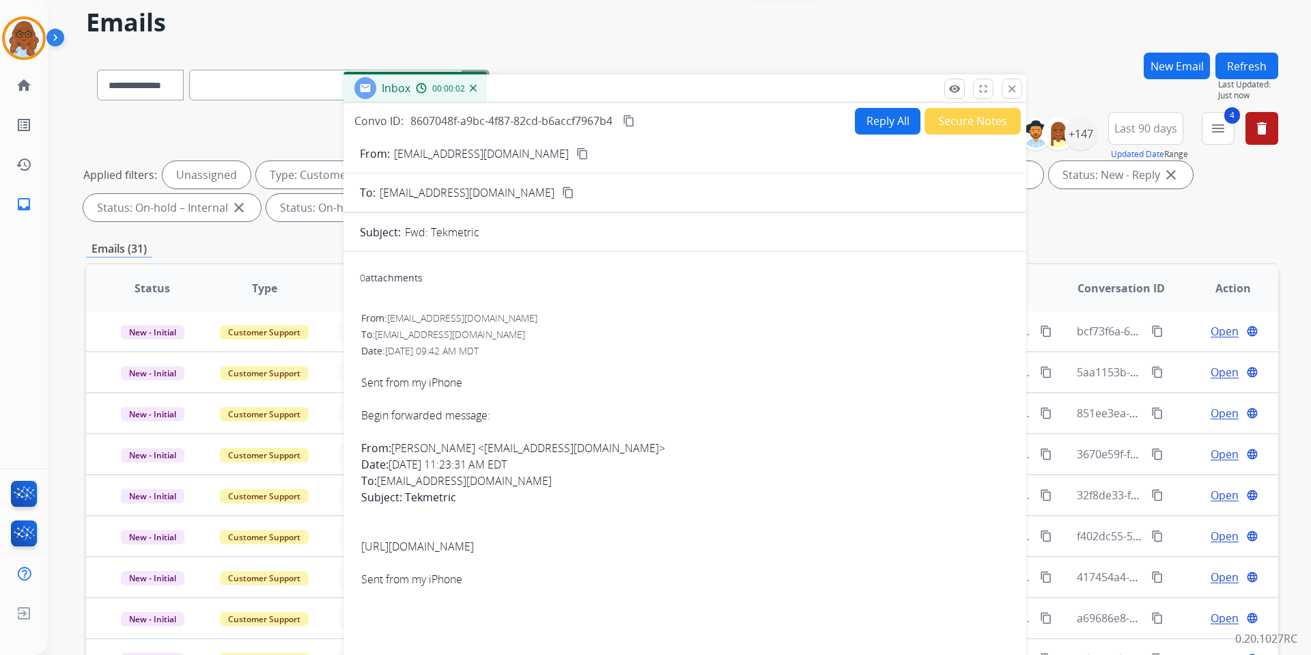
drag, startPoint x: 859, startPoint y: 52, endPoint x: 607, endPoint y: 94, distance: 255.4
click at [607, 94] on div "Inbox 00:00:02" at bounding box center [684, 88] width 683 height 29
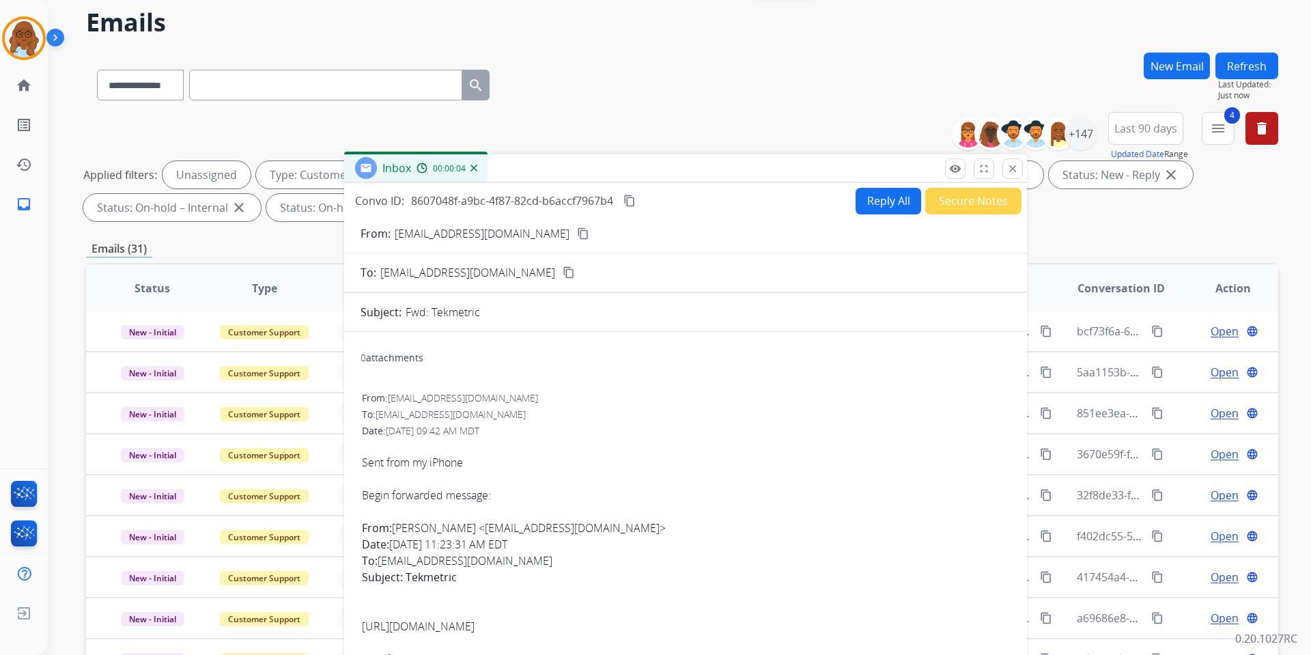
drag, startPoint x: 748, startPoint y: 99, endPoint x: 749, endPoint y: 179, distance: 79.9
click at [749, 179] on div "Inbox 00:00:04" at bounding box center [685, 168] width 683 height 29
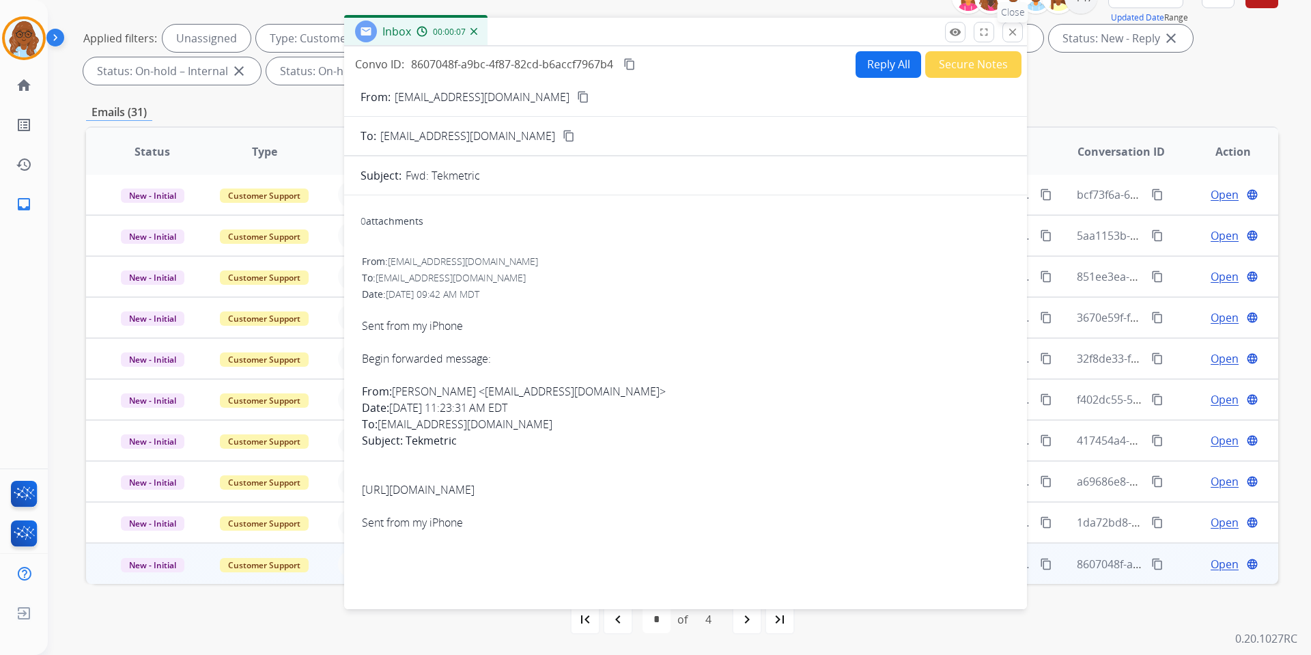
click at [1005, 34] on button "close Close" at bounding box center [1012, 32] width 20 height 20
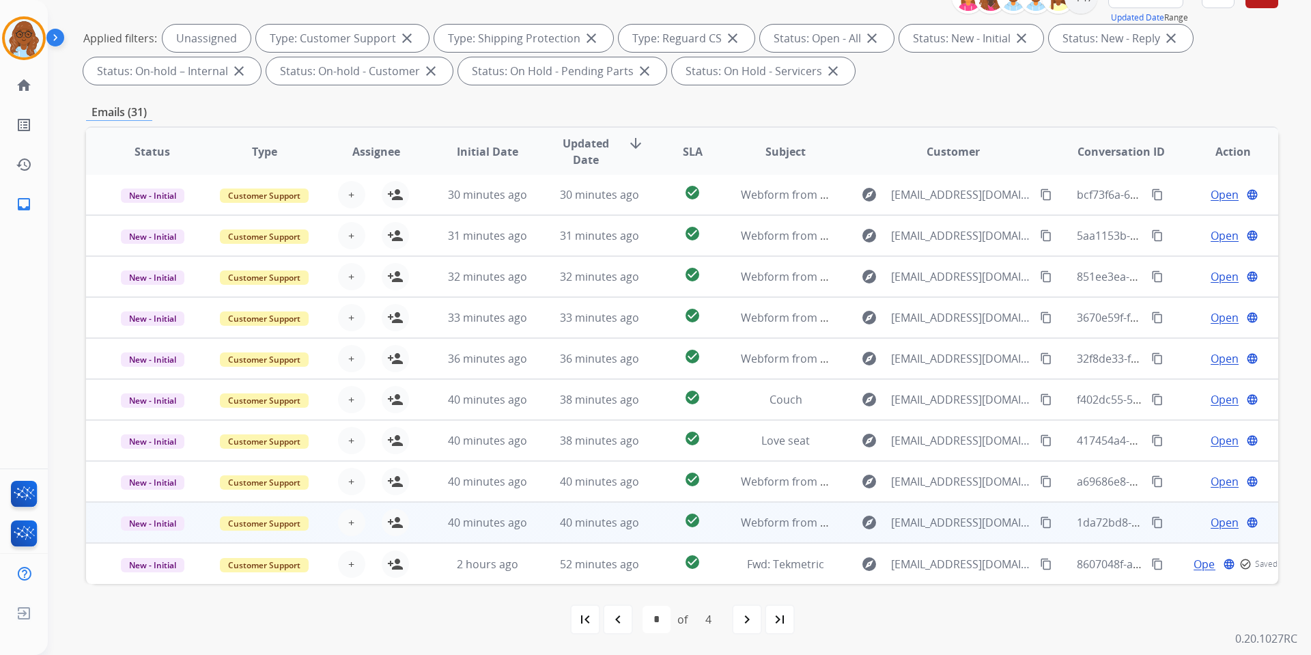
click at [1210, 524] on span "Open" at bounding box center [1224, 522] width 28 height 16
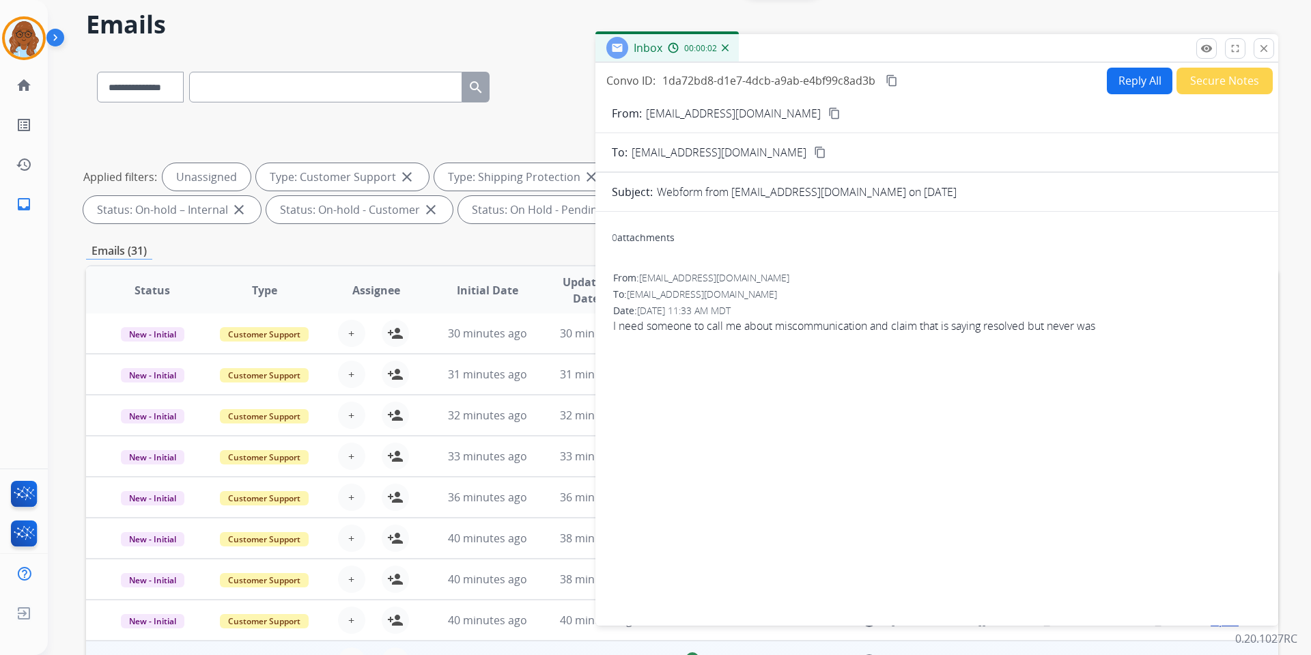
scroll to position [0, 0]
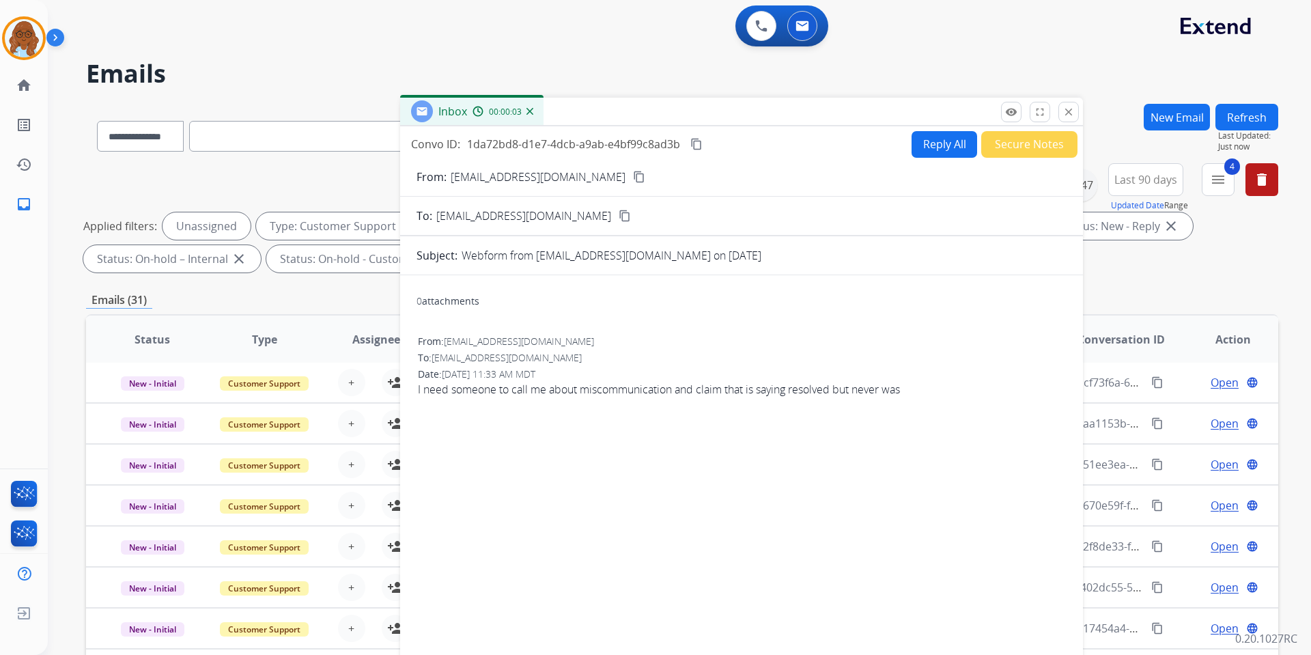
drag, startPoint x: 807, startPoint y: 104, endPoint x: 633, endPoint y: 108, distance: 174.1
click at [636, 108] on div "Inbox 00:00:03" at bounding box center [741, 112] width 683 height 29
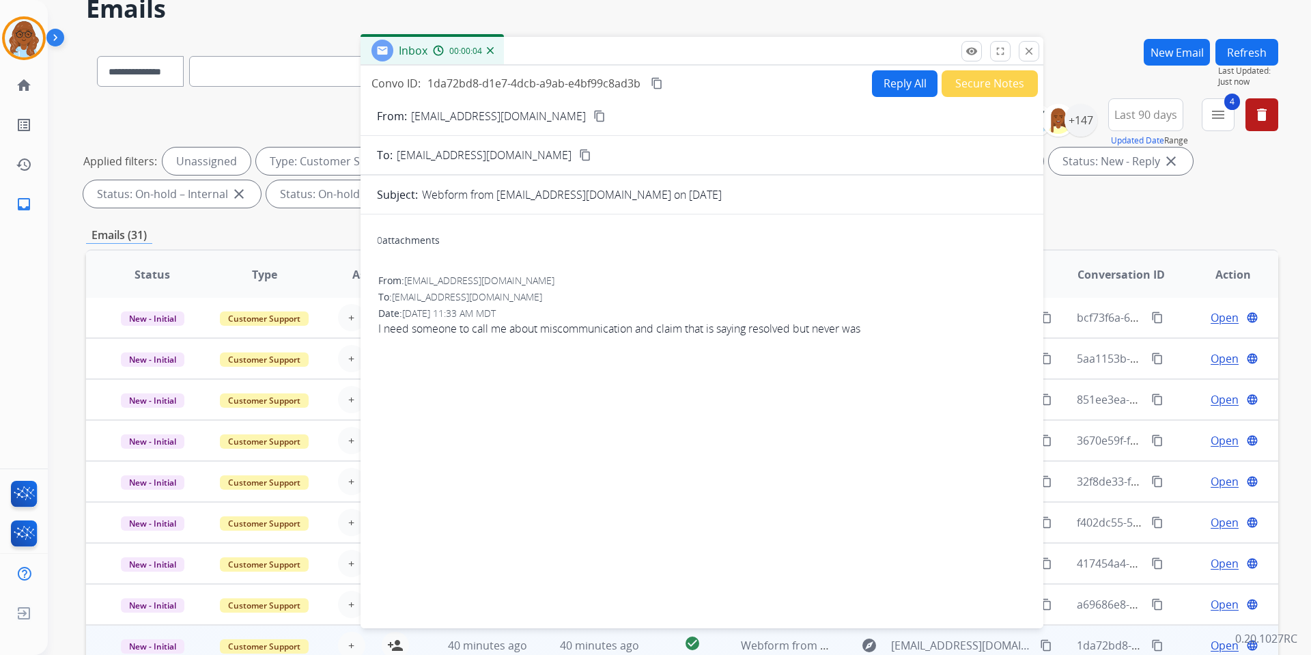
scroll to position [68, 0]
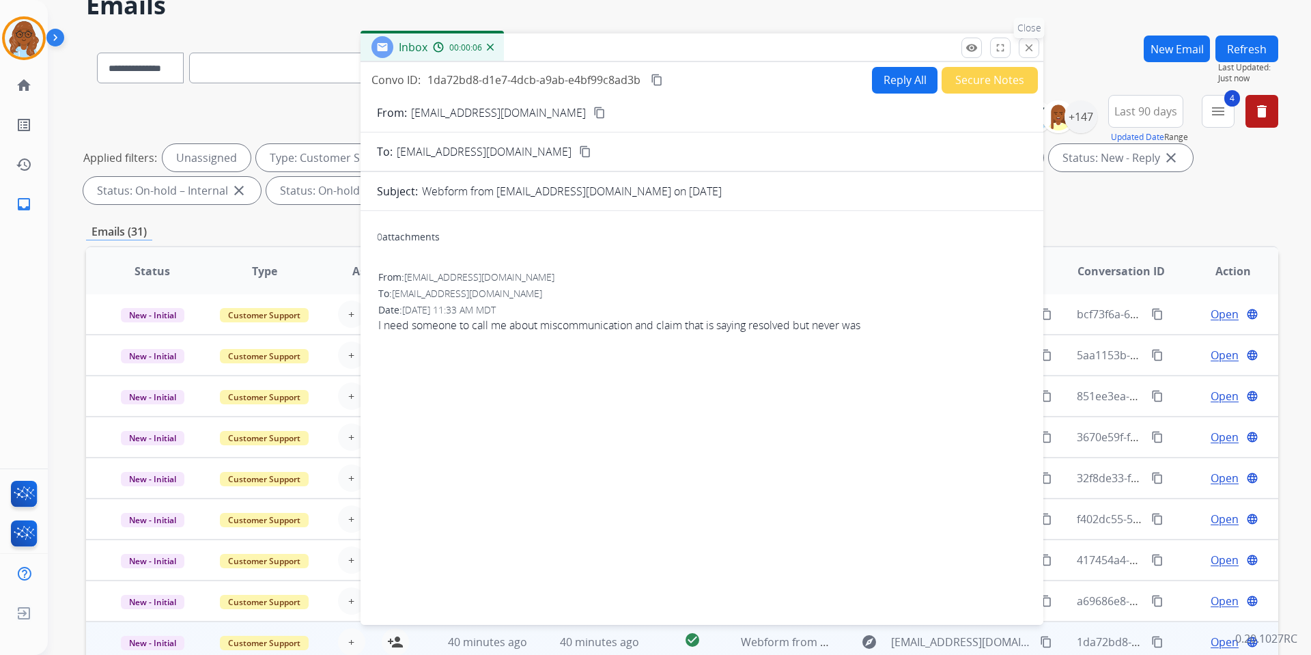
click at [1026, 48] on mat-icon "close" at bounding box center [1029, 48] width 12 height 12
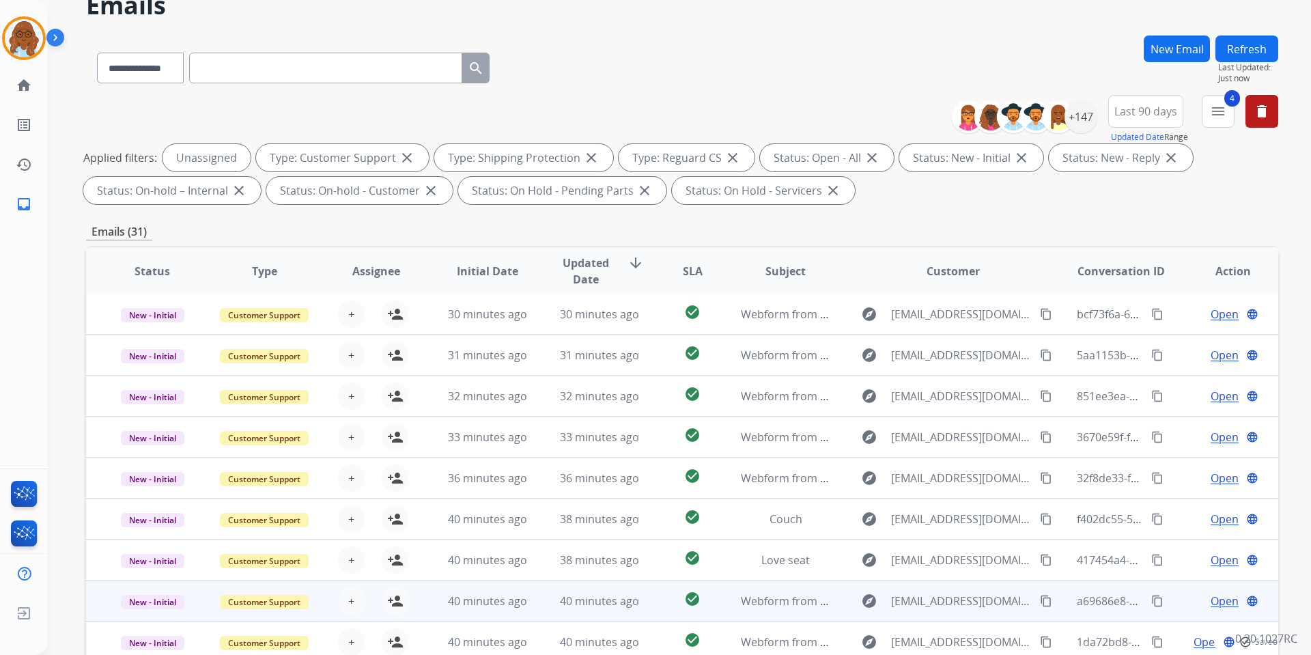
click at [1211, 601] on span "Open" at bounding box center [1224, 600] width 28 height 16
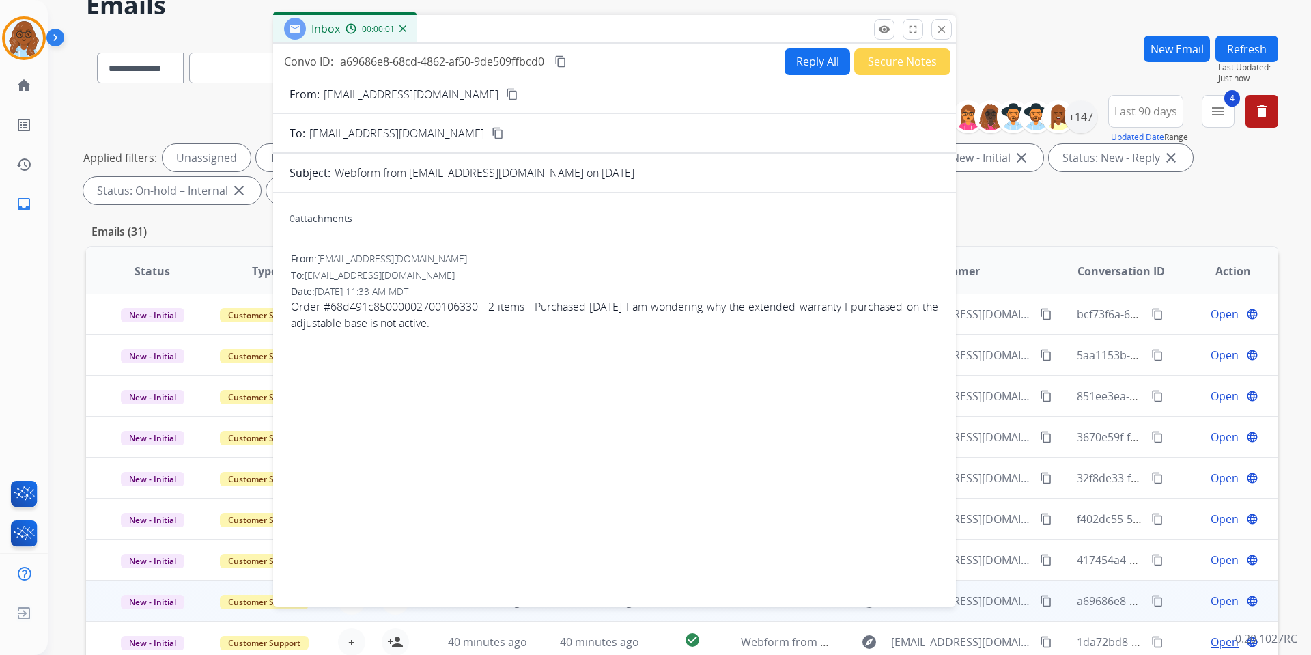
drag, startPoint x: 780, startPoint y: 26, endPoint x: 411, endPoint y: 31, distance: 368.6
click at [411, 28] on div "Inbox 00:00:01" at bounding box center [614, 29] width 683 height 29
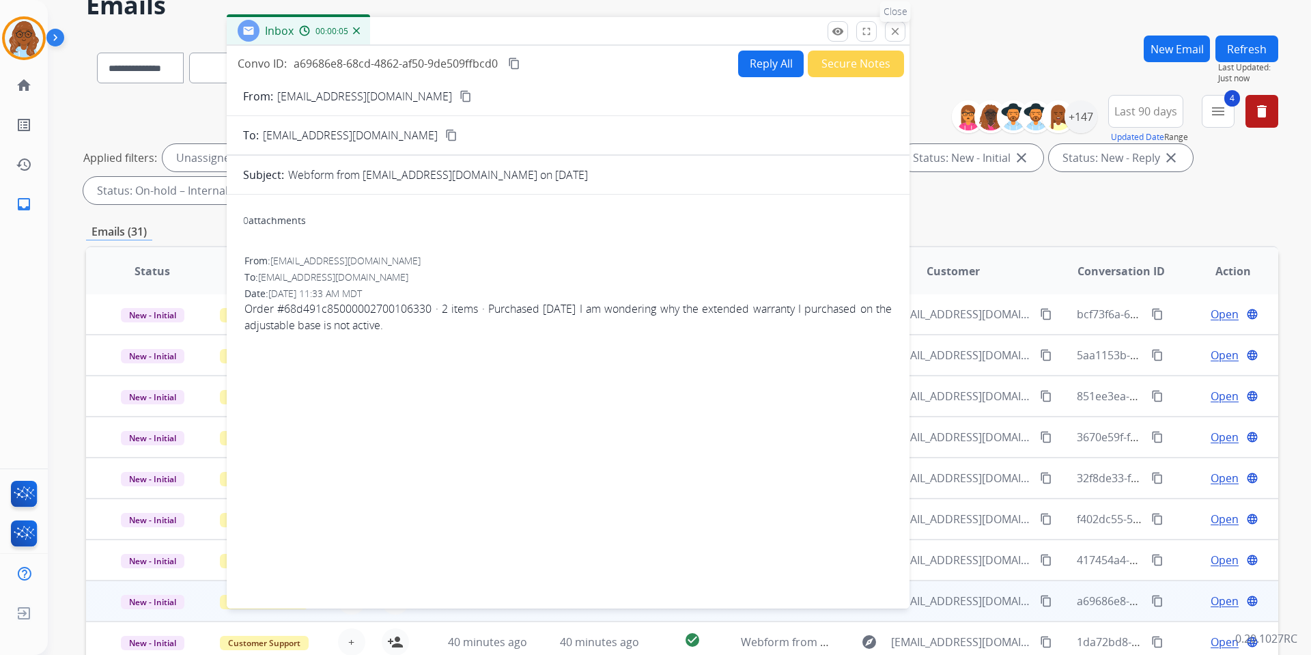
click at [889, 29] on mat-icon "close" at bounding box center [895, 31] width 12 height 12
